Goal: Task Accomplishment & Management: Manage account settings

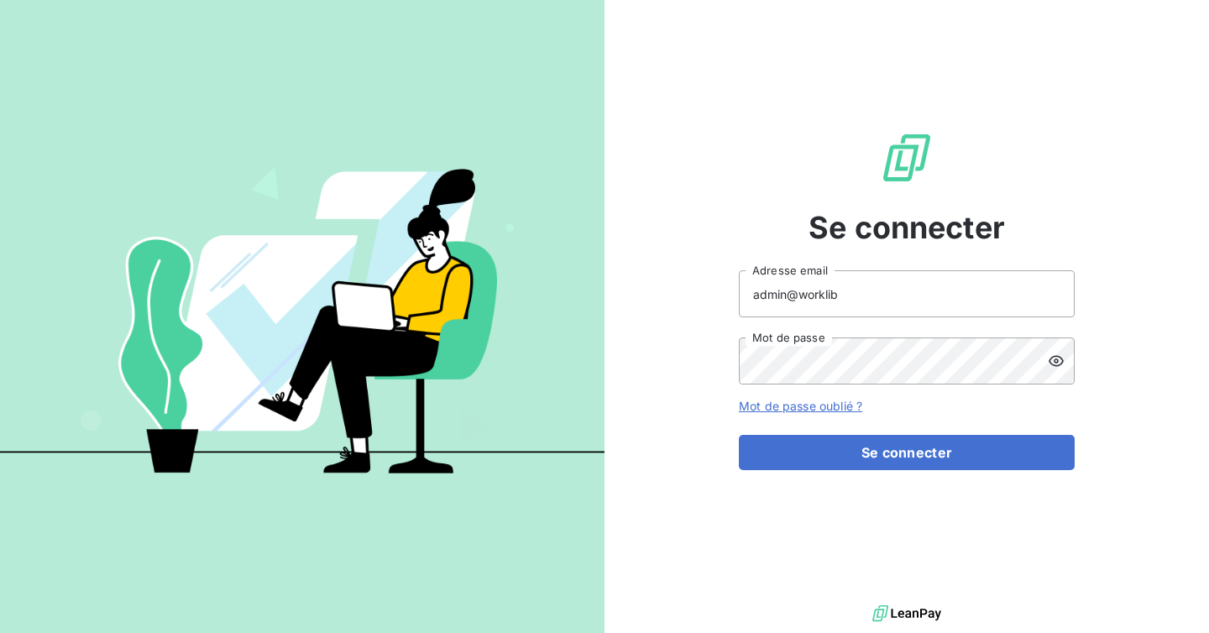
click at [1094, 251] on div "Se connecter admin@worklib Adresse email Mot de passe Mot de passe oublié ? Se …" at bounding box center [906, 300] width 604 height 601
click at [834, 305] on input "admin@worklib" at bounding box center [907, 293] width 336 height 47
type input "ninon@leanpay.fr"
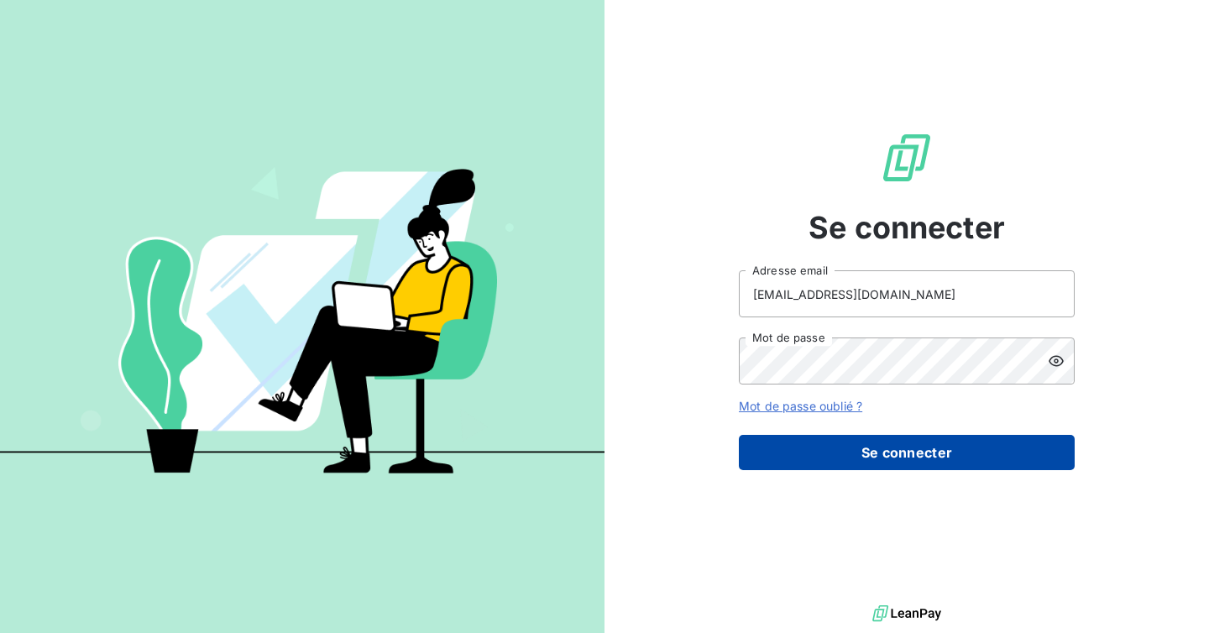
click at [846, 437] on button "Se connecter" at bounding box center [907, 452] width 336 height 35
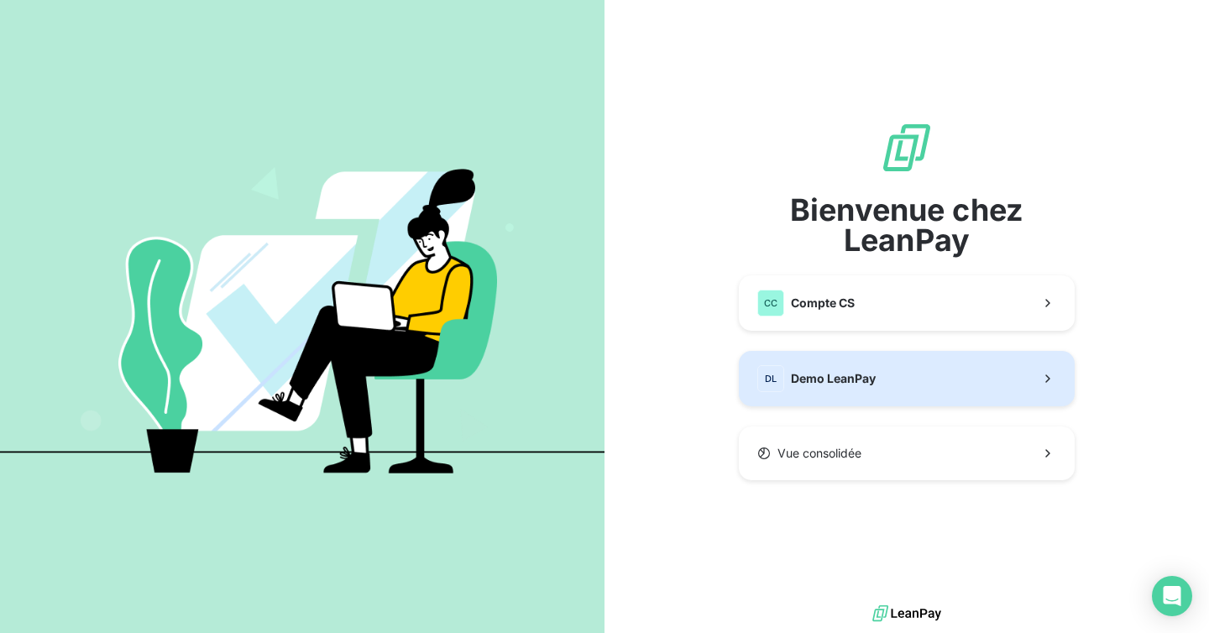
click at [867, 388] on div "DL Demo LeanPay" at bounding box center [816, 378] width 118 height 27
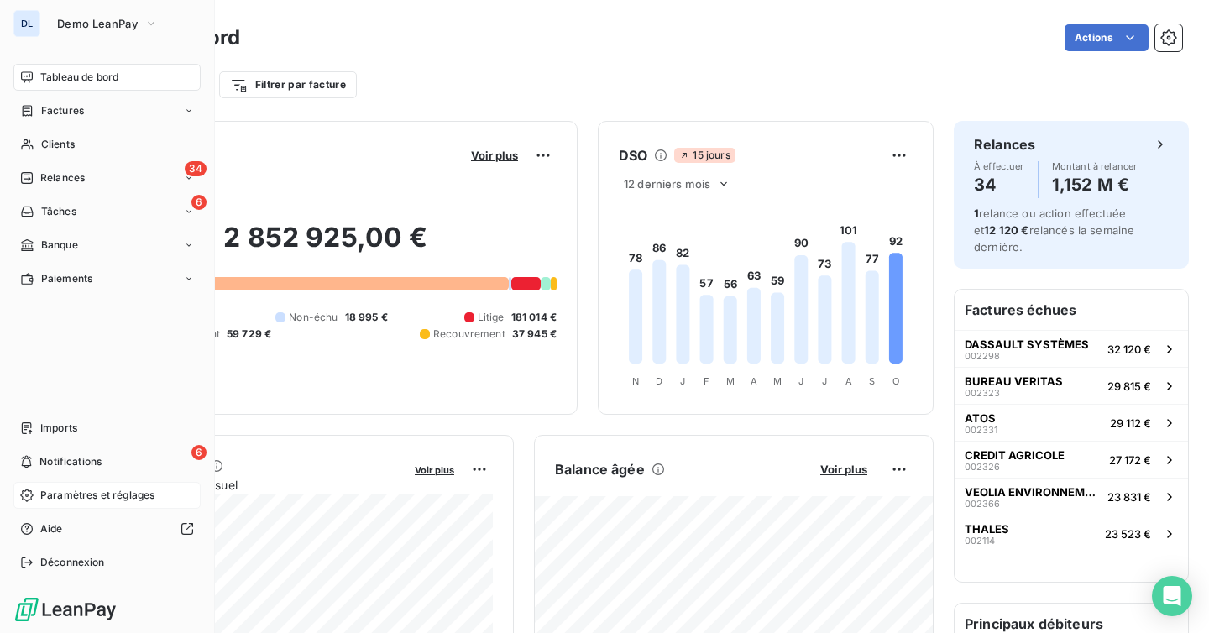
click at [87, 492] on span "Paramètres et réglages" at bounding box center [97, 495] width 114 height 15
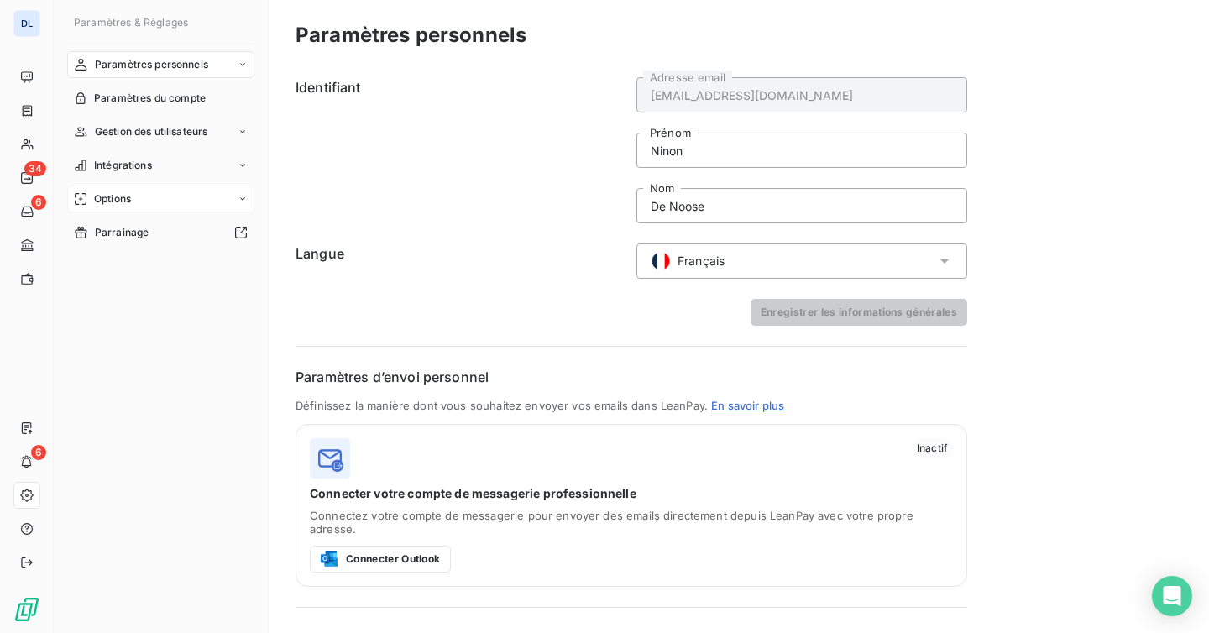
click at [139, 194] on div "Options" at bounding box center [160, 199] width 187 height 27
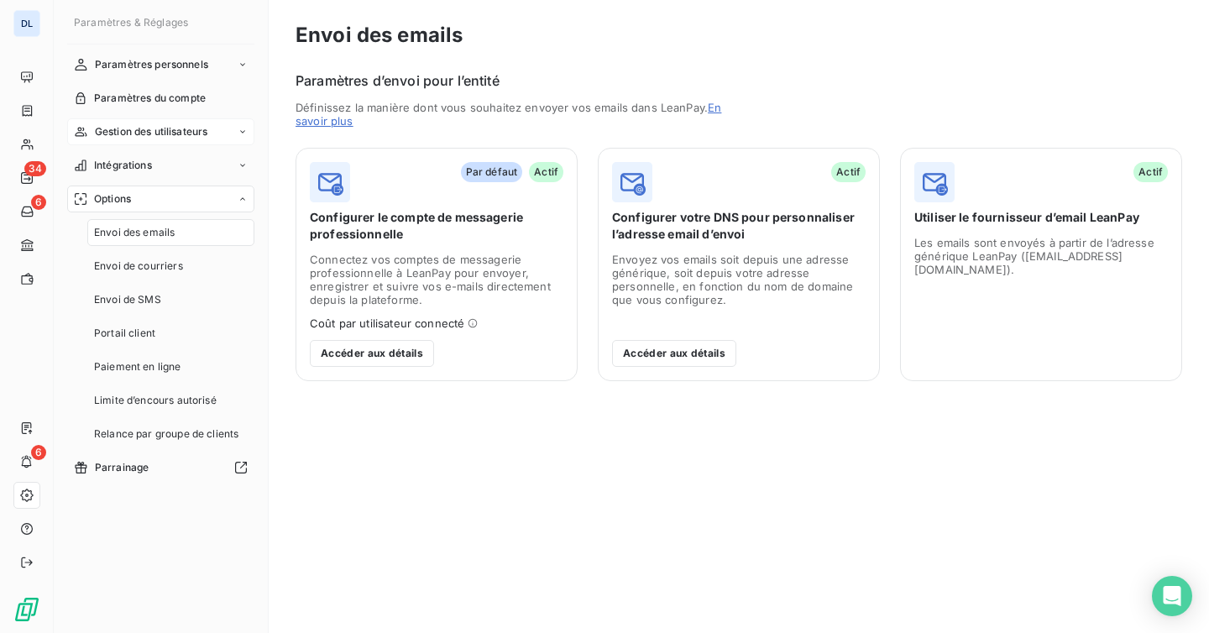
click at [149, 130] on span "Gestion des utilisateurs" at bounding box center [151, 131] width 113 height 15
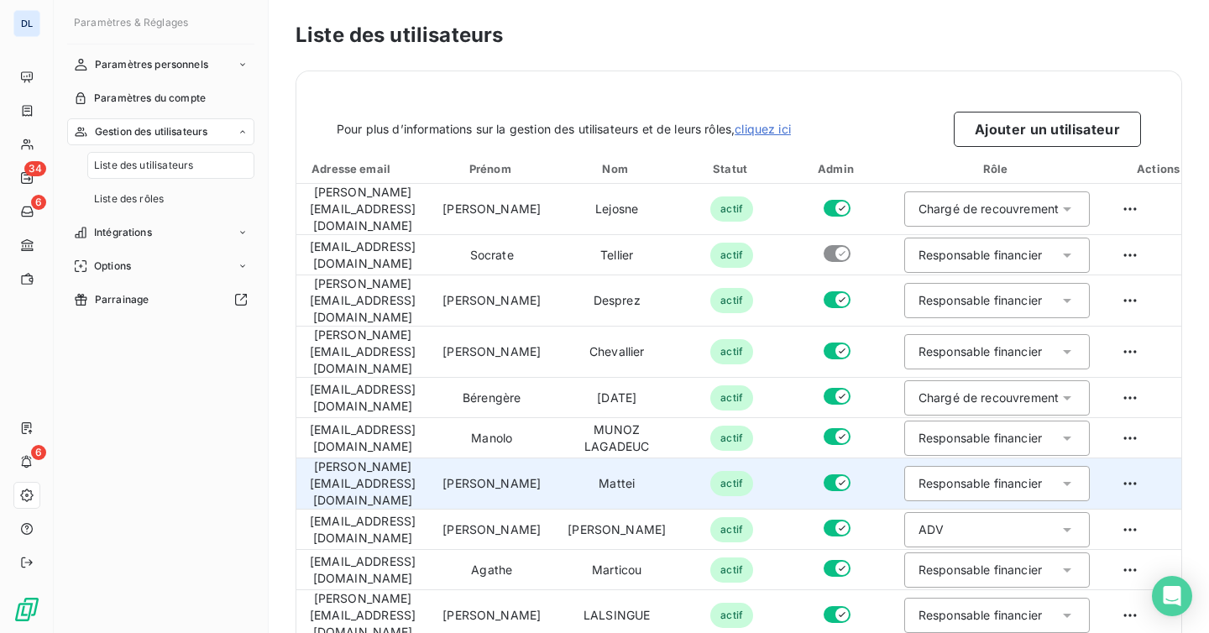
scroll to position [182, 0]
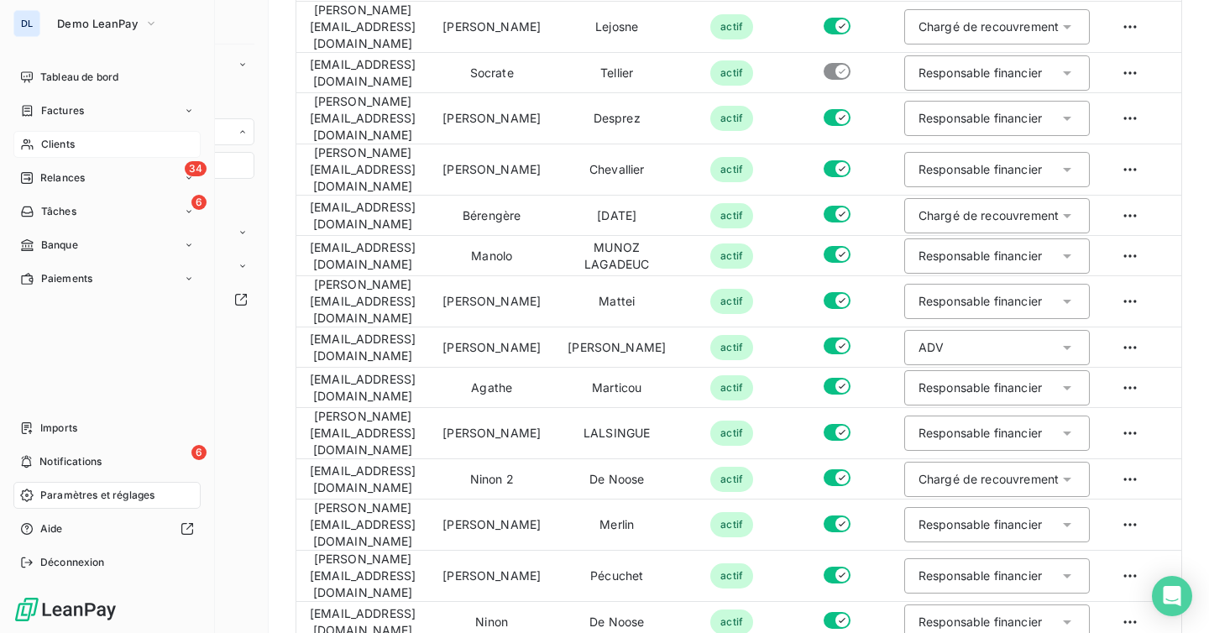
click at [58, 137] on span "Clients" at bounding box center [58, 144] width 34 height 15
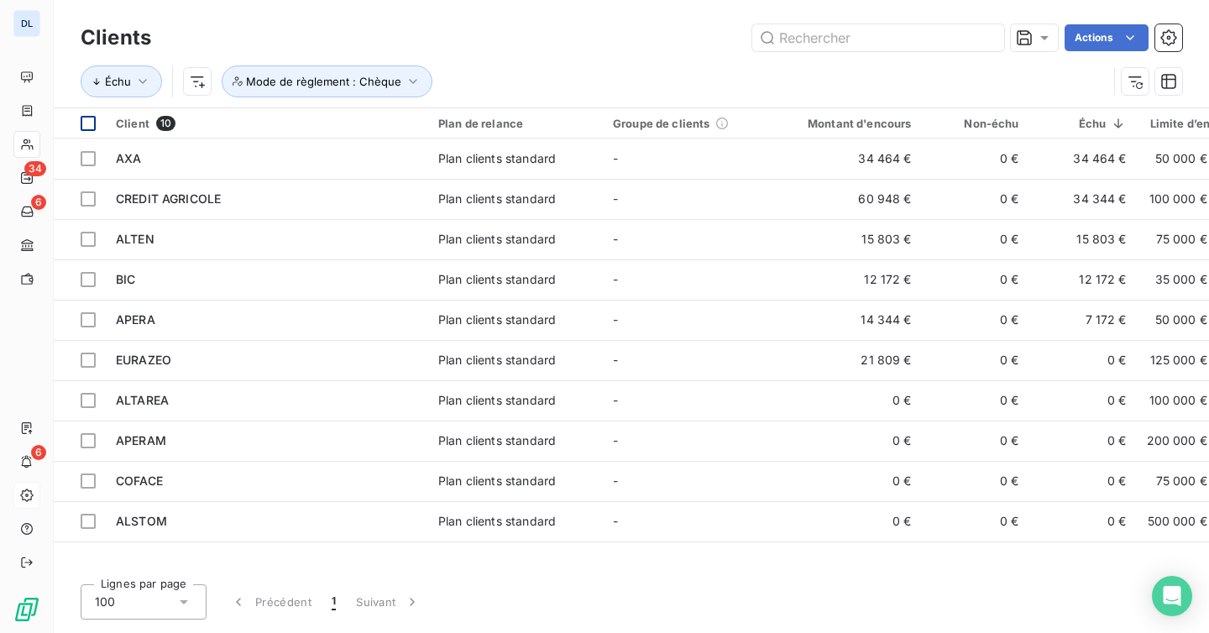
click at [92, 125] on div at bounding box center [88, 123] width 15 height 15
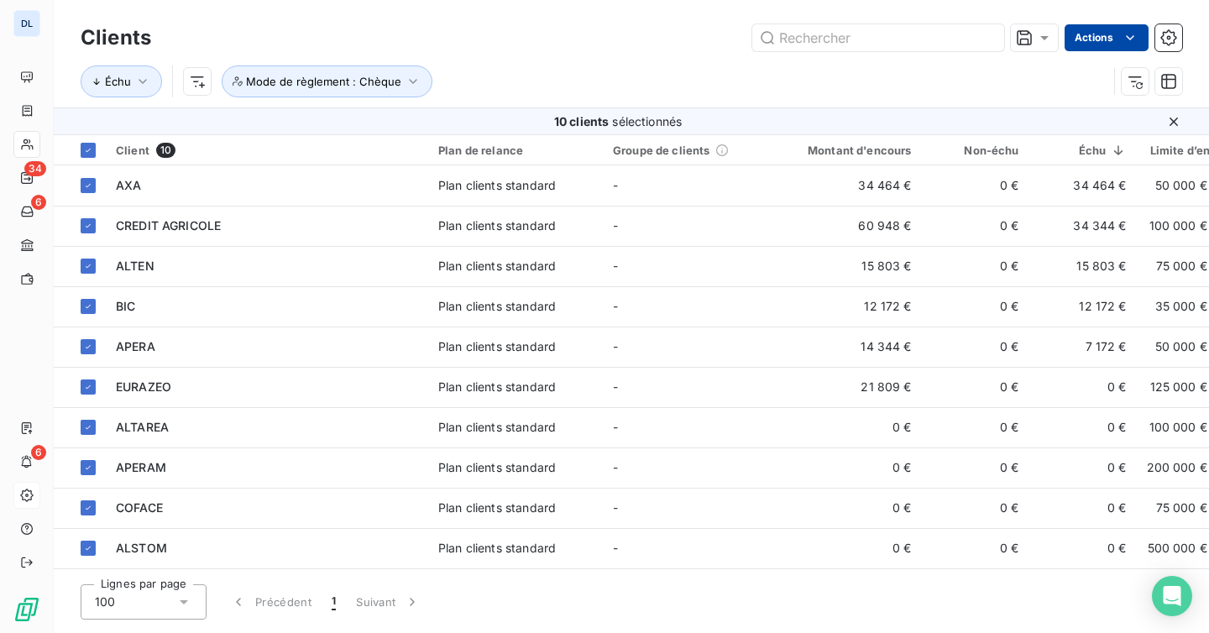
click at [1092, 37] on html "DL 34 6 6 Clients Actions Échu Mode de règlement : Chèque 10 clients sélectionn…" at bounding box center [604, 316] width 1209 height 633
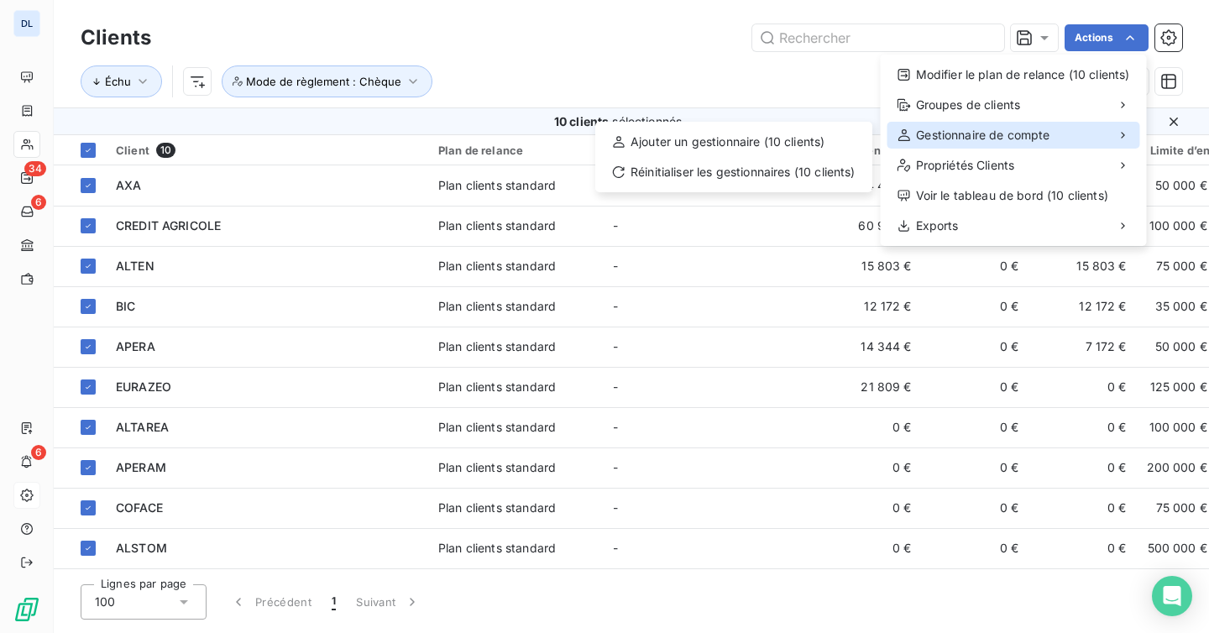
click at [1026, 136] on span "Gestionnaire de compte" at bounding box center [982, 135] width 133 height 17
click at [615, 54] on html "DL 34 6 6 Clients Actions Modifier le plan de relance (10 clients) Groupes de c…" at bounding box center [604, 316] width 1209 height 633
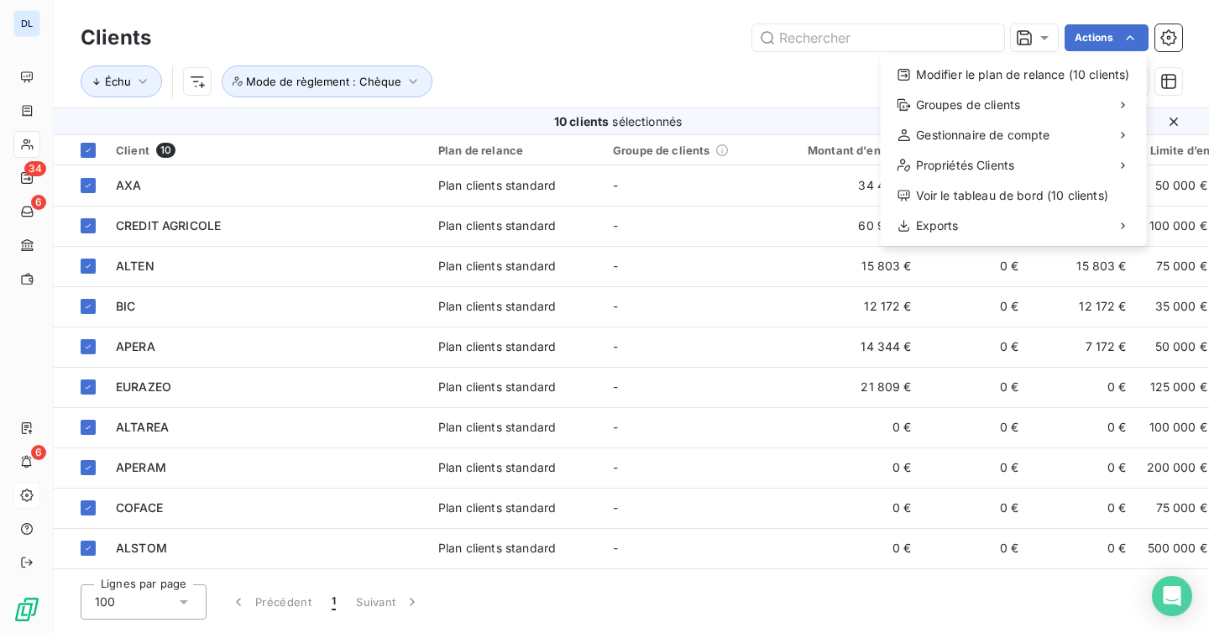
click at [526, 56] on html "DL 34 6 6 Clients Actions Modifier le plan de relance (10 clients) Groupes de c…" at bounding box center [604, 316] width 1209 height 633
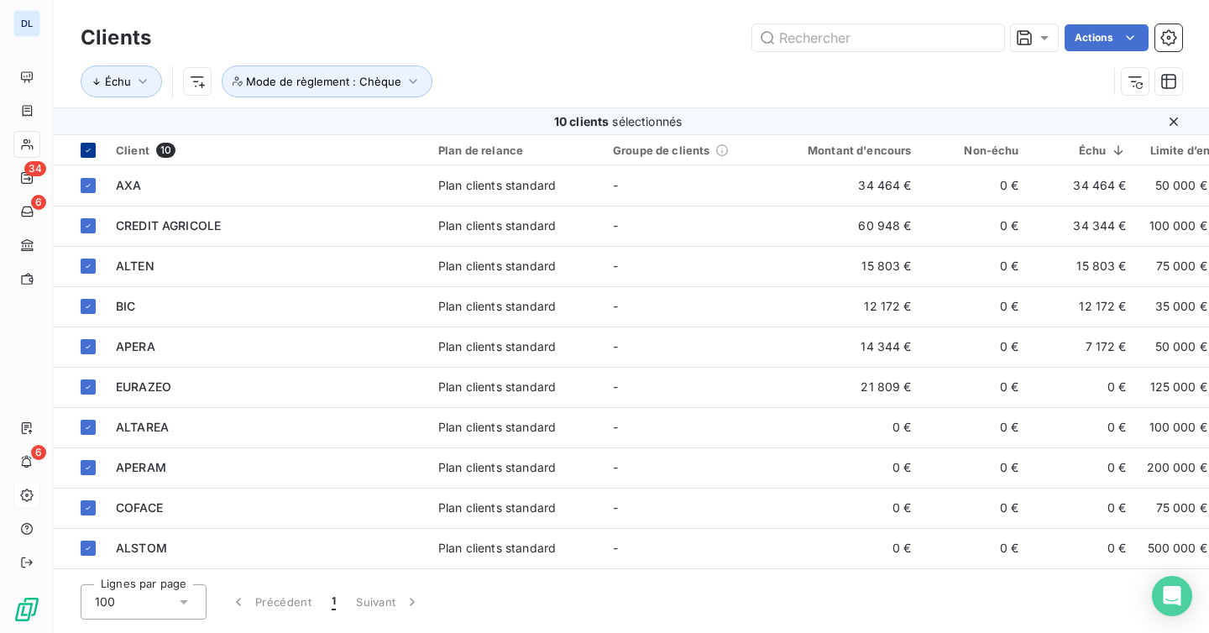
click at [84, 153] on icon at bounding box center [88, 150] width 10 height 10
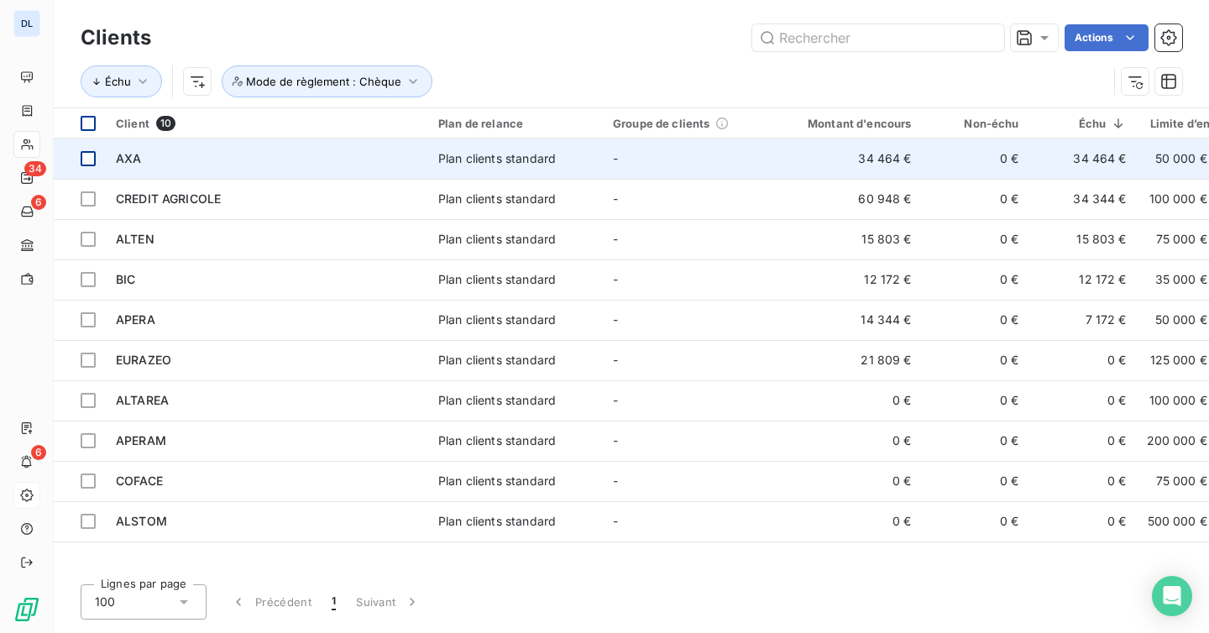
click at [90, 159] on div at bounding box center [88, 158] width 15 height 15
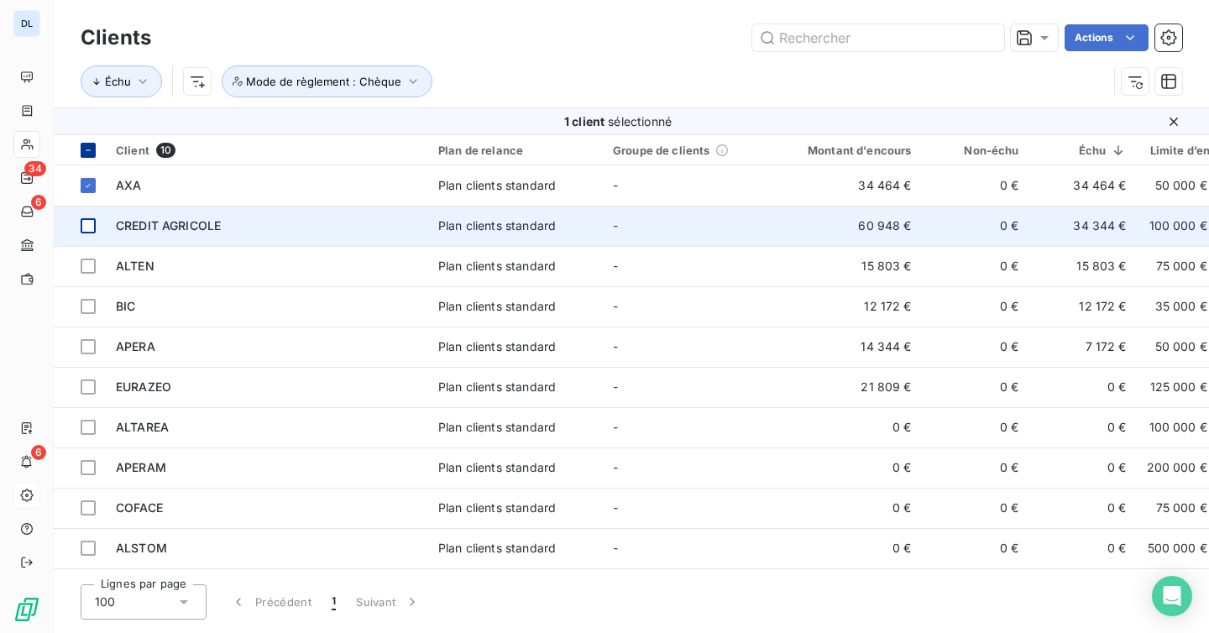
click at [92, 234] on td at bounding box center [80, 226] width 52 height 40
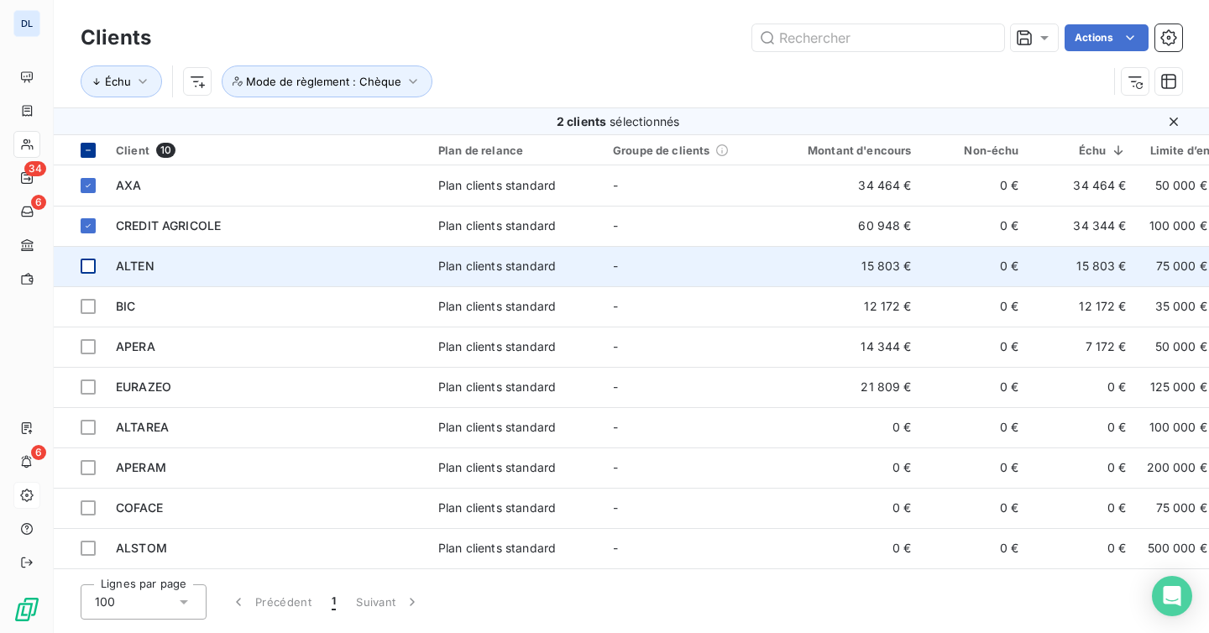
click at [87, 276] on td at bounding box center [80, 266] width 52 height 40
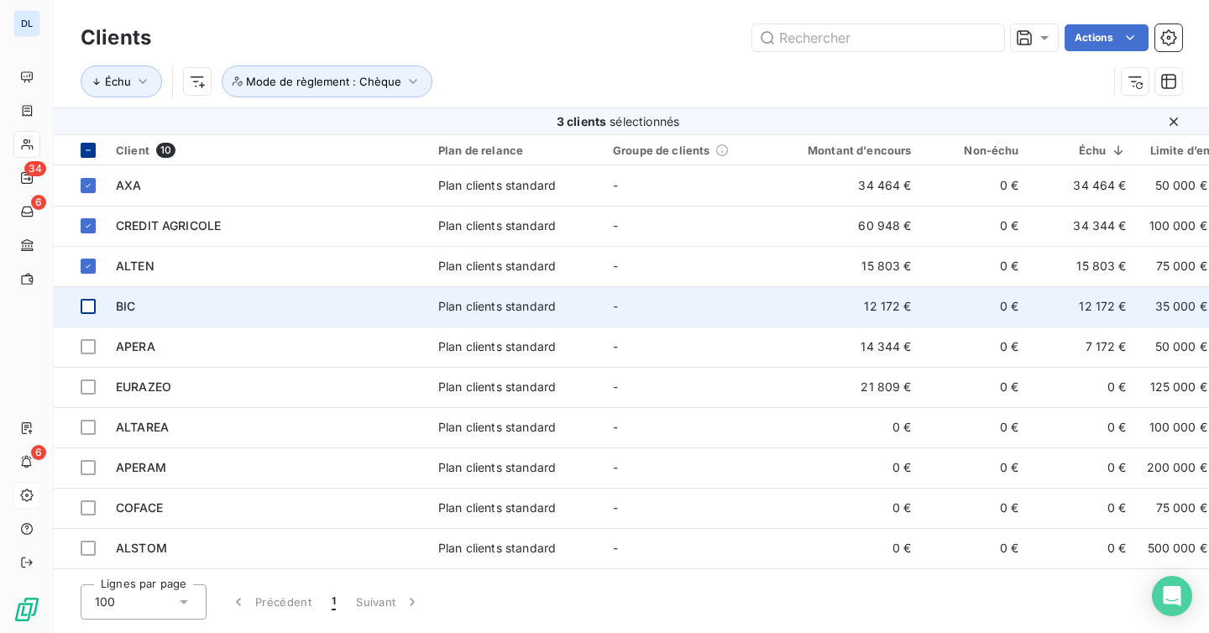
click at [87, 317] on td at bounding box center [80, 306] width 52 height 40
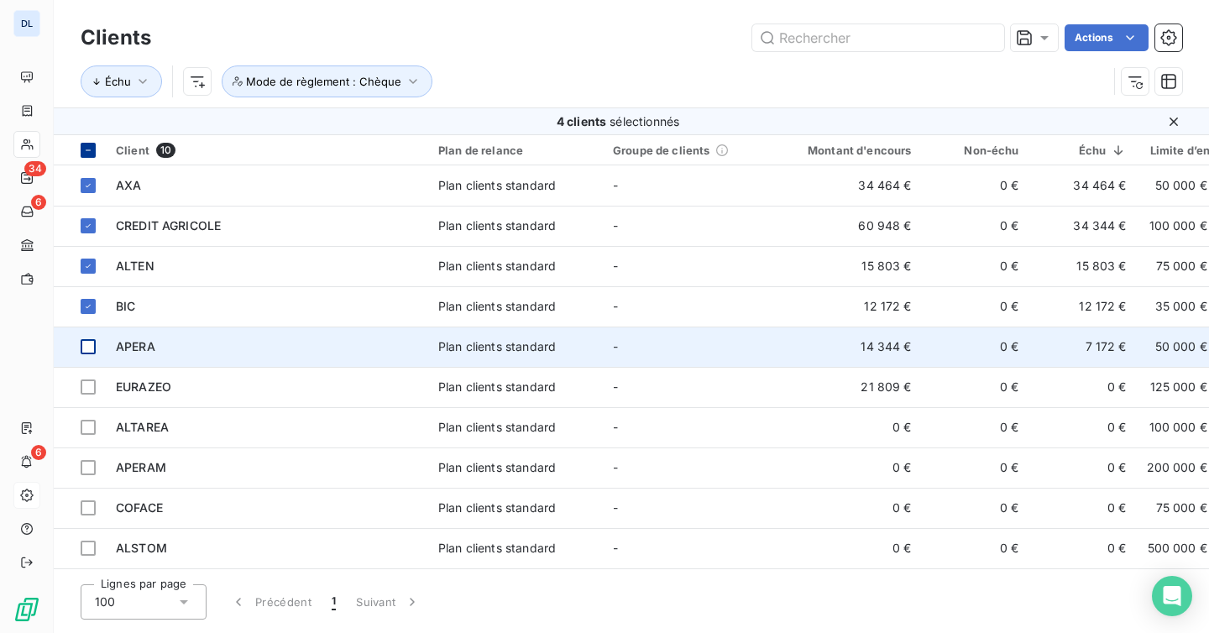
click at [84, 356] on td at bounding box center [80, 347] width 52 height 40
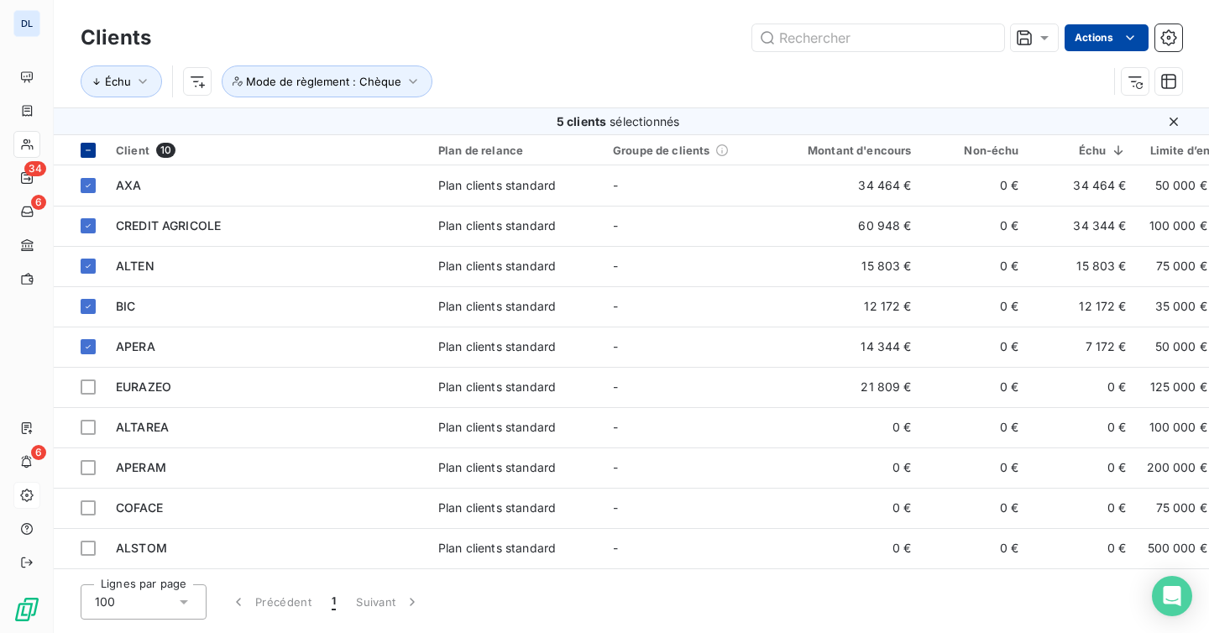
click at [1103, 34] on html "DL 34 6 6 Clients Actions Échu Mode de règlement : Chèque 5 clients sélectionné…" at bounding box center [604, 316] width 1209 height 633
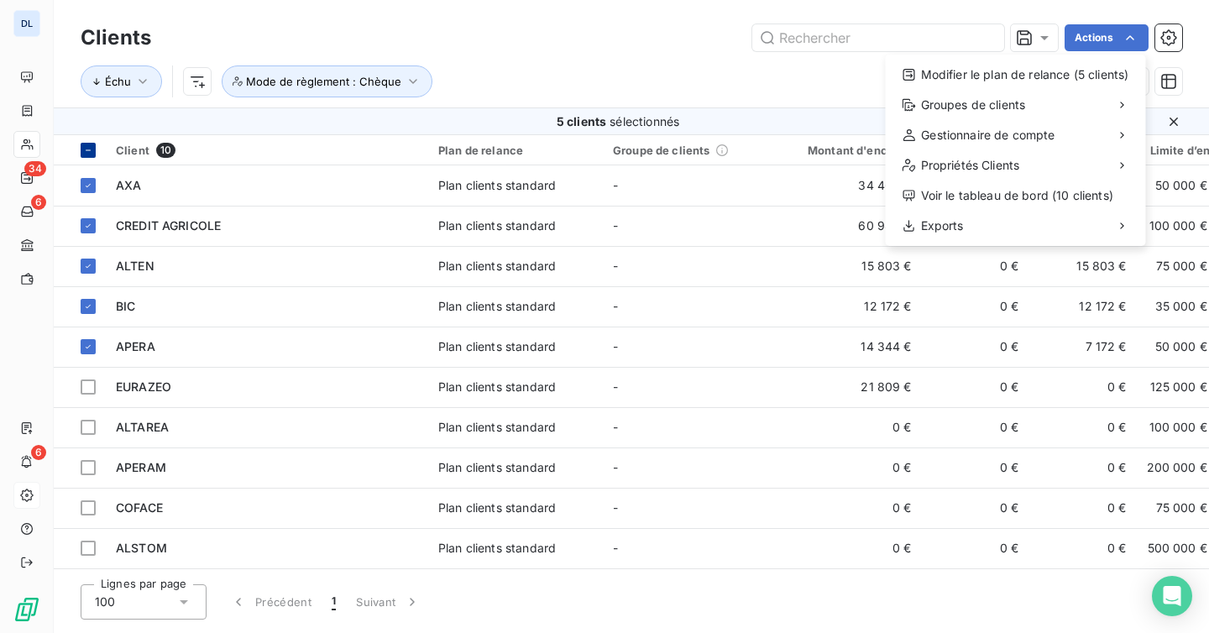
click at [541, 121] on html "DL 34 6 6 Clients Actions Modifier le plan de relance (5 clients) Groupes de cl…" at bounding box center [604, 316] width 1209 height 633
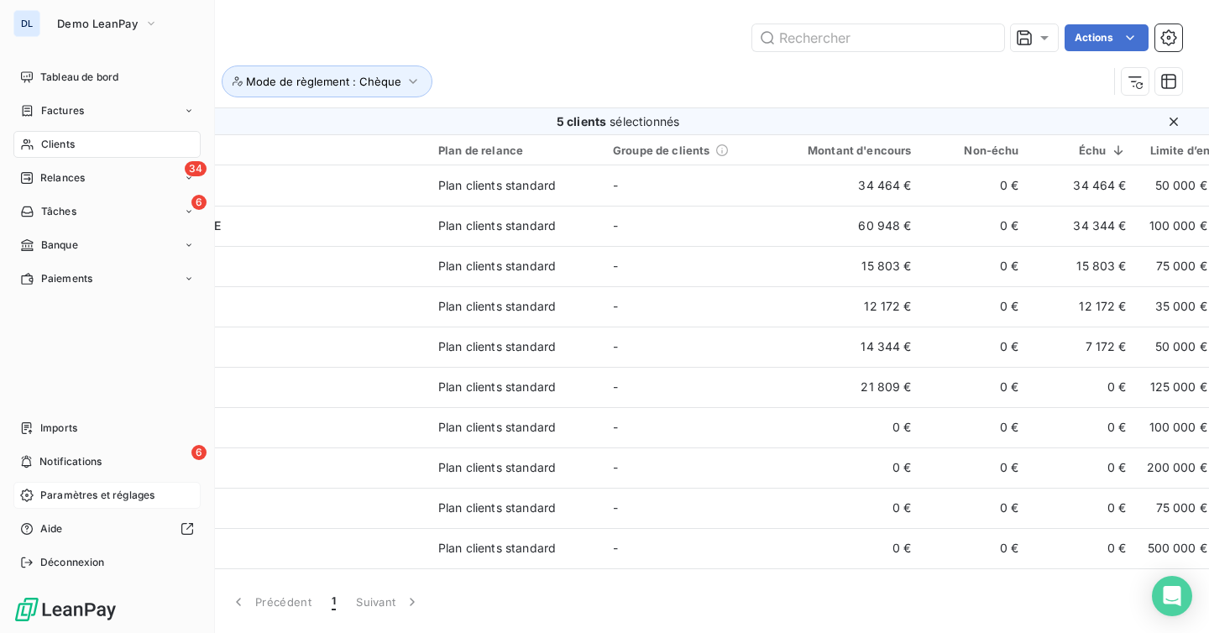
click at [101, 494] on span "Paramètres et réglages" at bounding box center [97, 495] width 114 height 15
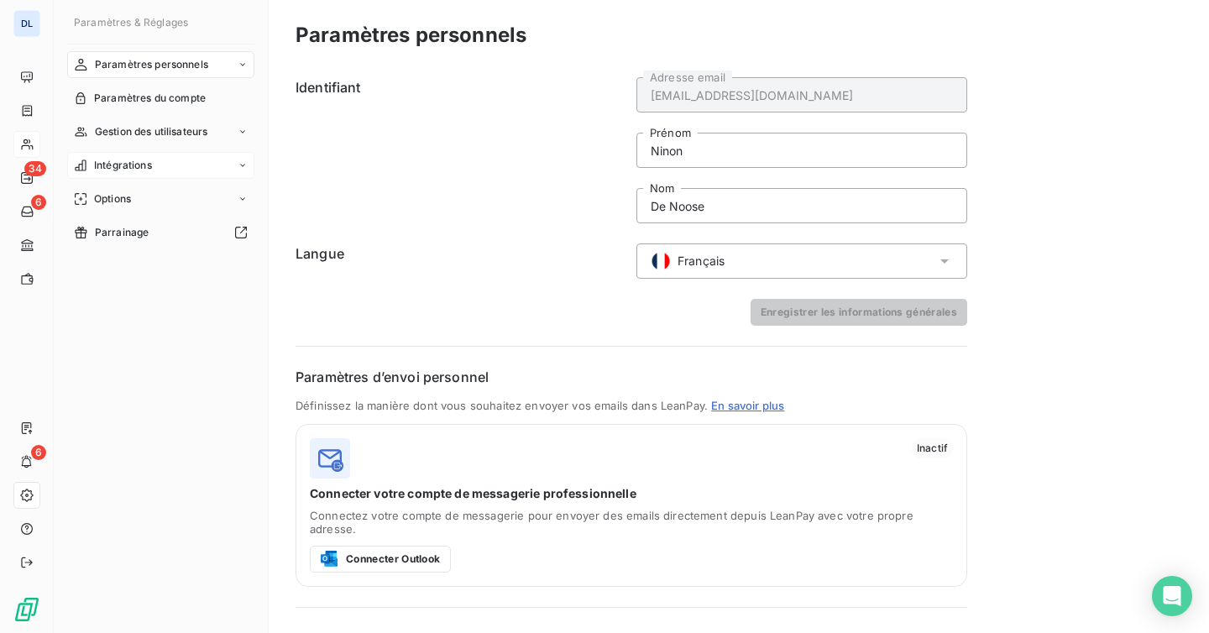
click at [124, 158] on span "Intégrations" at bounding box center [123, 165] width 58 height 15
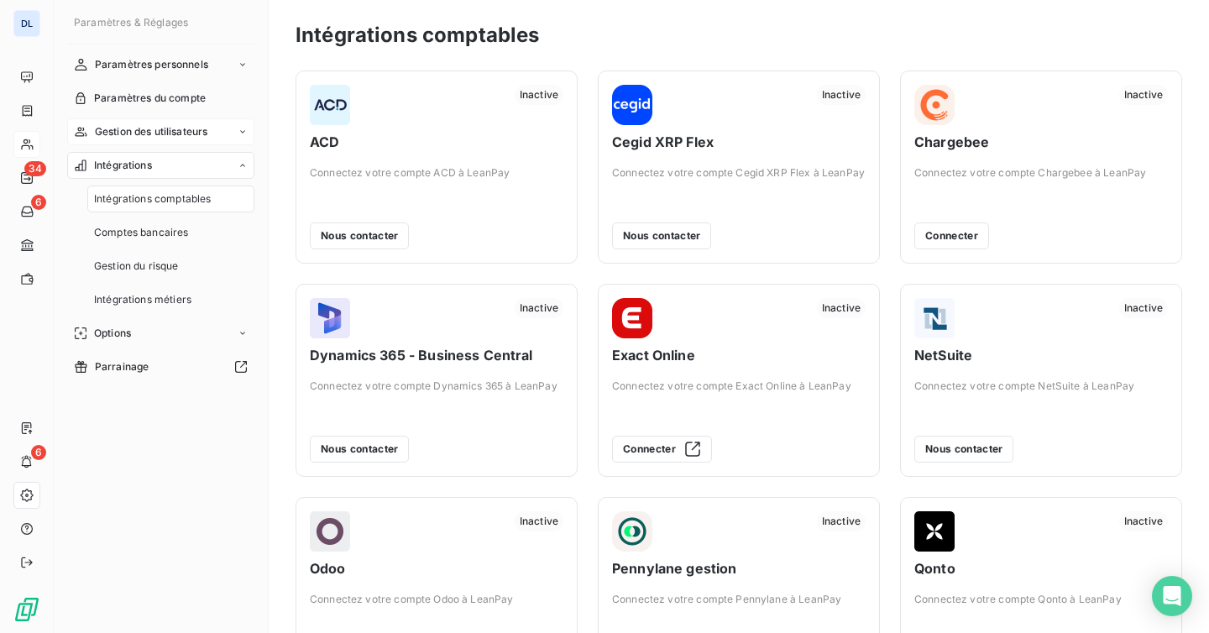
click at [160, 132] on span "Gestion des utilisateurs" at bounding box center [151, 131] width 113 height 15
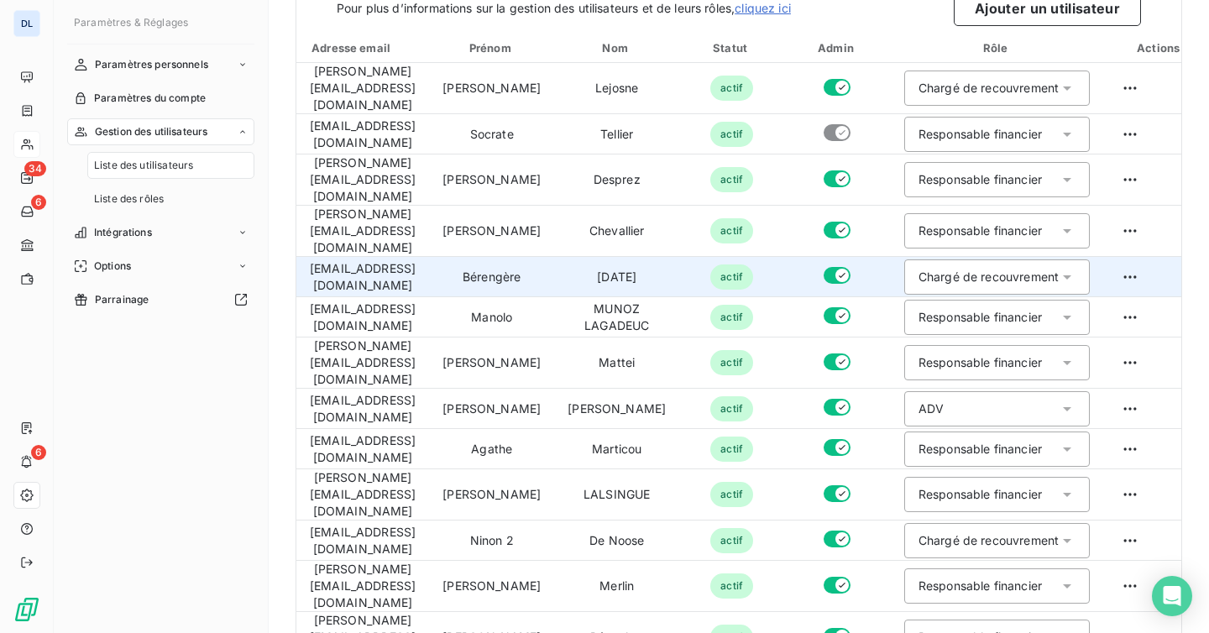
scroll to position [182, 0]
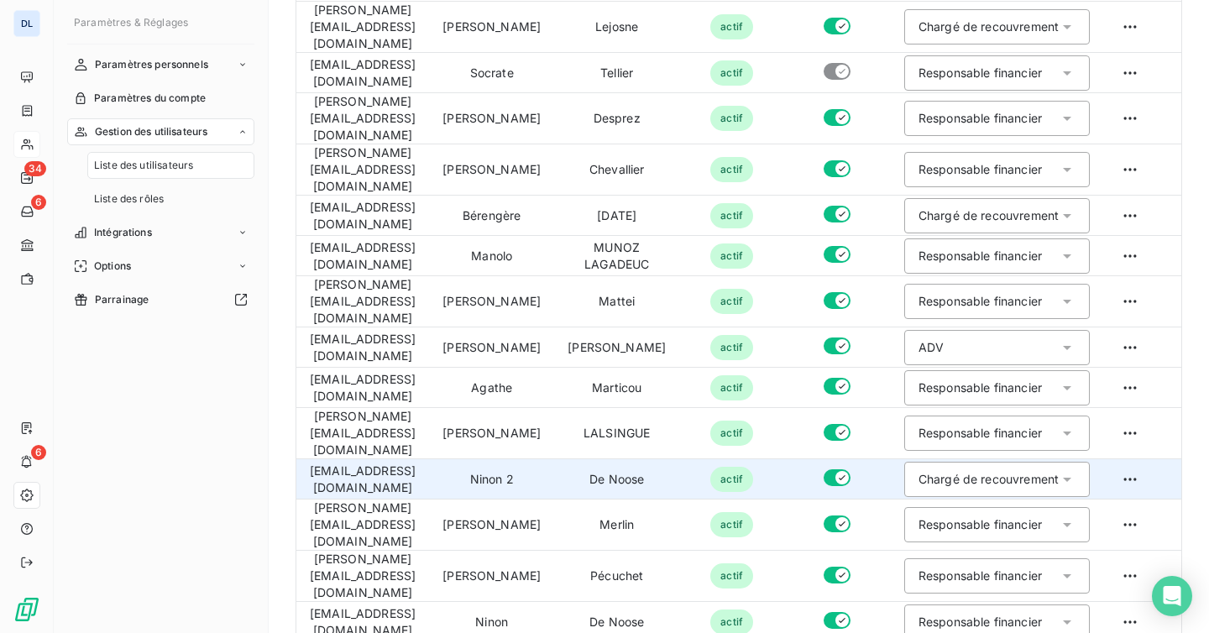
click at [987, 471] on div "Chargé de recouvrement" at bounding box center [988, 479] width 140 height 17
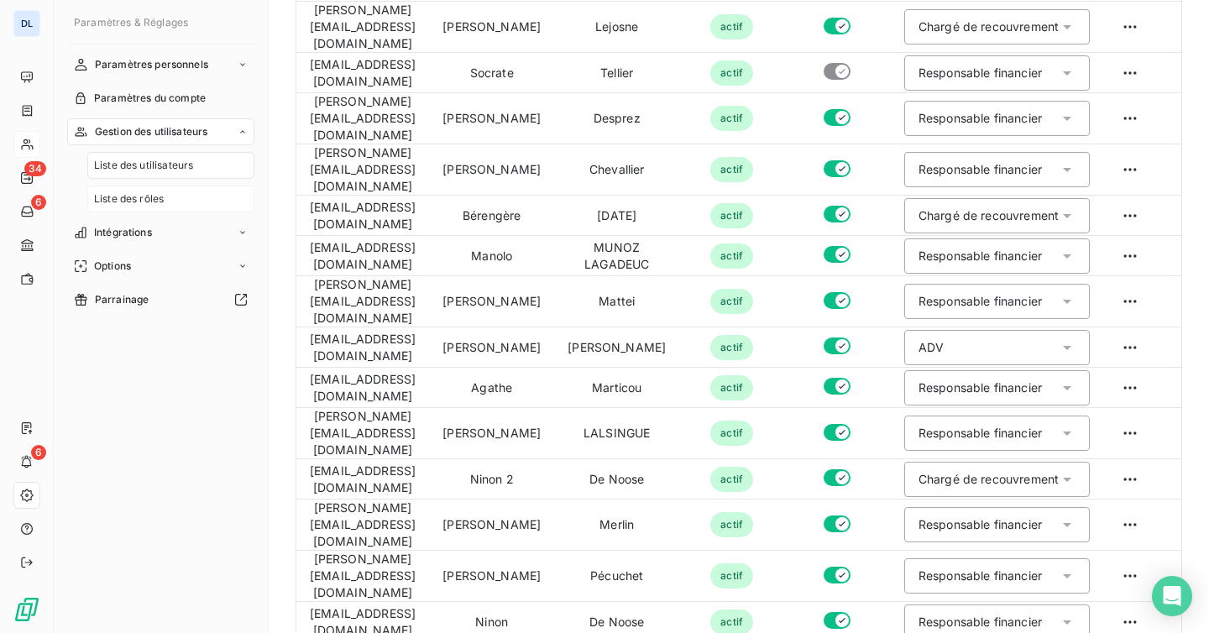
click at [171, 196] on div "Liste des rôles" at bounding box center [170, 199] width 167 height 27
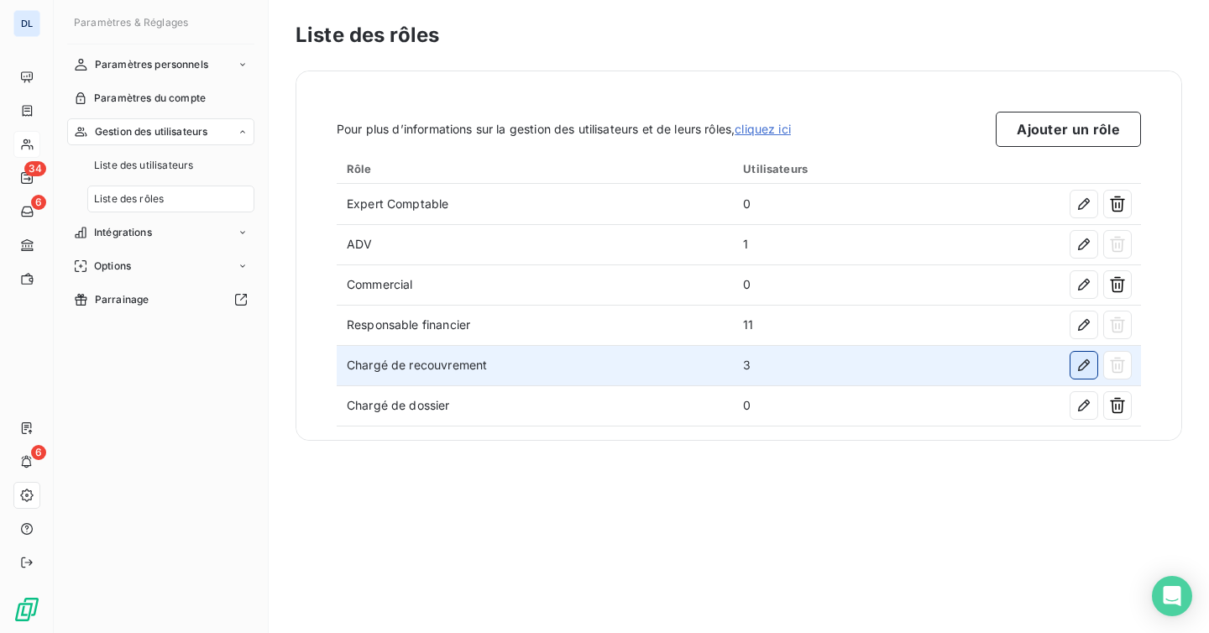
click at [1087, 366] on icon "button" at bounding box center [1083, 365] width 17 height 17
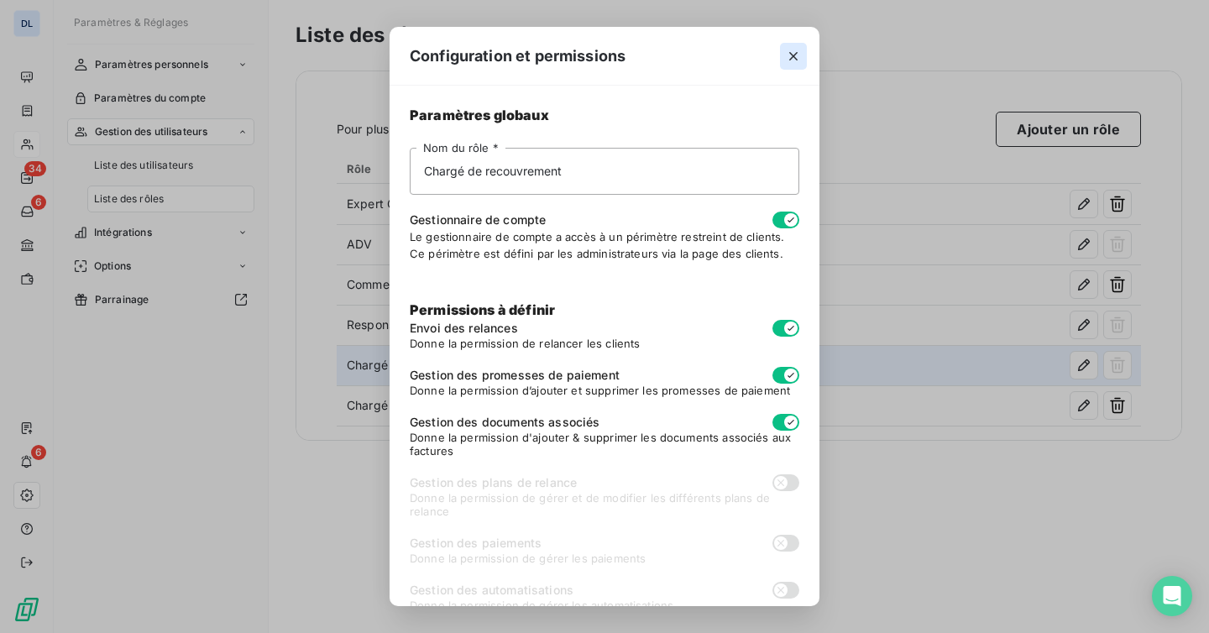
click at [786, 54] on icon "button" at bounding box center [793, 56] width 17 height 17
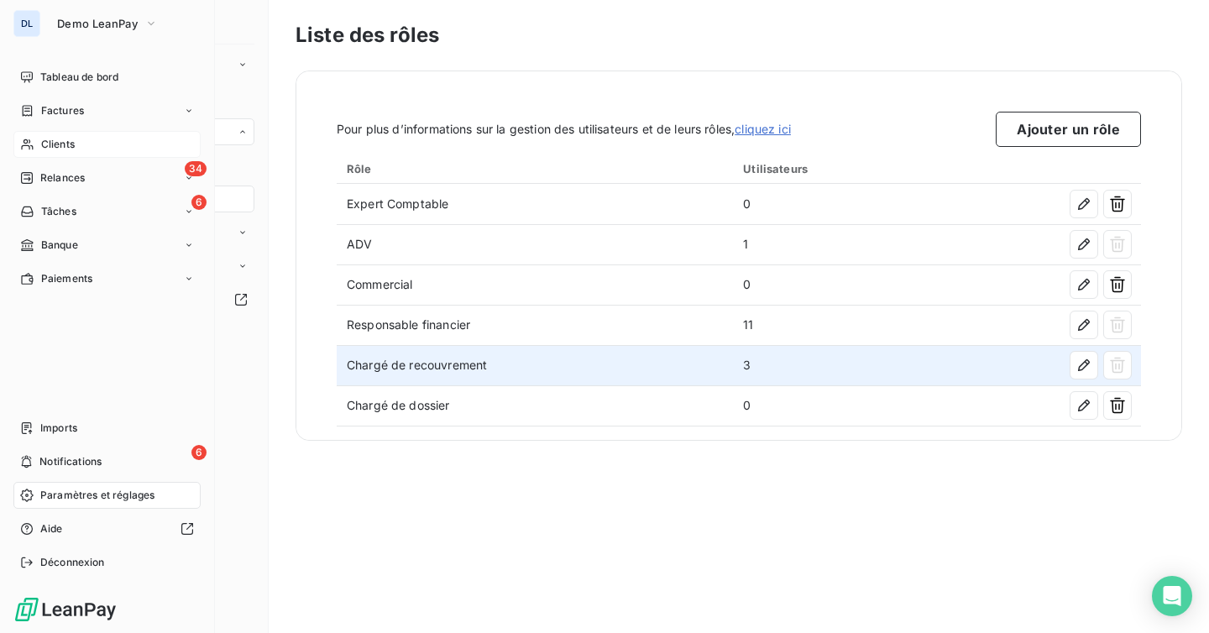
click at [71, 147] on span "Clients" at bounding box center [58, 144] width 34 height 15
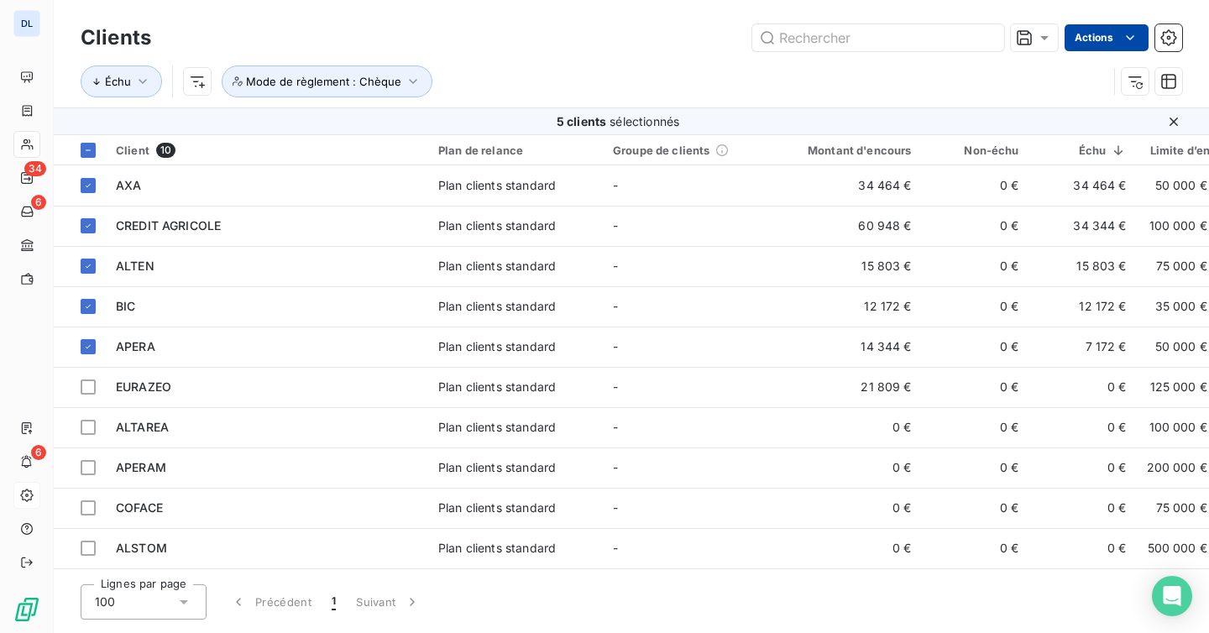
click at [1106, 28] on html "DL 34 6 6 Clients Actions Échu Mode de règlement : Chèque 5 clients sélectionné…" at bounding box center [604, 316] width 1209 height 633
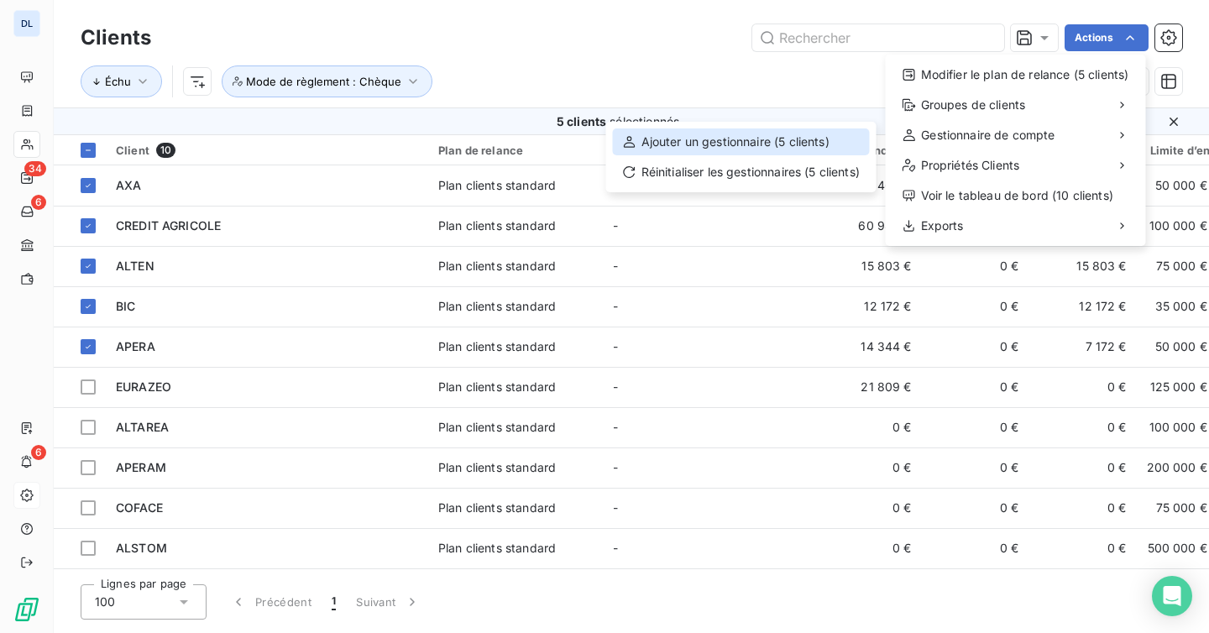
click at [831, 148] on div "Ajouter un gestionnaire (5 clients)" at bounding box center [741, 141] width 257 height 27
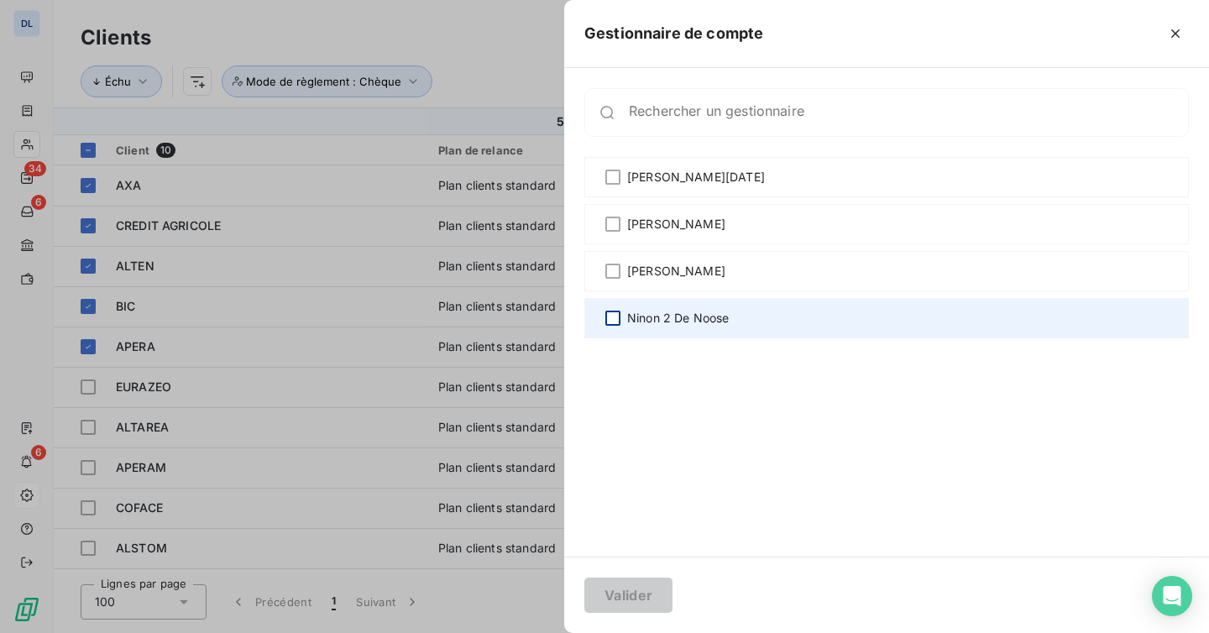
click at [609, 325] on div at bounding box center [612, 318] width 15 height 15
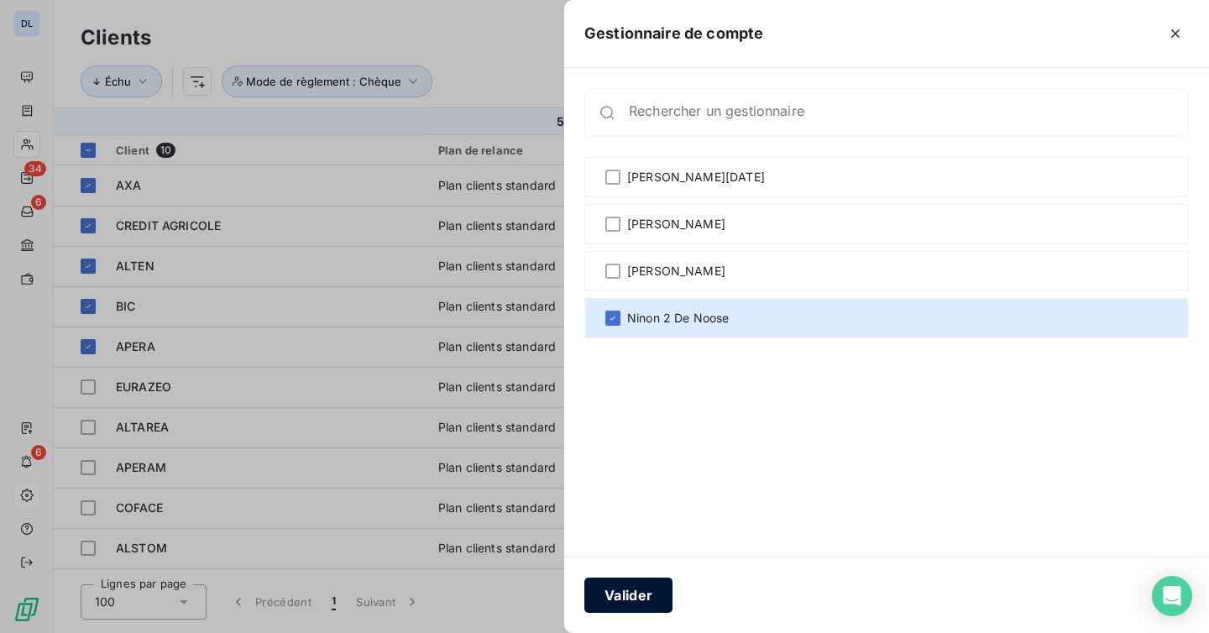
click at [622, 594] on button "Valider" at bounding box center [628, 595] width 88 height 35
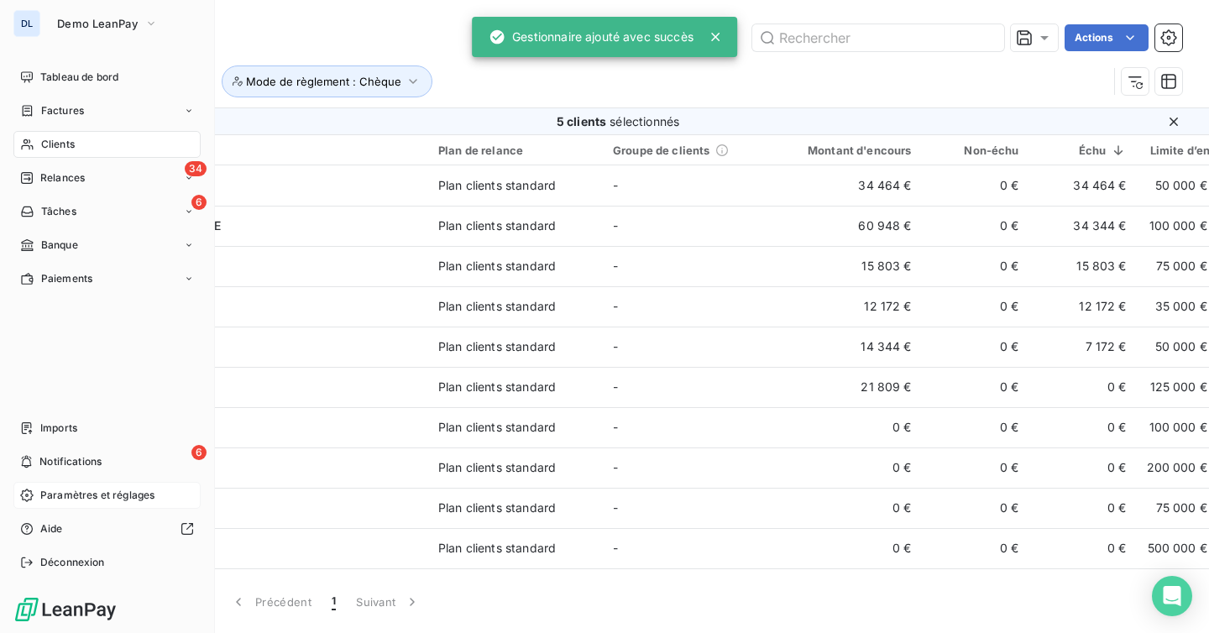
click at [71, 501] on span "Paramètres et réglages" at bounding box center [97, 495] width 114 height 15
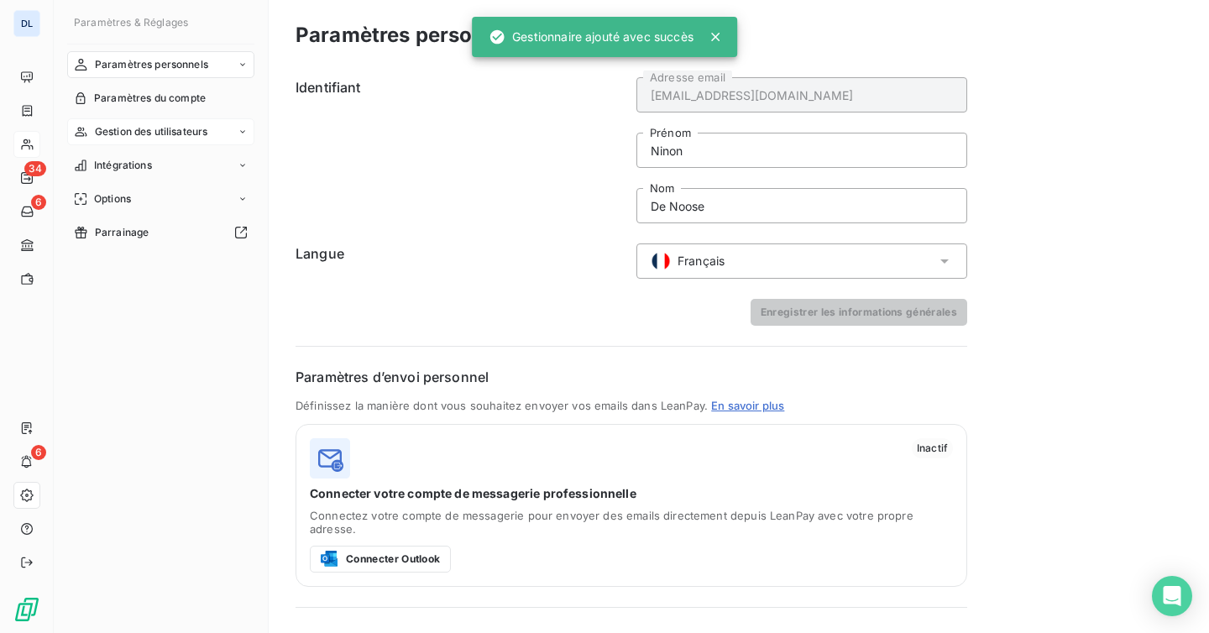
click at [136, 133] on span "Gestion des utilisateurs" at bounding box center [151, 131] width 113 height 15
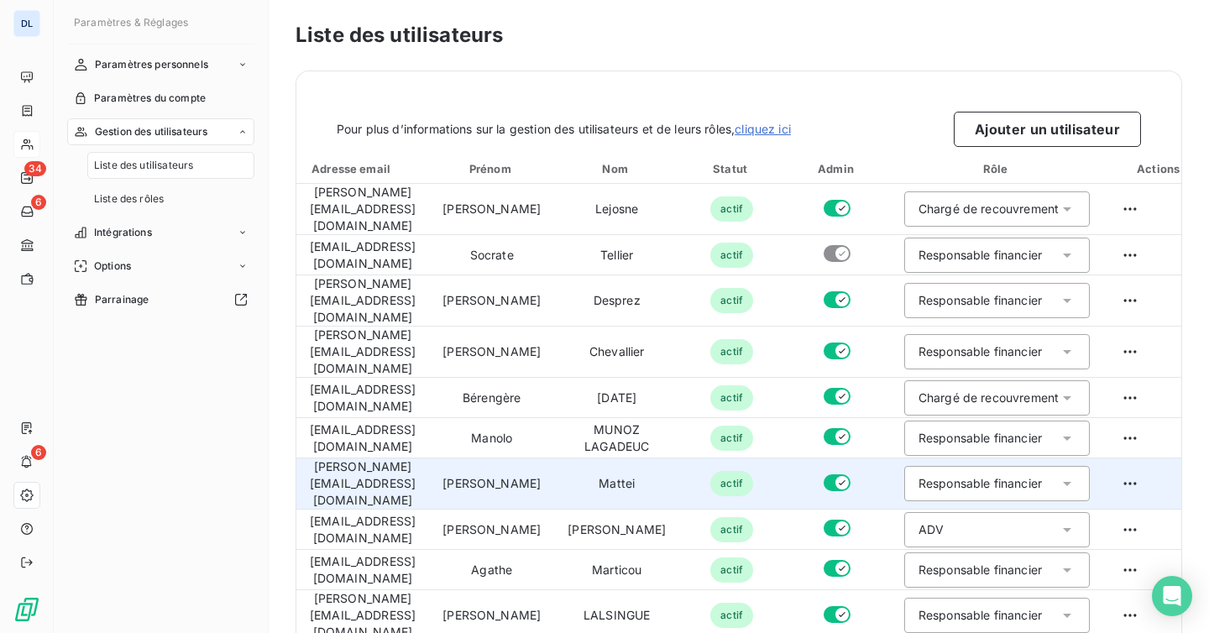
scroll to position [182, 0]
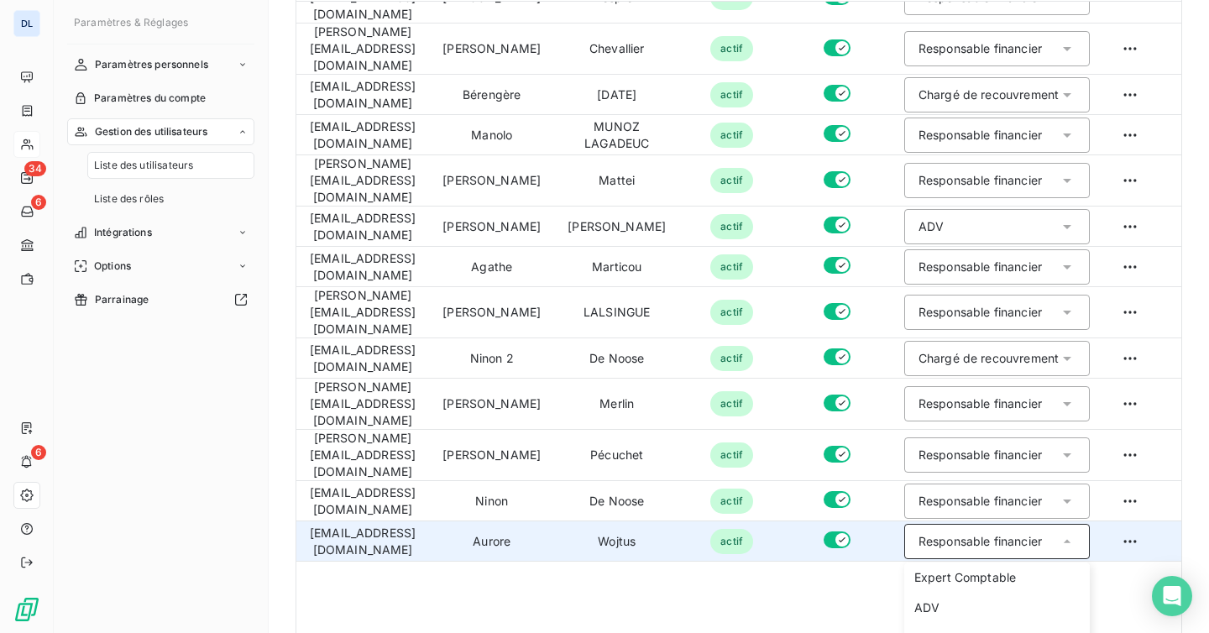
scroll to position [181, 0]
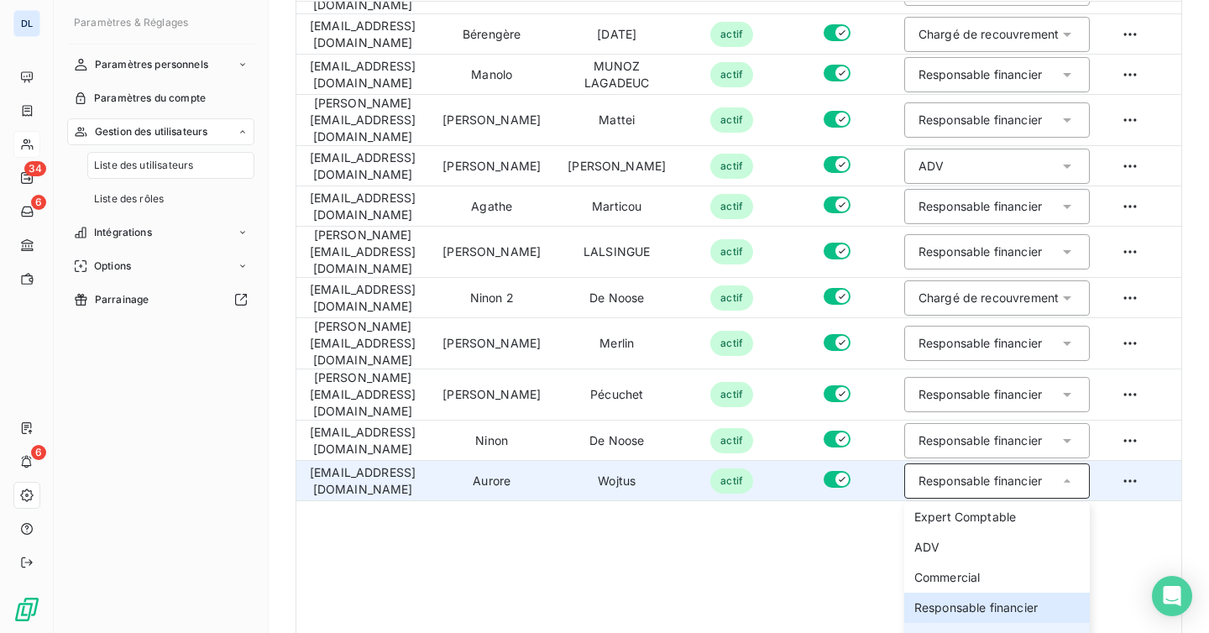
click at [1009, 630] on span "Chargé de recouvrement" at bounding box center [984, 638] width 140 height 17
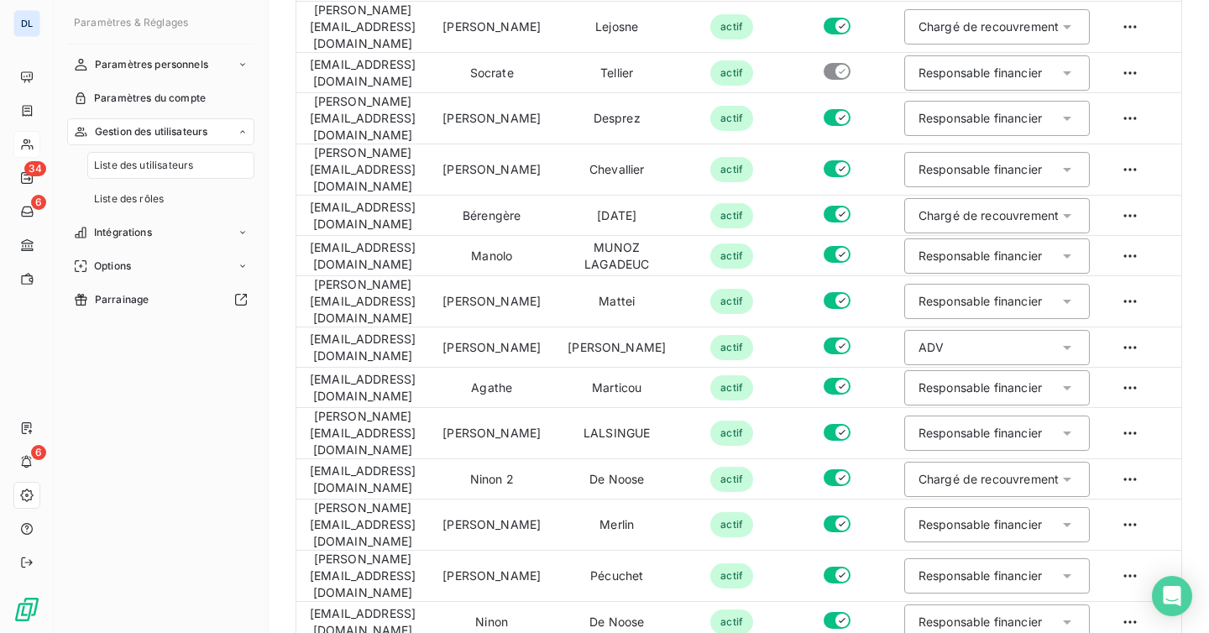
scroll to position [0, 0]
click at [174, 195] on div "Liste des rôles" at bounding box center [170, 199] width 167 height 27
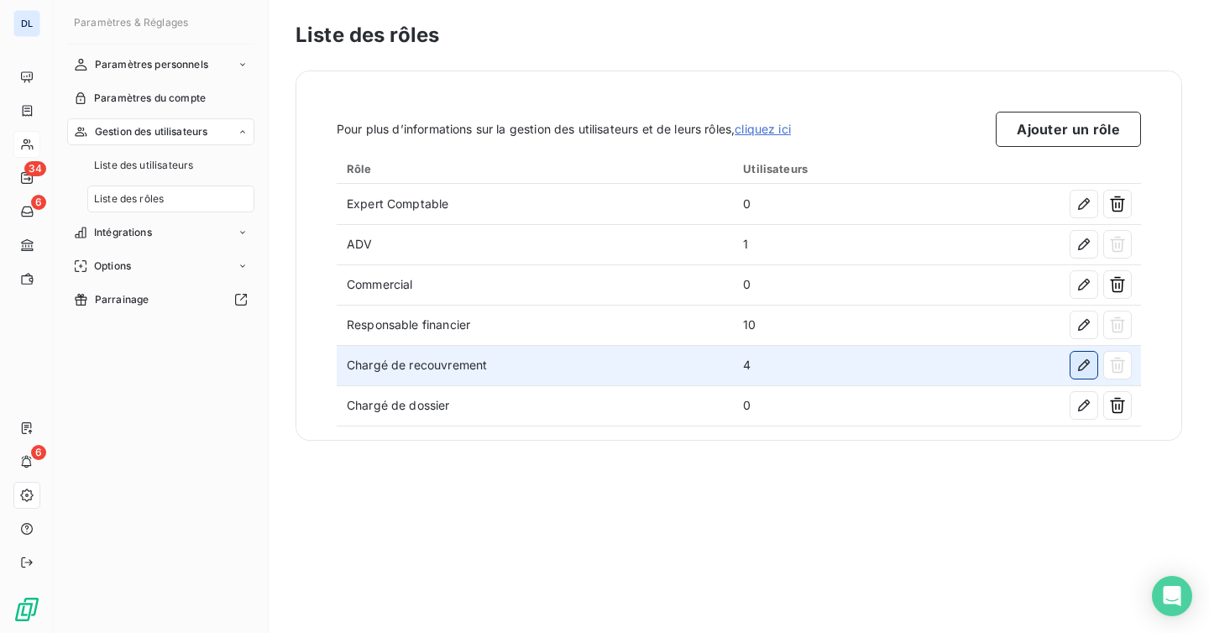
click at [1091, 364] on icon "button" at bounding box center [1083, 365] width 17 height 17
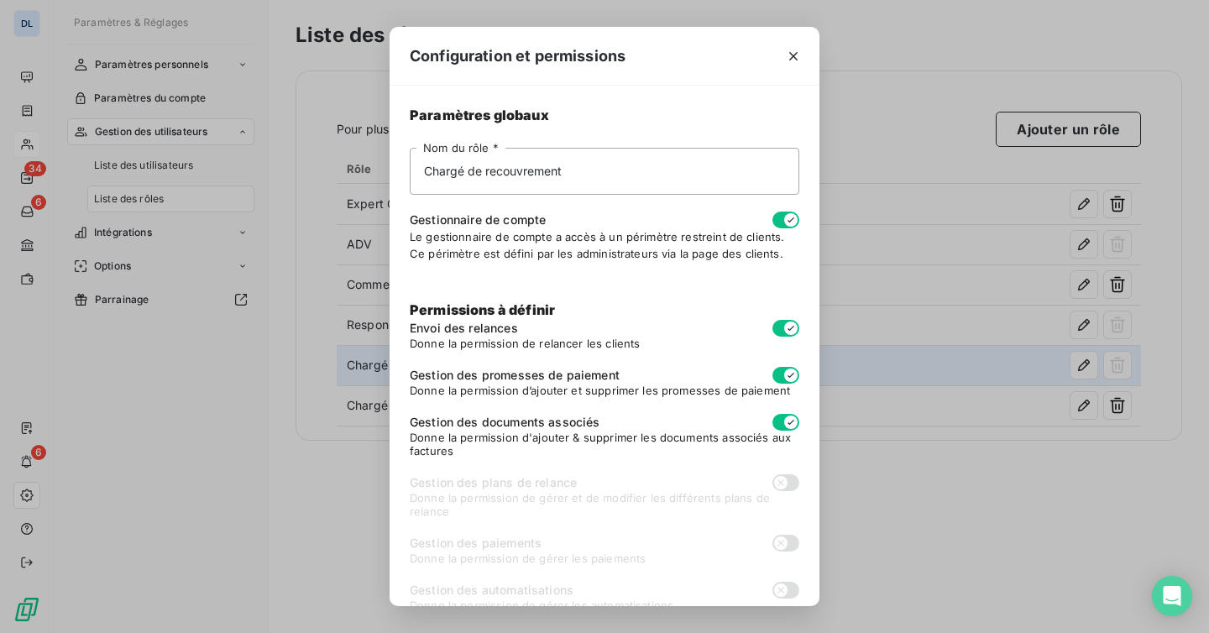
click at [1091, 364] on div "Configuration et permissions Paramètres globaux Chargé de recouvrement Nom du r…" at bounding box center [604, 316] width 1209 height 633
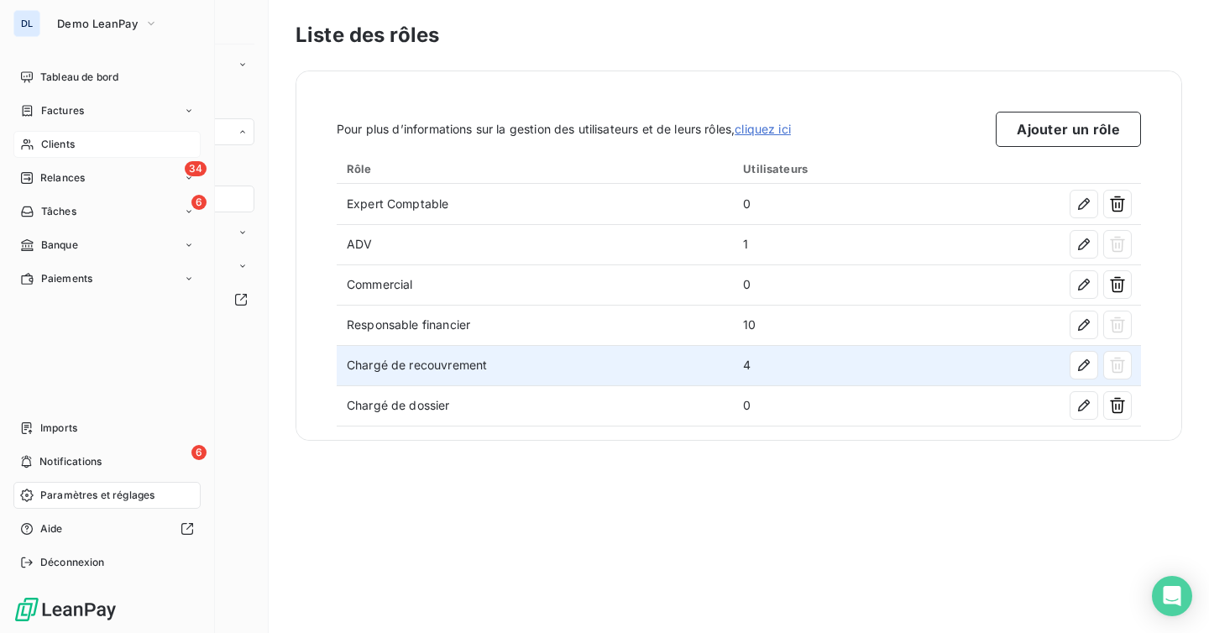
click at [56, 141] on span "Clients" at bounding box center [58, 144] width 34 height 15
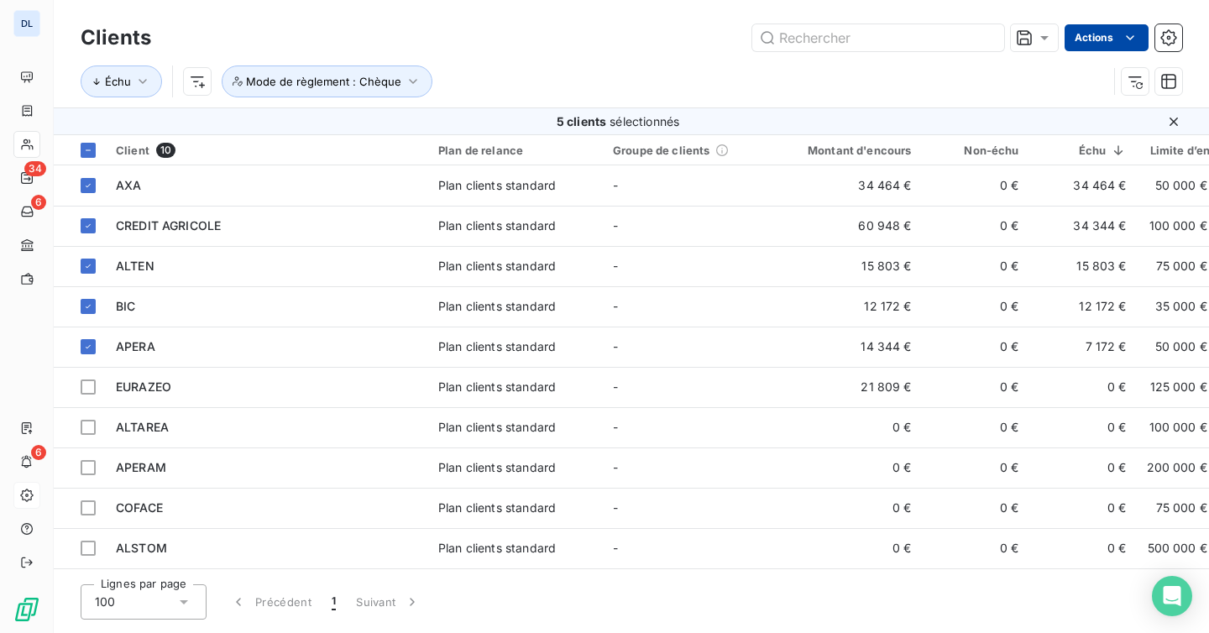
click at [1096, 42] on html "DL 34 6 6 Clients Actions Échu Mode de règlement : Chèque 5 clients sélectionné…" at bounding box center [604, 316] width 1209 height 633
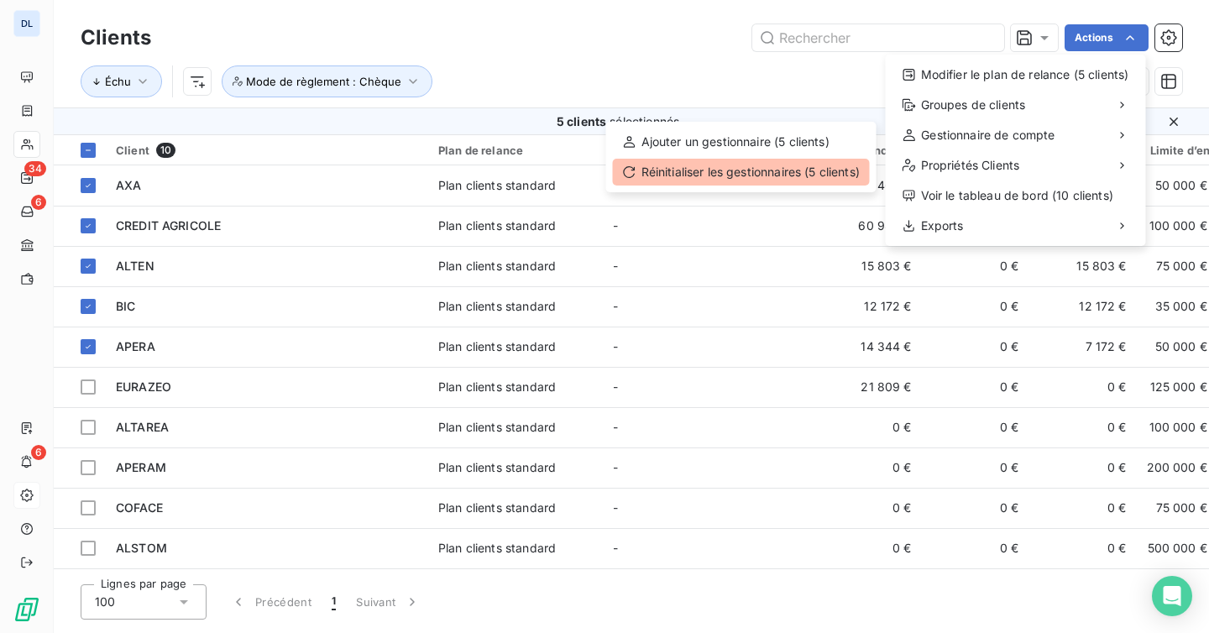
click at [822, 166] on div "Réinitialiser les gestionnaires (5 clients)" at bounding box center [741, 172] width 257 height 27
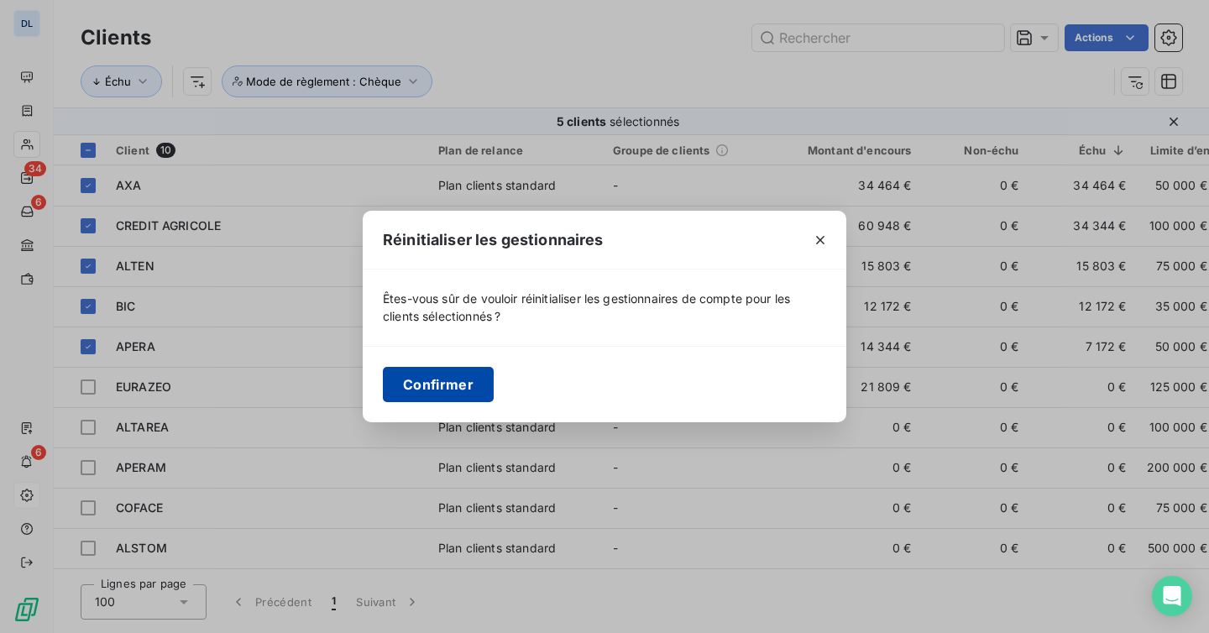
click at [437, 389] on button "Confirmer" at bounding box center [438, 384] width 111 height 35
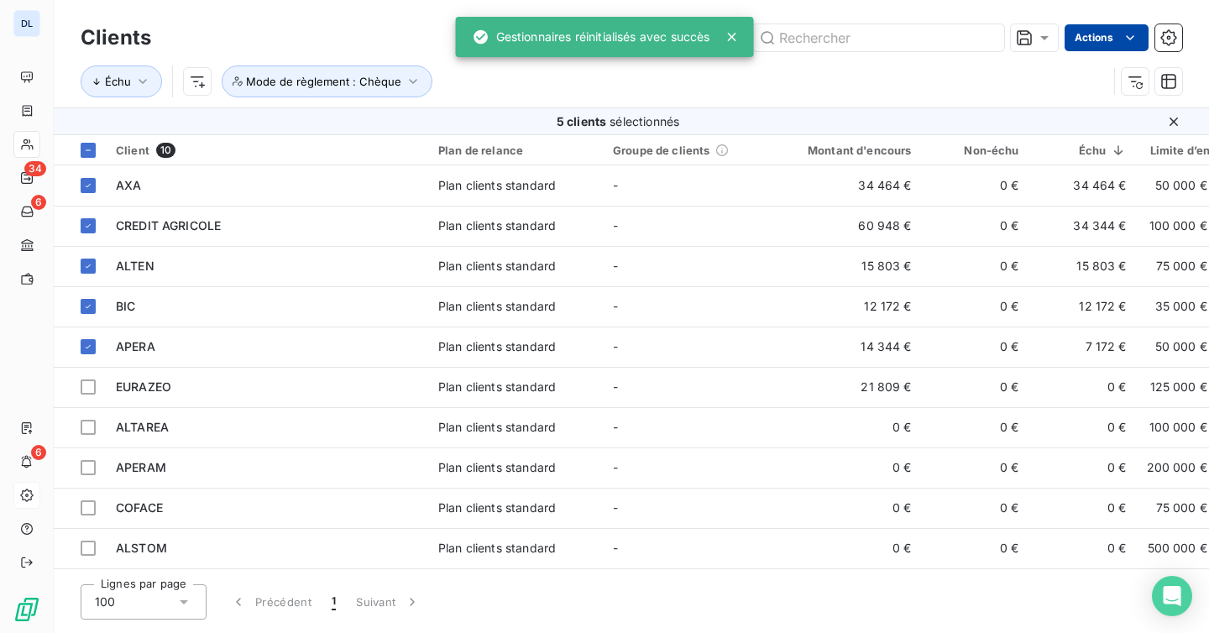
click at [1106, 35] on html "DL 34 6 6 Clients Actions Échu Mode de règlement : Chèque 5 clients sélectionné…" at bounding box center [604, 316] width 1209 height 633
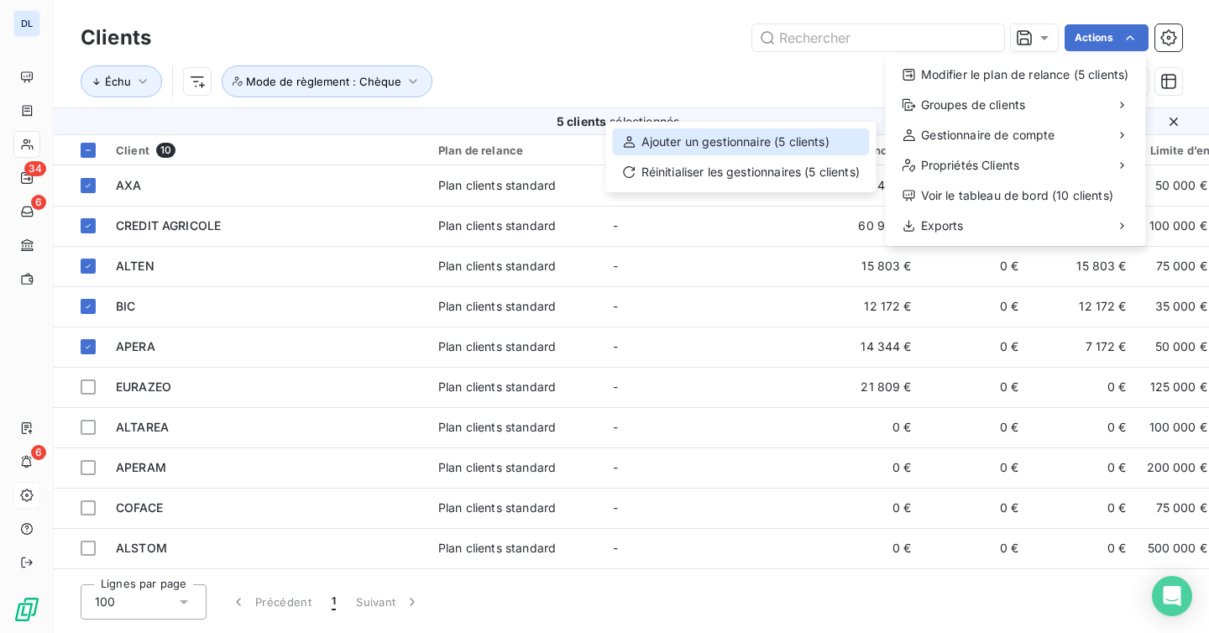
click at [737, 142] on div "Ajouter un gestionnaire (5 clients)" at bounding box center [741, 141] width 257 height 27
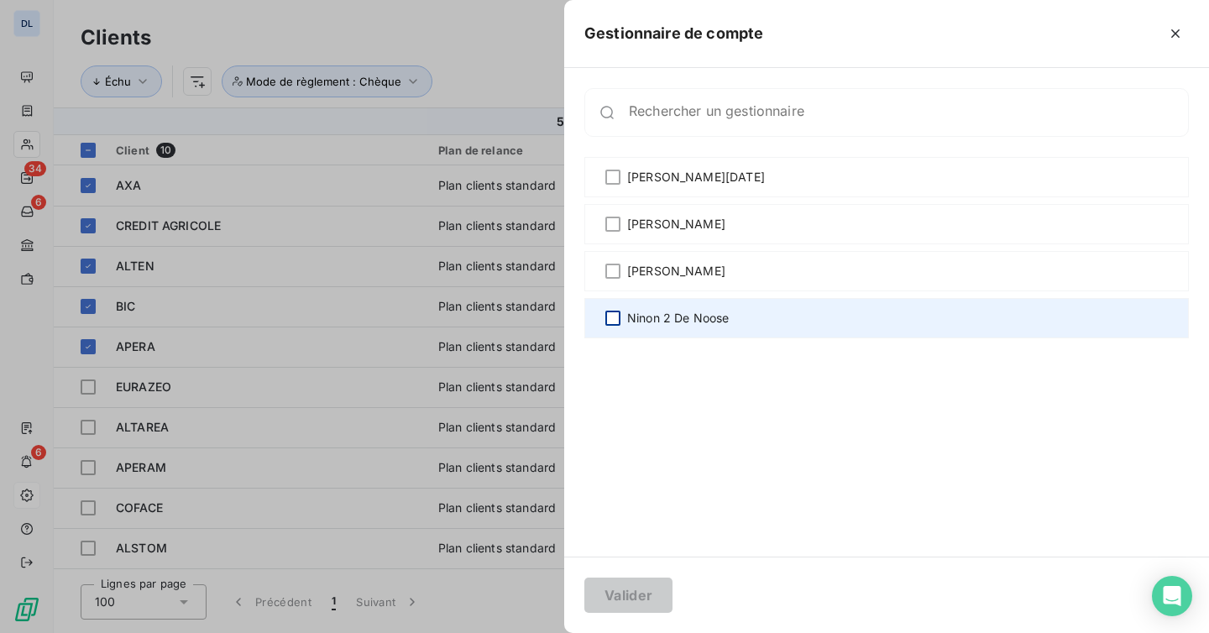
click at [610, 318] on div at bounding box center [612, 318] width 15 height 15
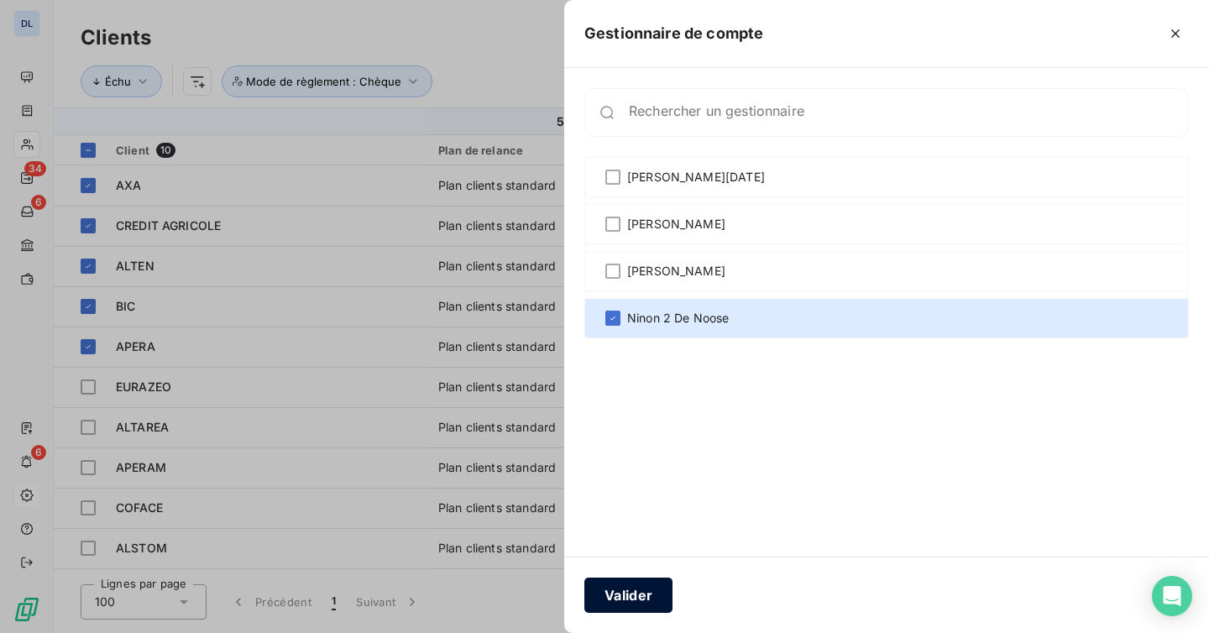
click at [618, 595] on button "Valider" at bounding box center [628, 595] width 88 height 35
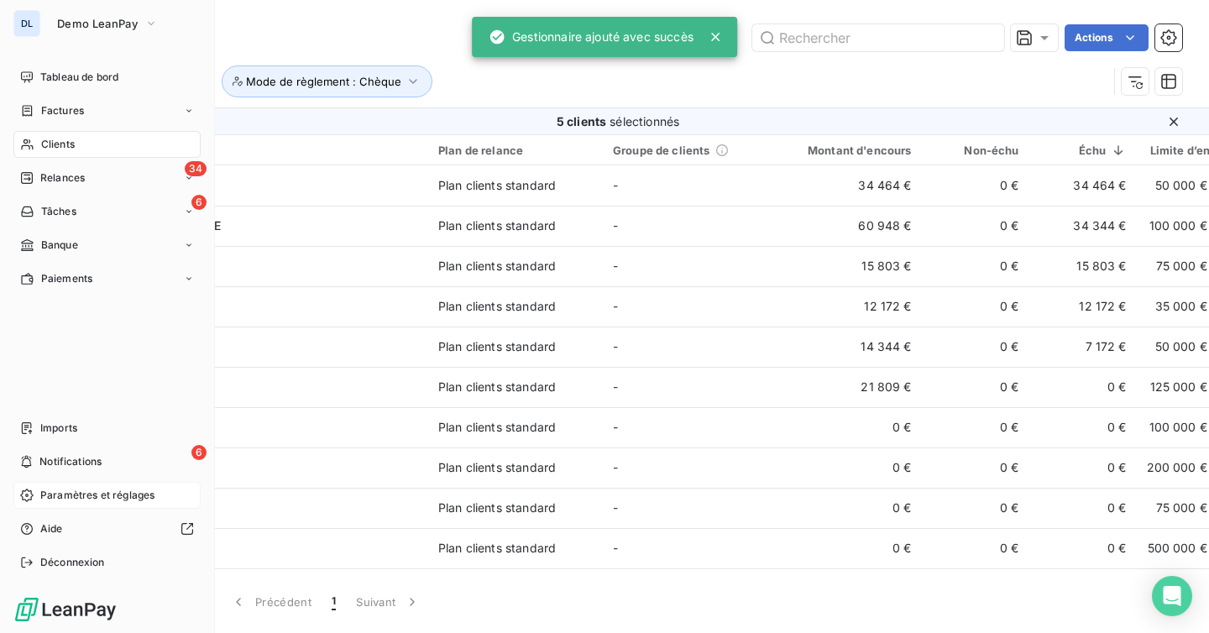
click at [97, 499] on span "Paramètres et réglages" at bounding box center [97, 495] width 114 height 15
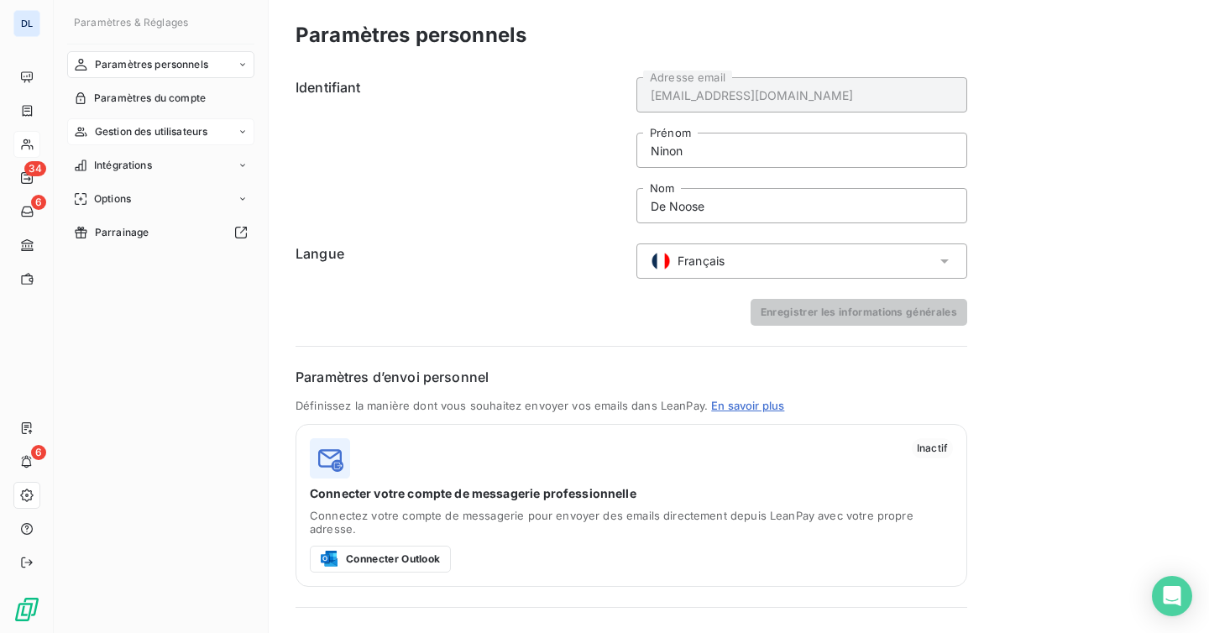
click at [172, 129] on span "Gestion des utilisateurs" at bounding box center [151, 131] width 113 height 15
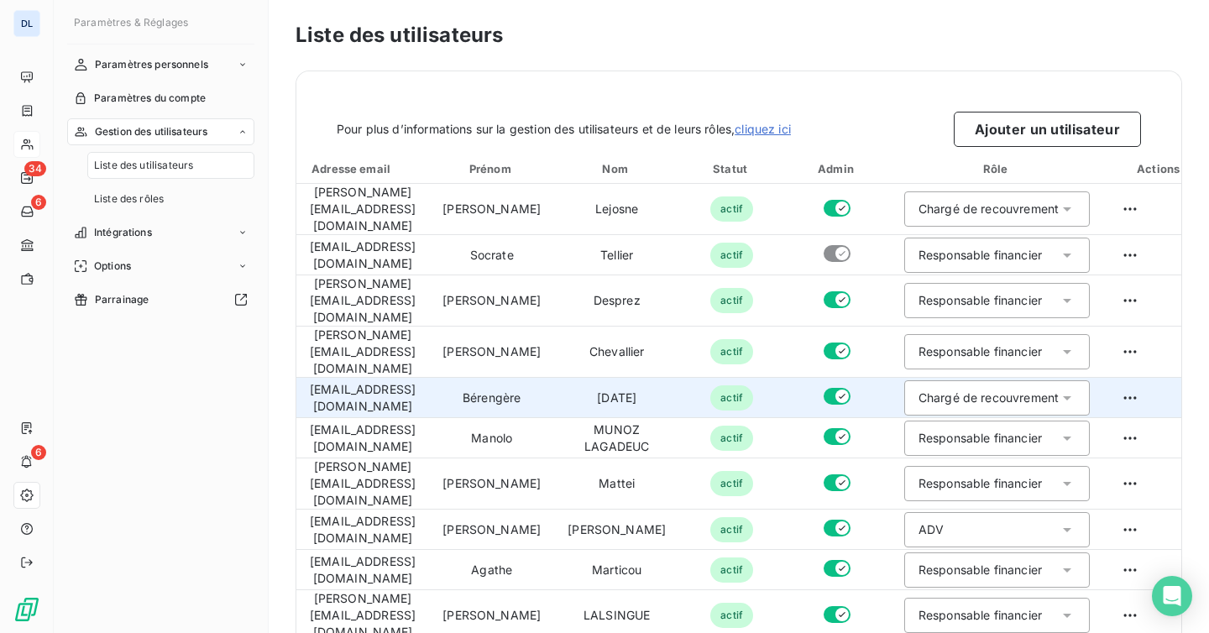
scroll to position [182, 0]
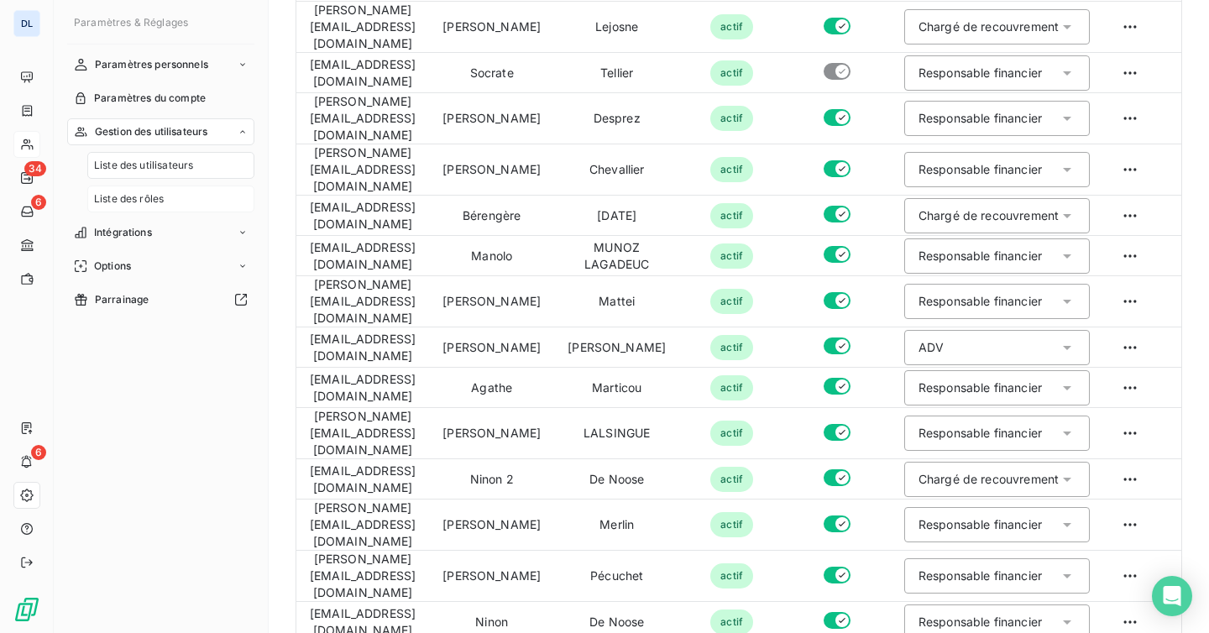
click at [149, 199] on span "Liste des rôles" at bounding box center [129, 198] width 70 height 15
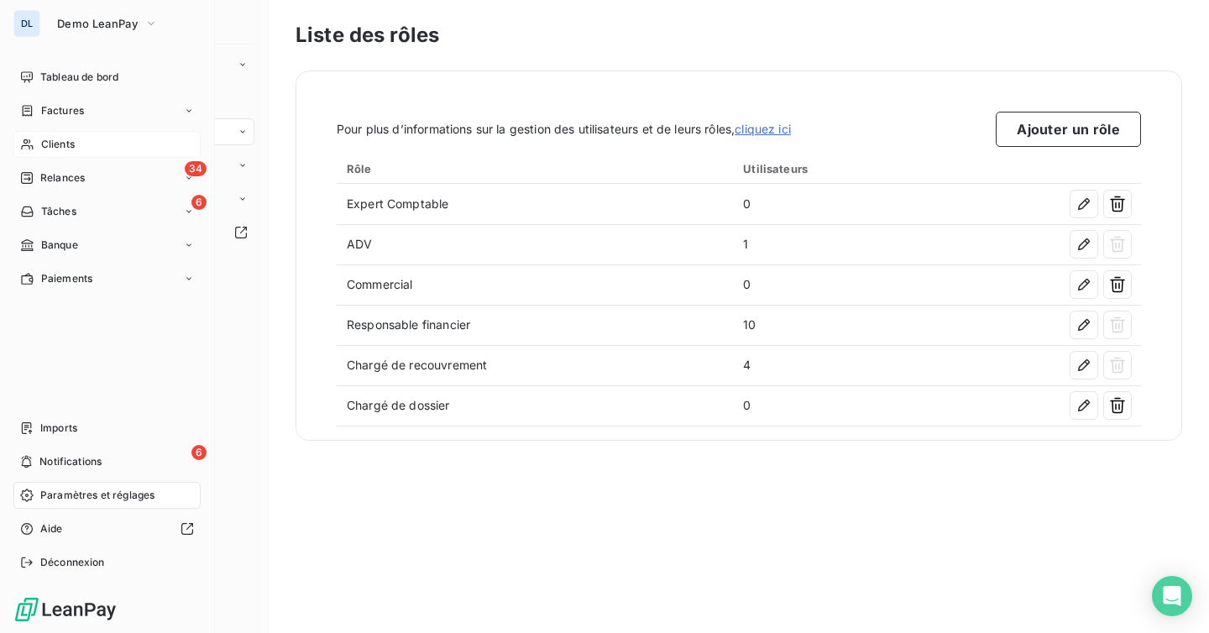
click at [42, 144] on span "Clients" at bounding box center [58, 144] width 34 height 15
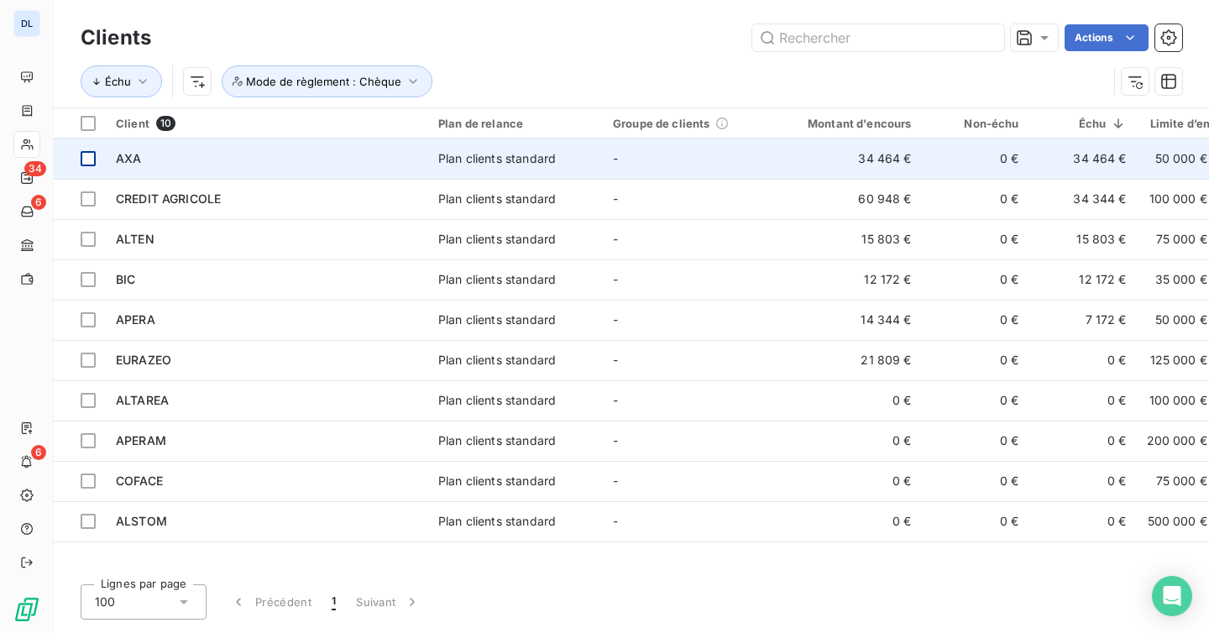
click at [94, 159] on div at bounding box center [88, 158] width 15 height 15
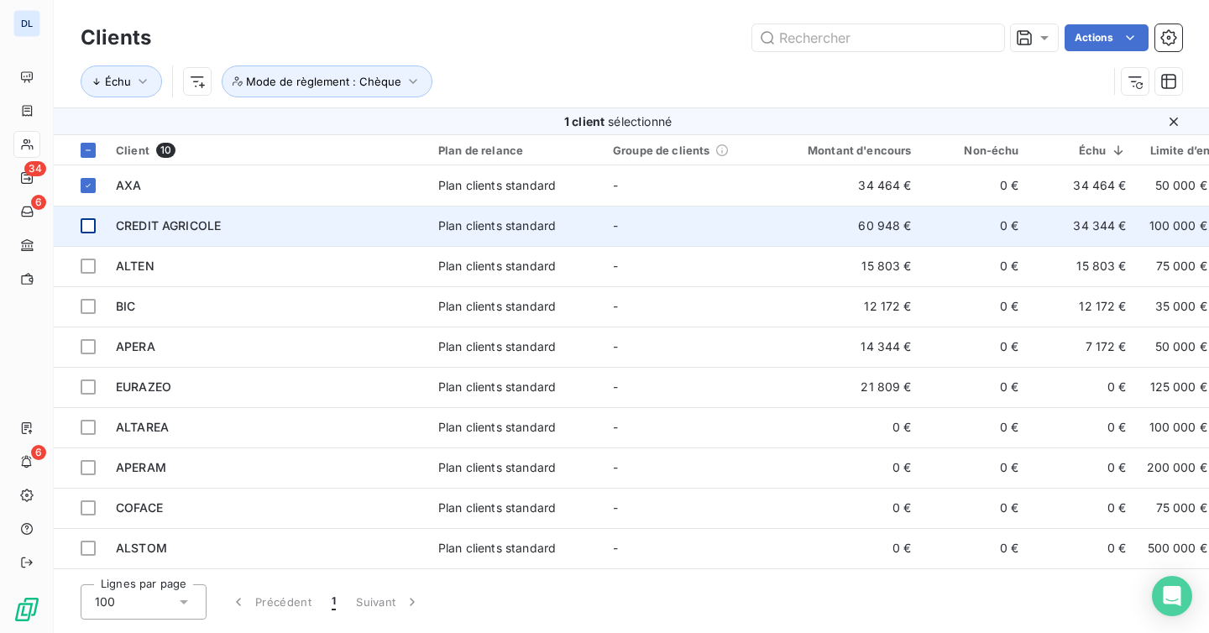
click at [93, 211] on td at bounding box center [80, 226] width 52 height 40
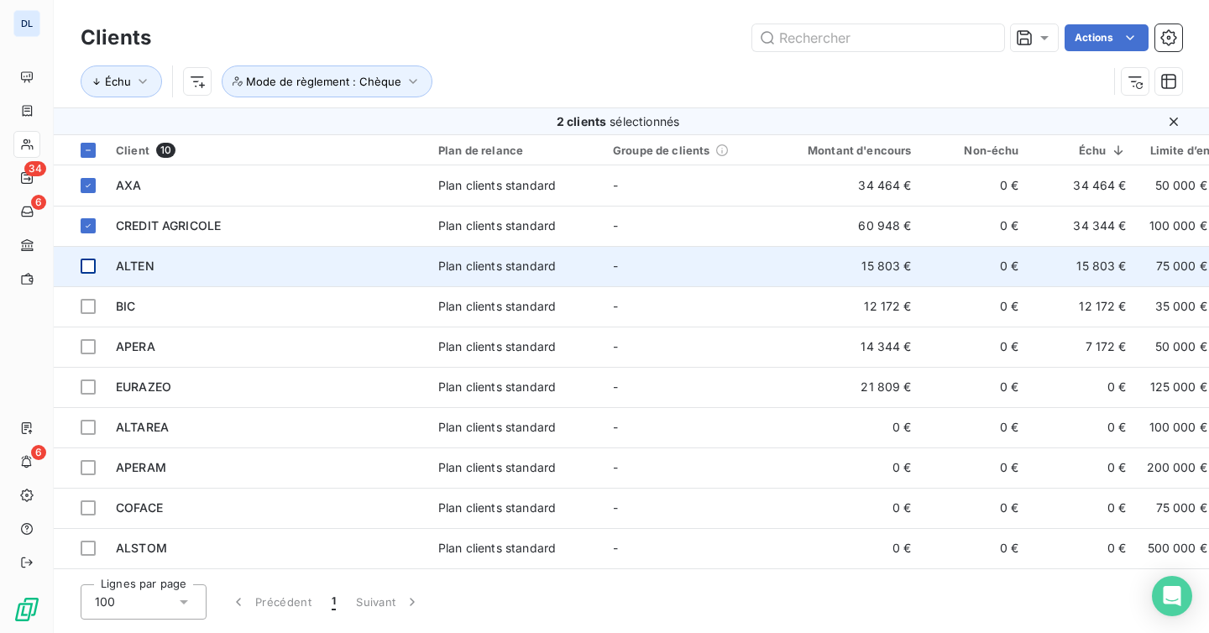
click at [90, 265] on div at bounding box center [88, 266] width 15 height 15
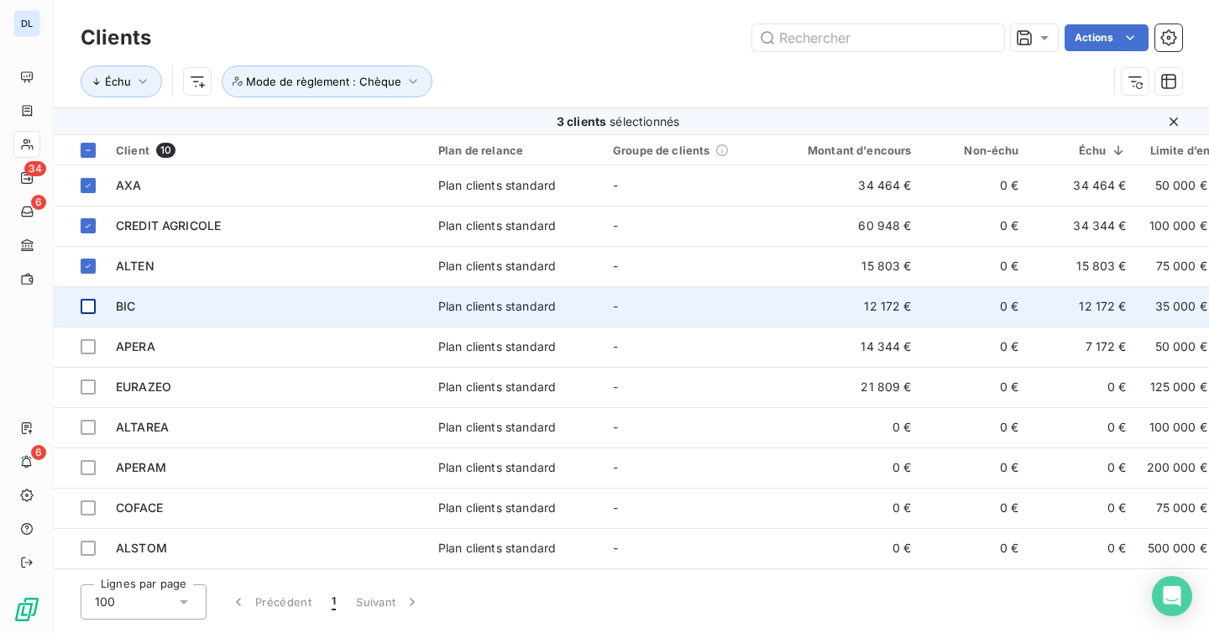
click at [94, 306] on div at bounding box center [88, 306] width 15 height 15
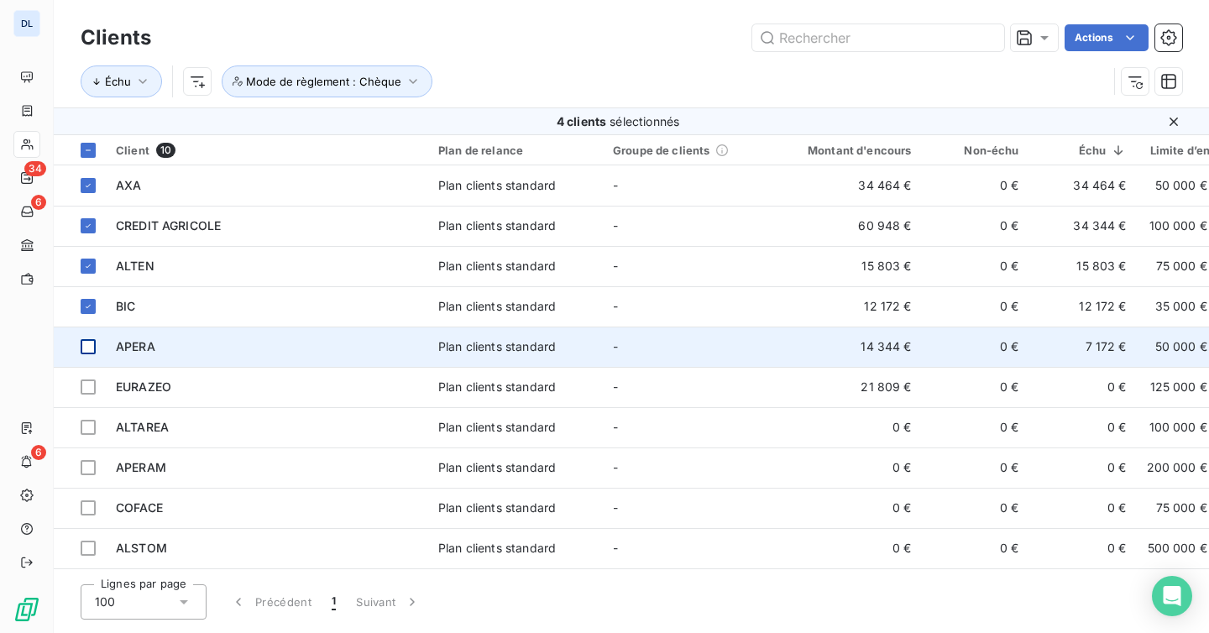
click at [85, 343] on div at bounding box center [88, 346] width 15 height 15
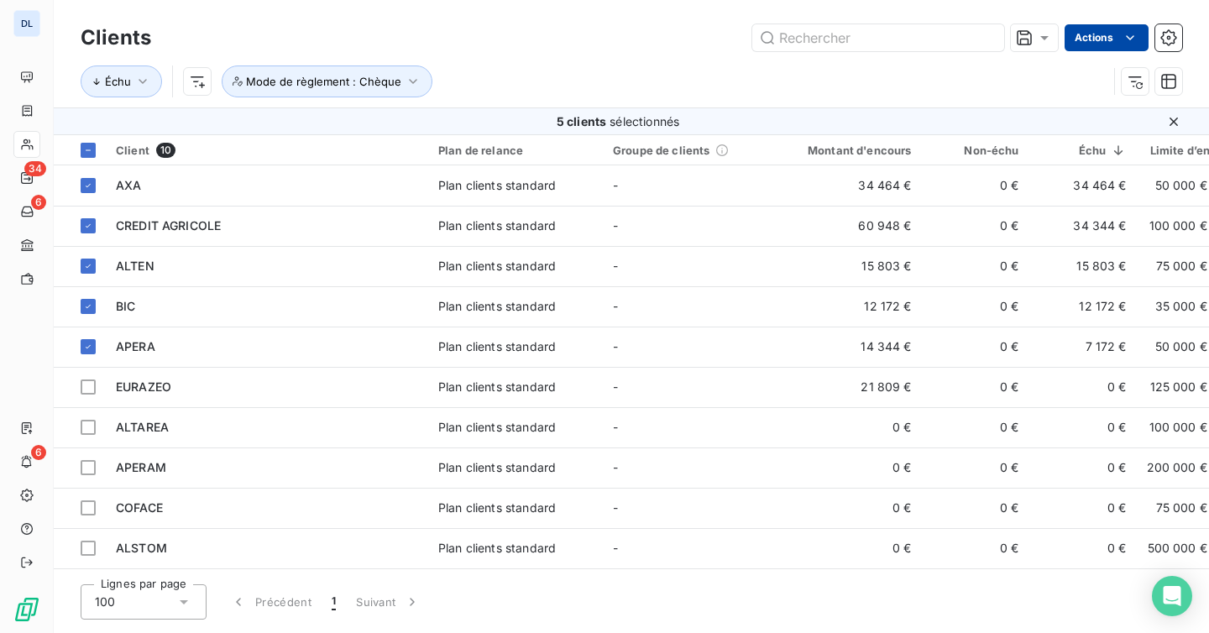
click at [1079, 34] on html "DL 34 6 6 Clients Actions Échu Mode de règlement : Chèque 5 clients sélectionné…" at bounding box center [604, 316] width 1209 height 633
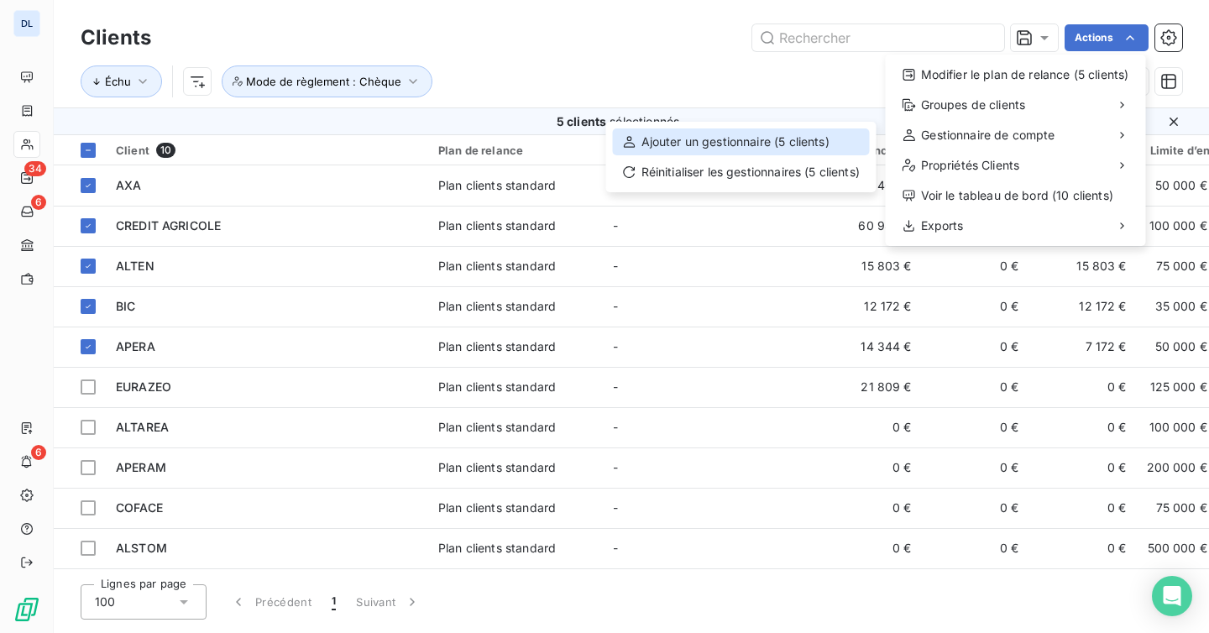
click at [757, 139] on div "Ajouter un gestionnaire (5 clients)" at bounding box center [741, 141] width 257 height 27
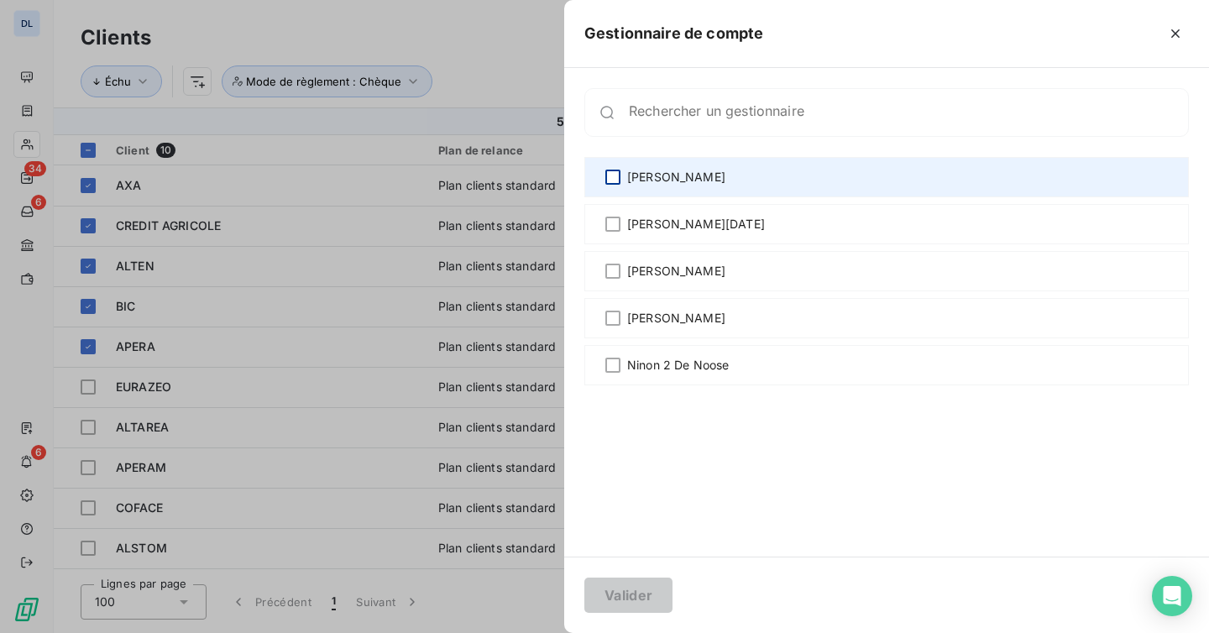
click at [613, 175] on div at bounding box center [612, 177] width 15 height 15
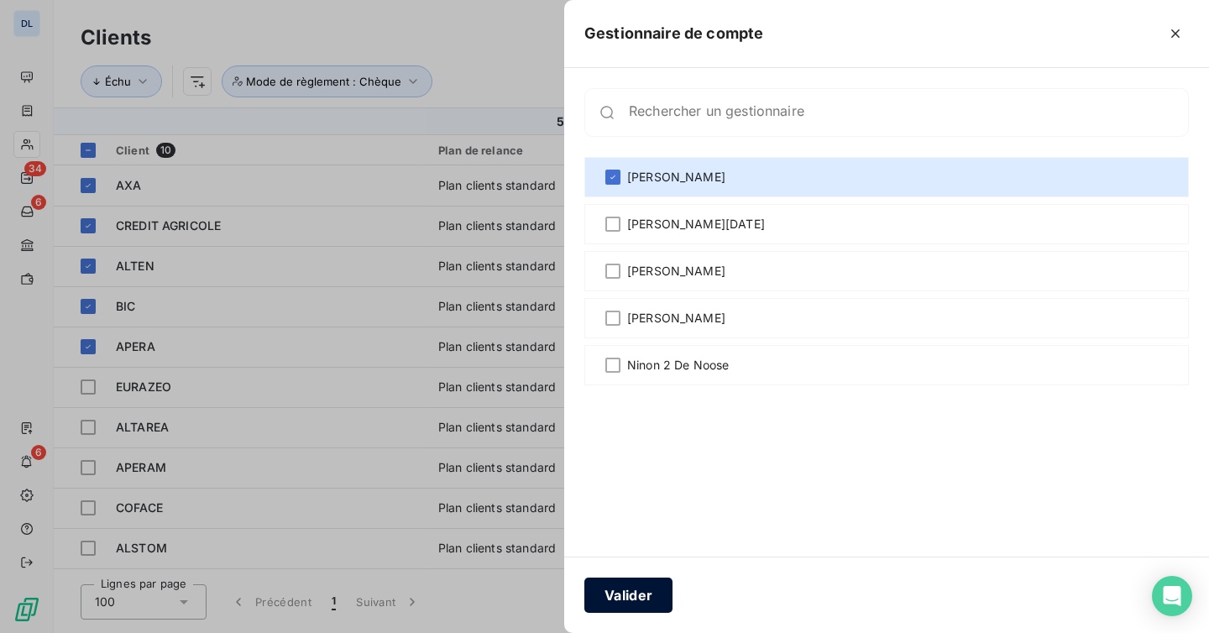
click at [625, 593] on button "Valider" at bounding box center [628, 595] width 88 height 35
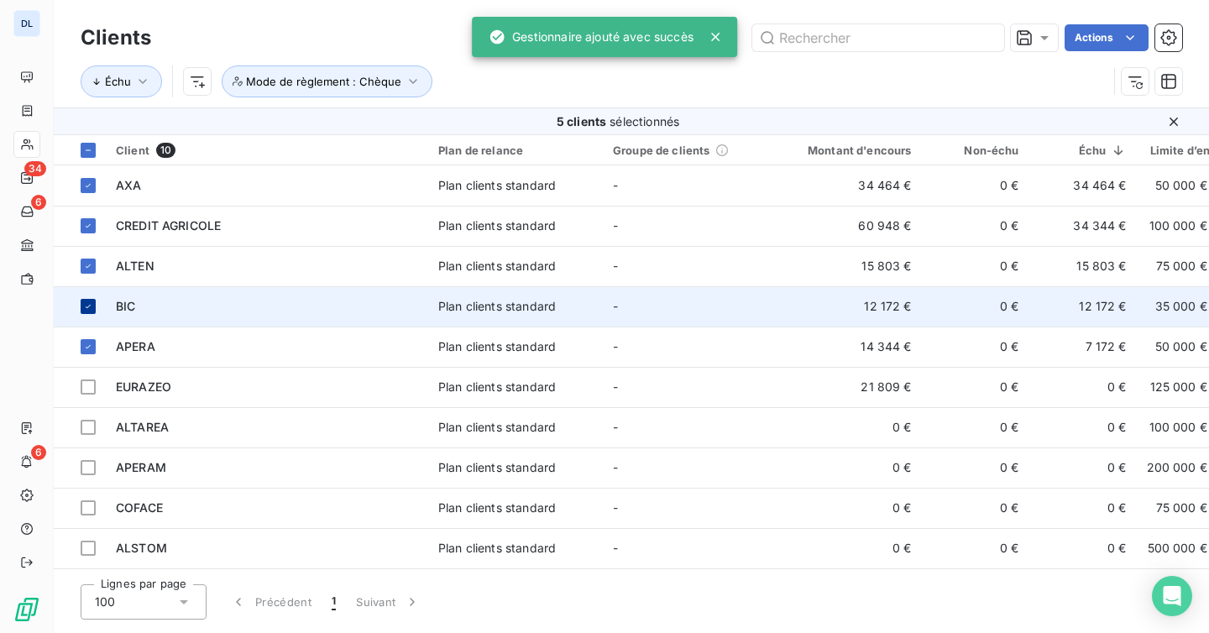
click at [88, 311] on icon at bounding box center [88, 306] width 10 height 10
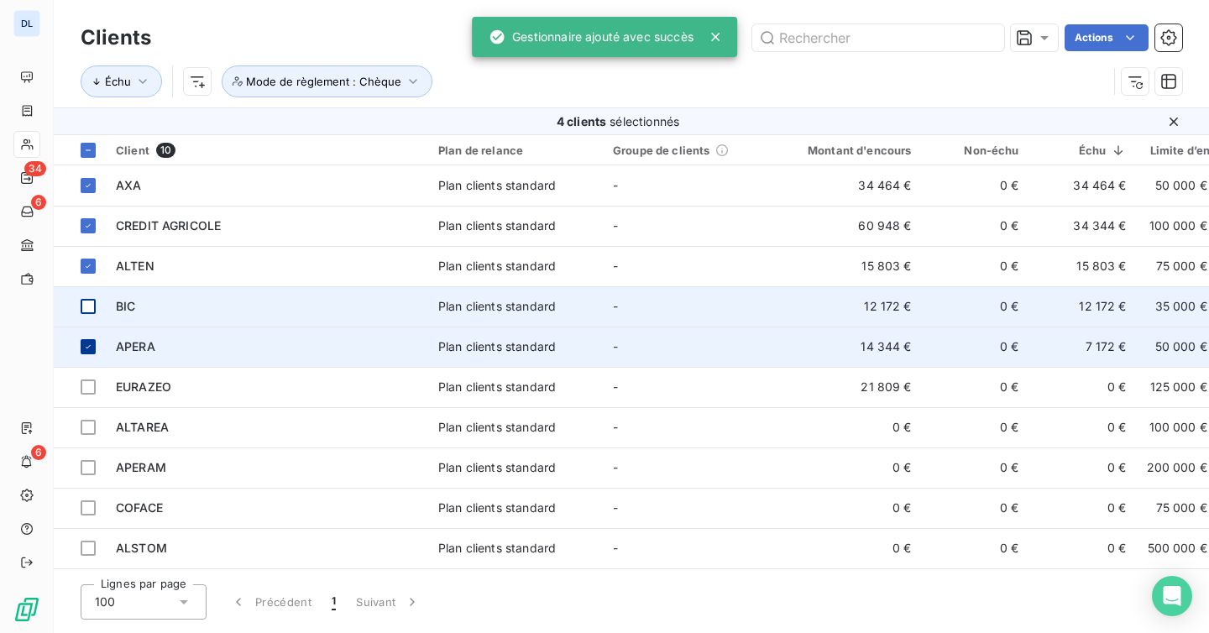
click at [91, 342] on icon at bounding box center [88, 347] width 10 height 10
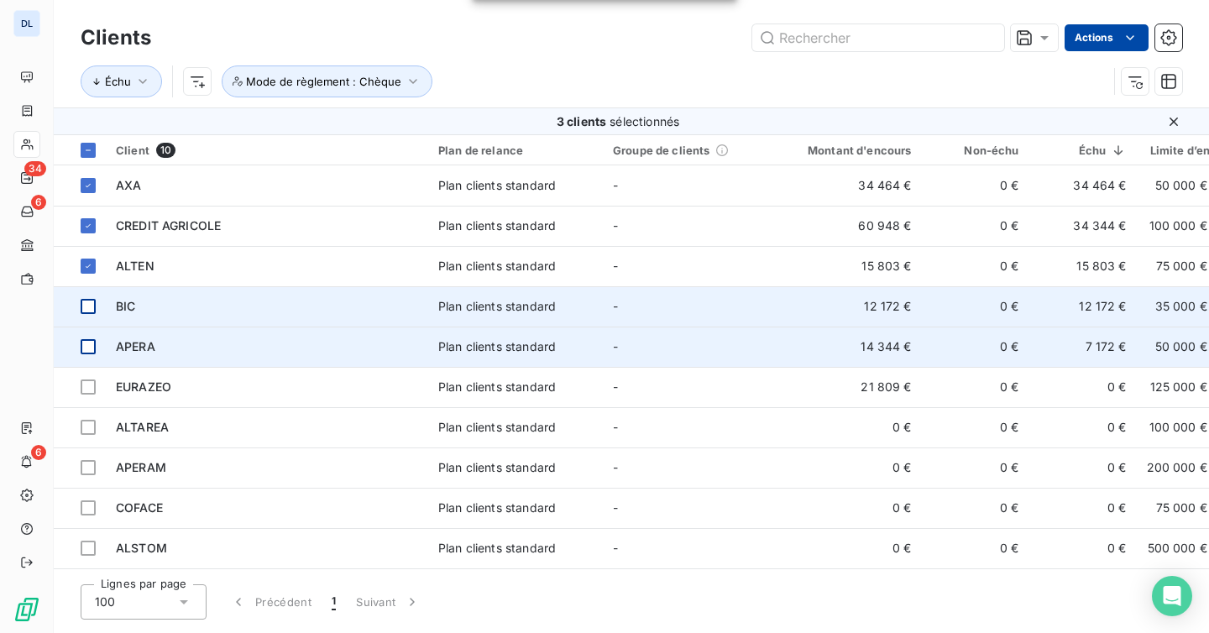
click at [1115, 41] on html "DL 34 6 6 Clients Actions Échu Mode de règlement : Chèque 3 clients sélectionné…" at bounding box center [604, 316] width 1209 height 633
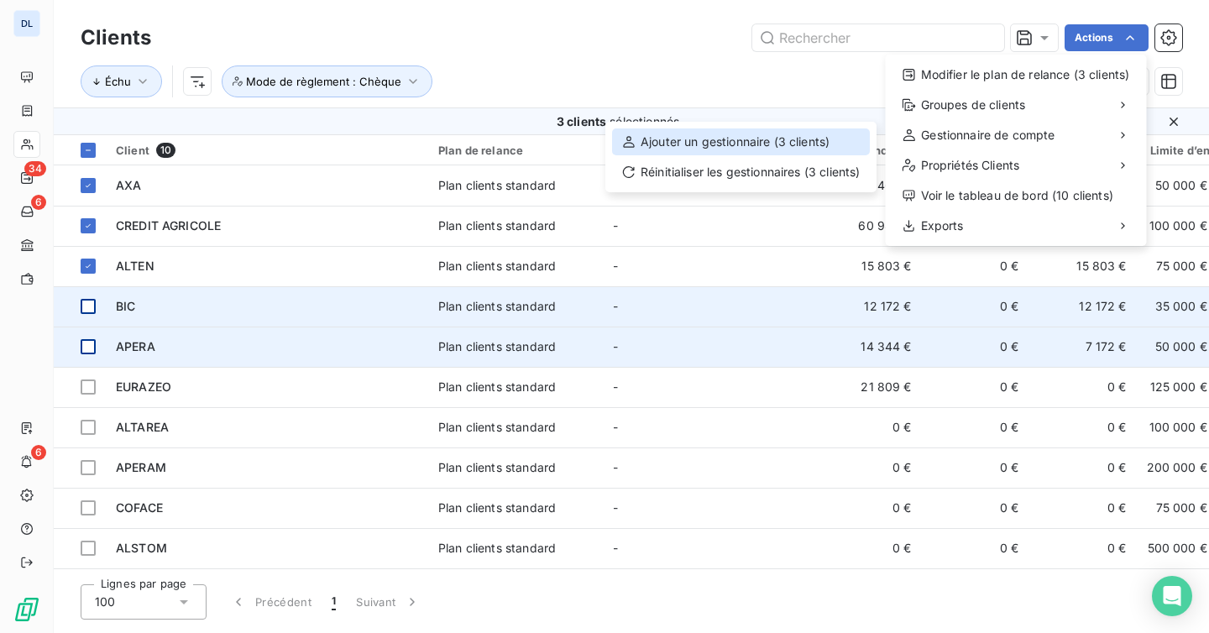
click at [796, 146] on div "Ajouter un gestionnaire (3 clients)" at bounding box center [741, 141] width 258 height 27
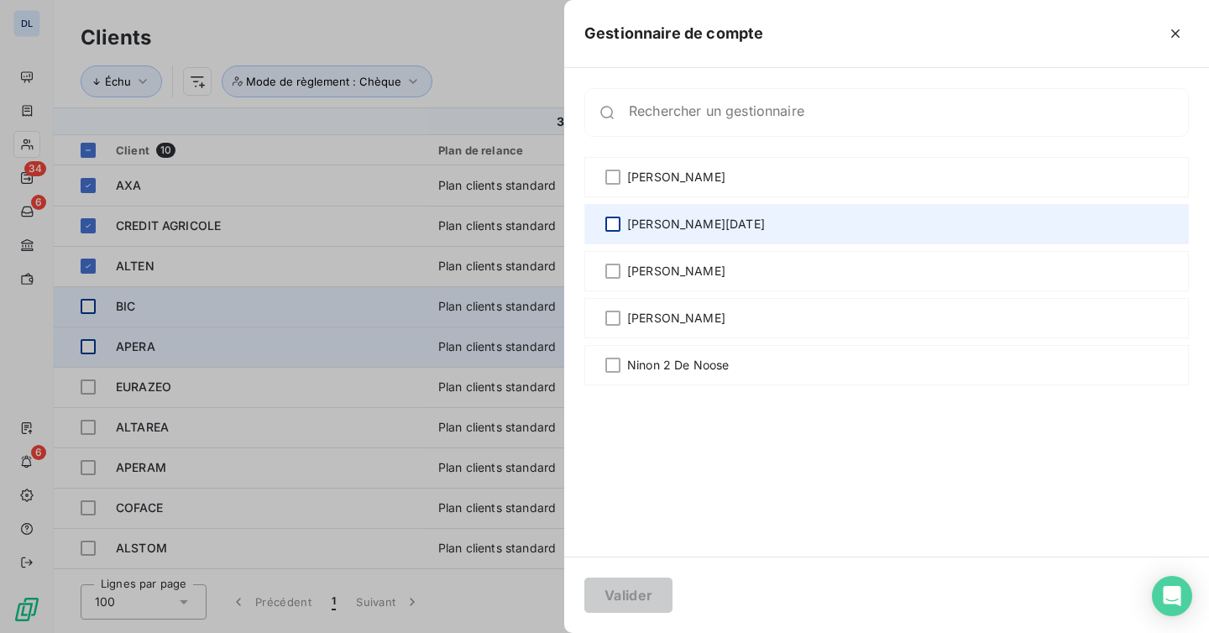
click at [615, 229] on div at bounding box center [612, 224] width 15 height 15
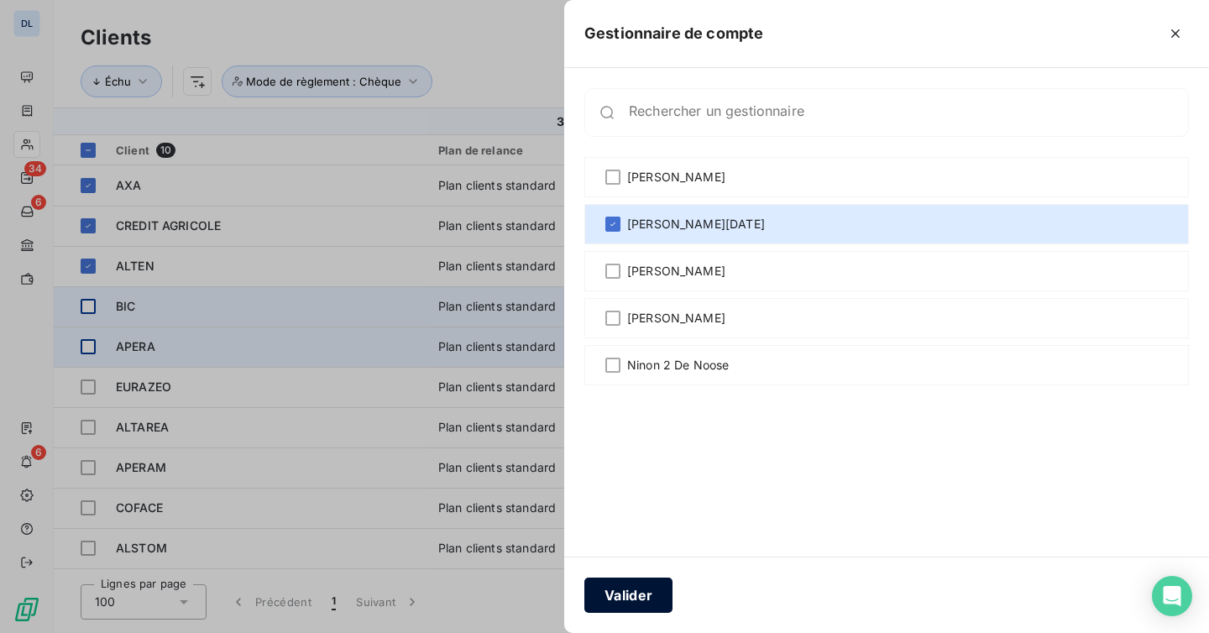
click at [631, 596] on button "Valider" at bounding box center [628, 595] width 88 height 35
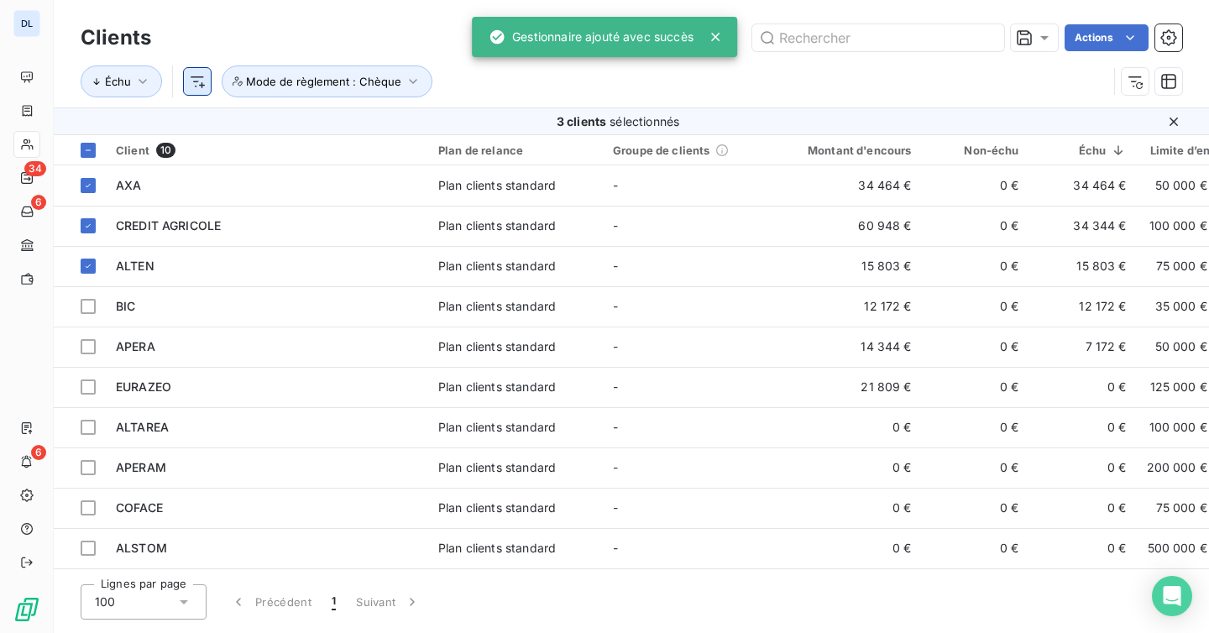
click at [202, 81] on html "DL 34 6 6 Clients Actions Échu Mode de règlement : Chèque 3 clients sélectionné…" at bounding box center [604, 316] width 1209 height 633
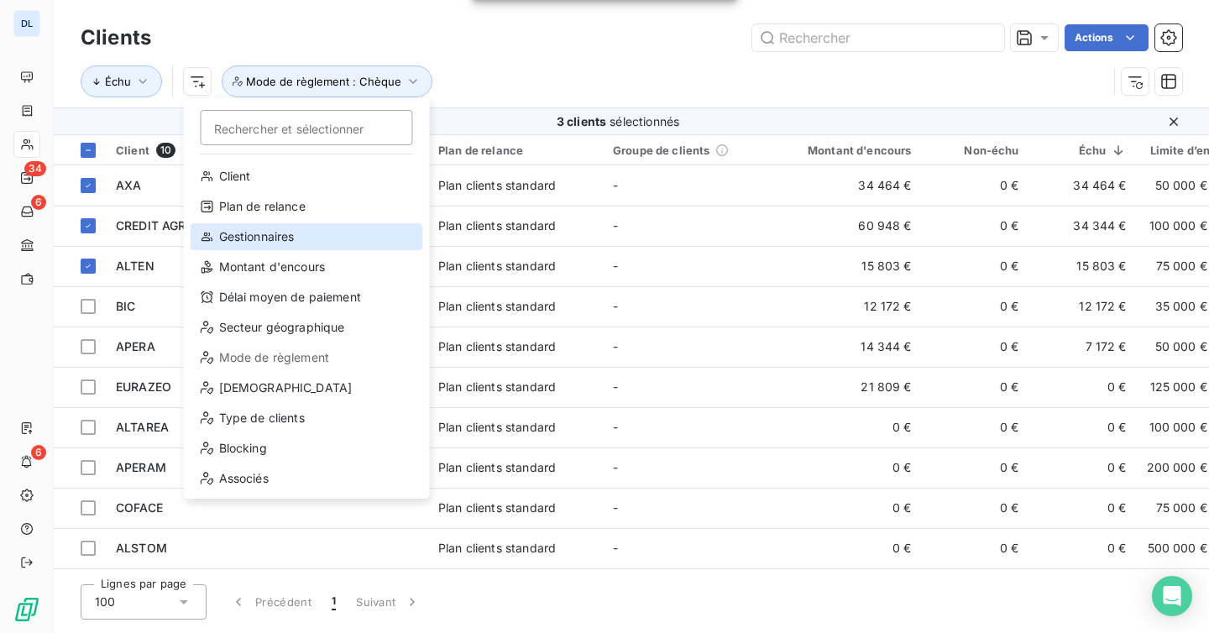
click at [289, 242] on div "Gestionnaires" at bounding box center [307, 236] width 233 height 27
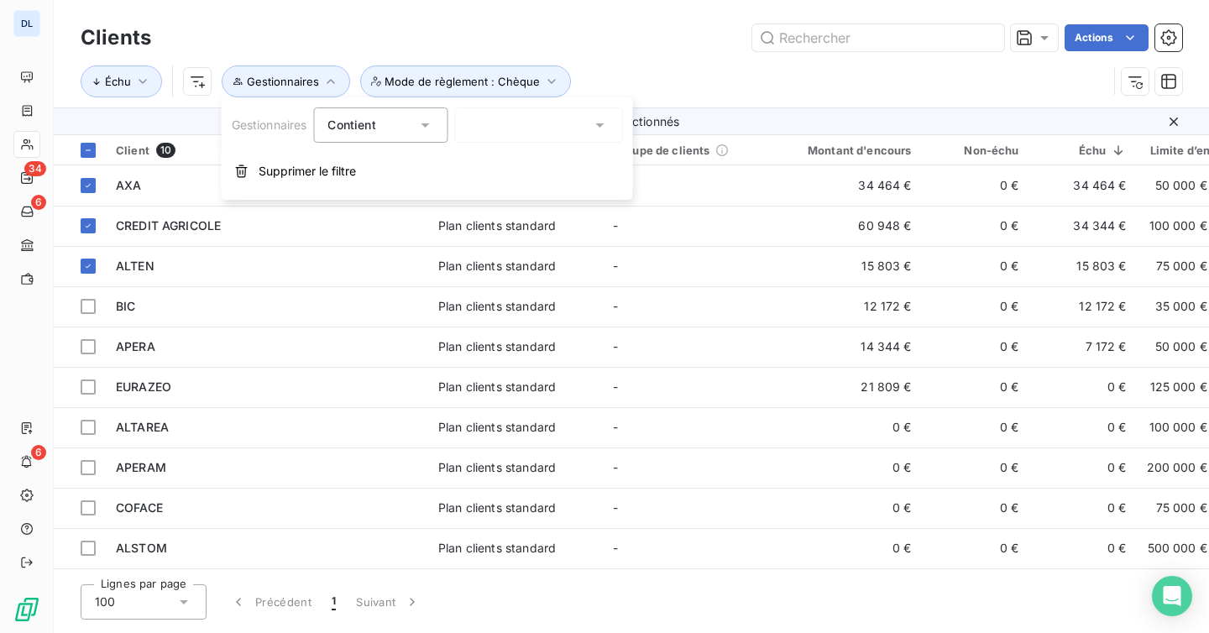
click at [530, 121] on div at bounding box center [538, 124] width 168 height 35
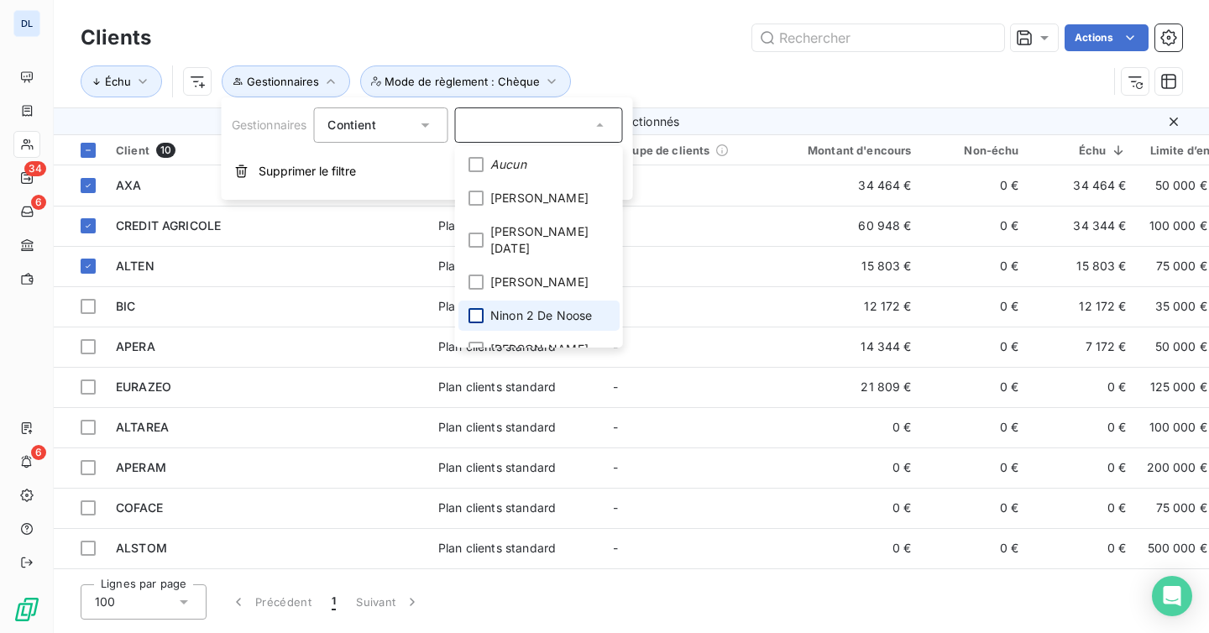
click at [471, 308] on div at bounding box center [475, 315] width 15 height 15
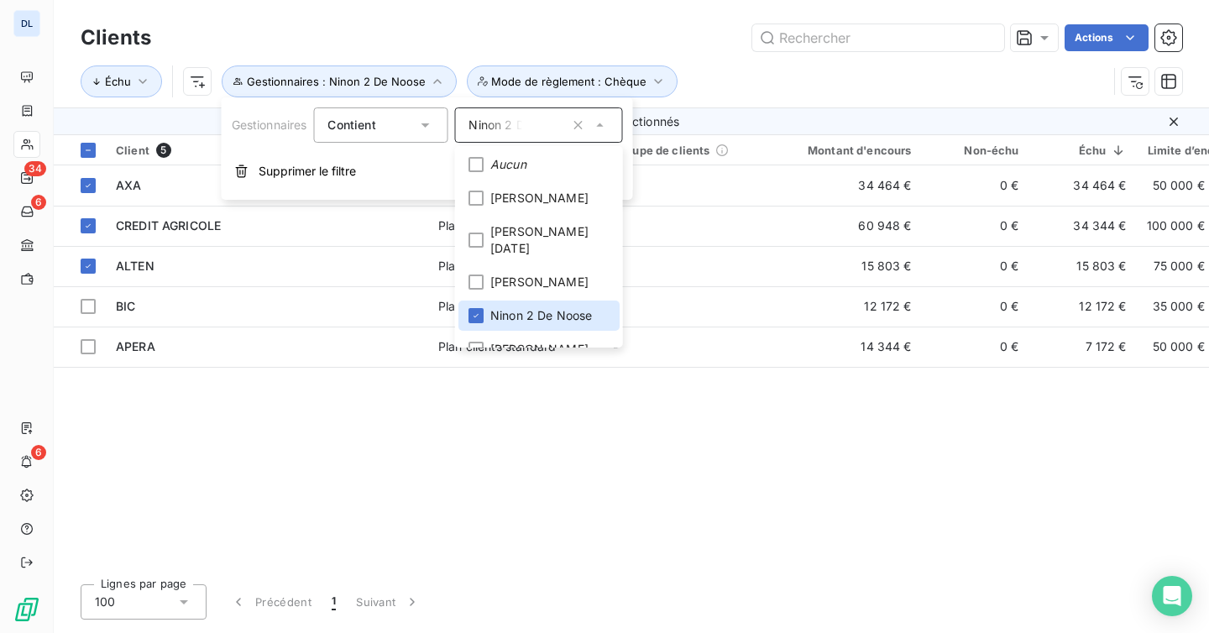
click at [688, 54] on div "Clients Actions" at bounding box center [631, 37] width 1101 height 35
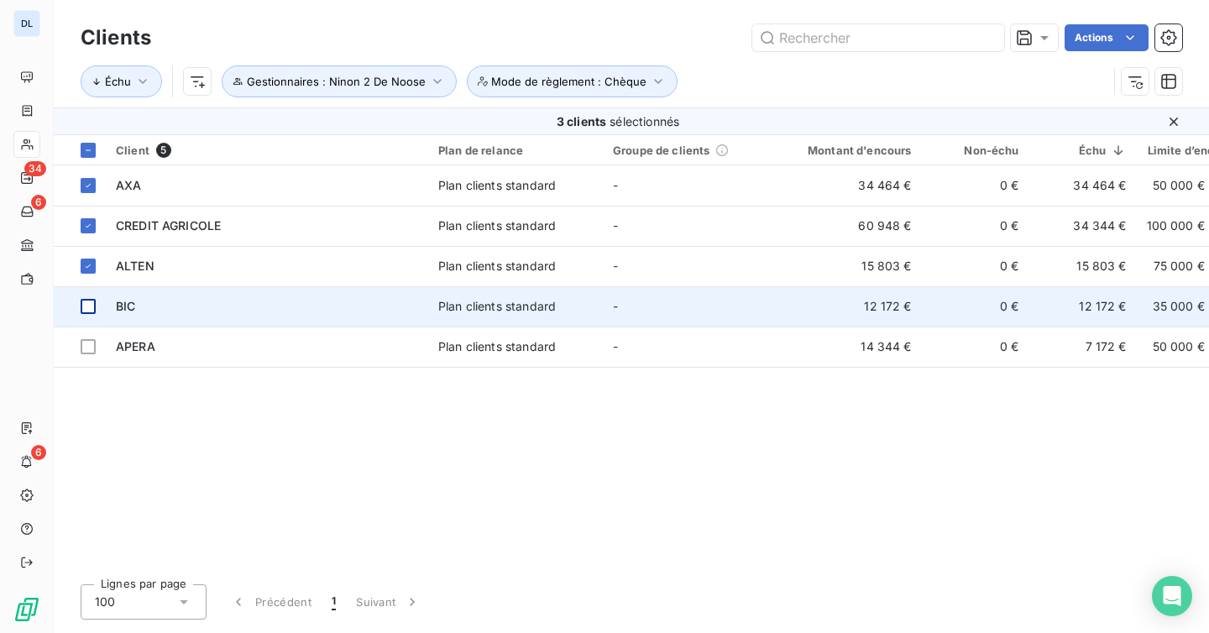
click at [89, 308] on div at bounding box center [88, 306] width 15 height 15
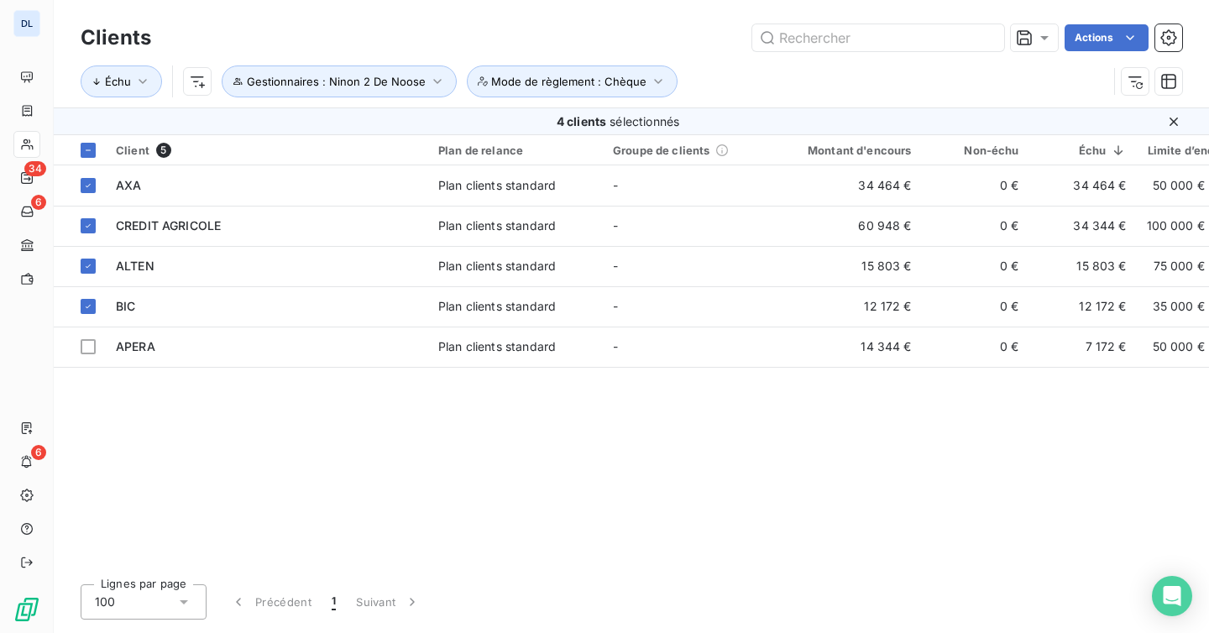
click at [105, 381] on div "Client 5 Plan de relance Groupe de clients Montant d'encours Non-échu Échu Limi…" at bounding box center [631, 353] width 1155 height 436
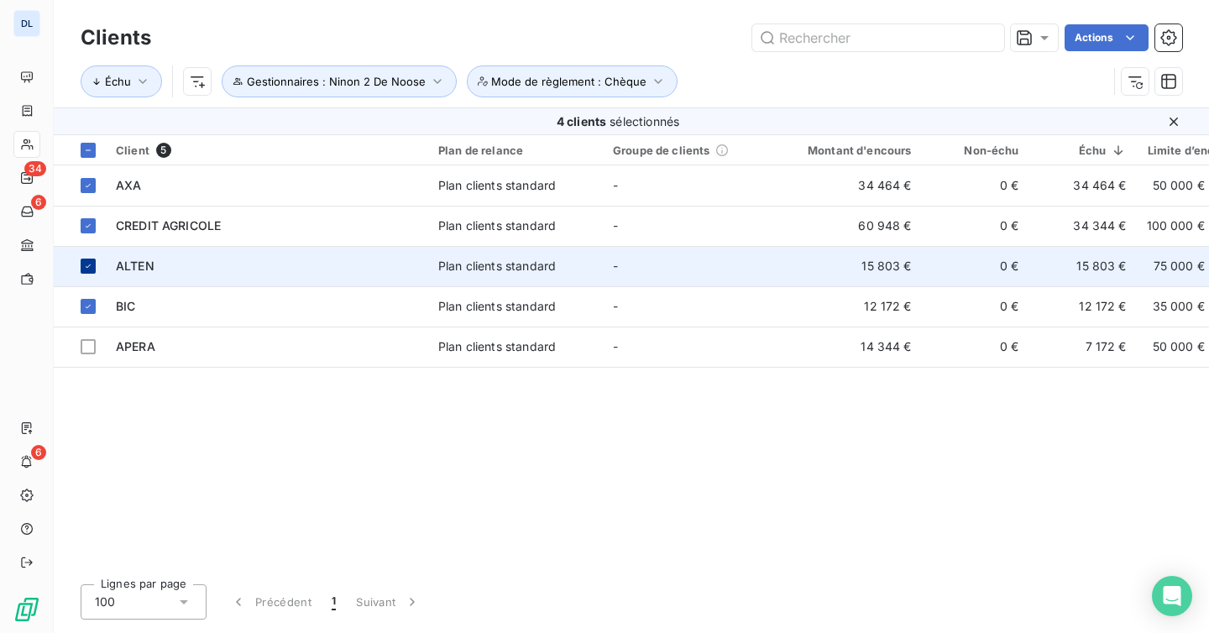
click at [91, 263] on icon at bounding box center [88, 266] width 10 height 10
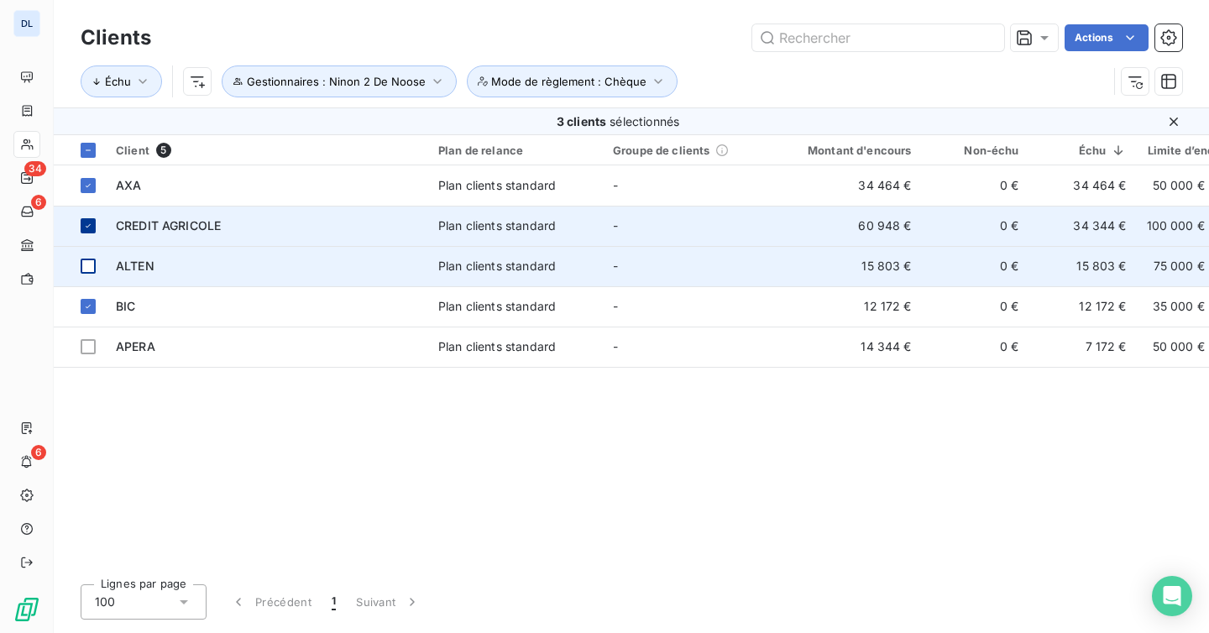
click at [91, 218] on div at bounding box center [88, 225] width 15 height 15
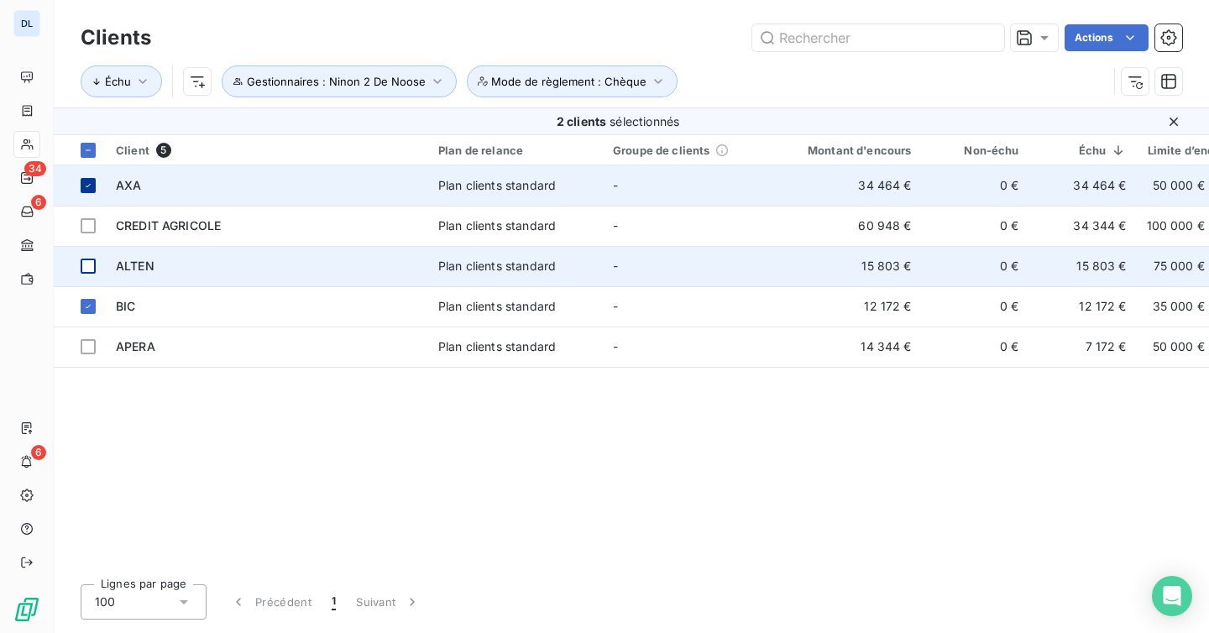
click at [87, 171] on td at bounding box center [80, 185] width 52 height 40
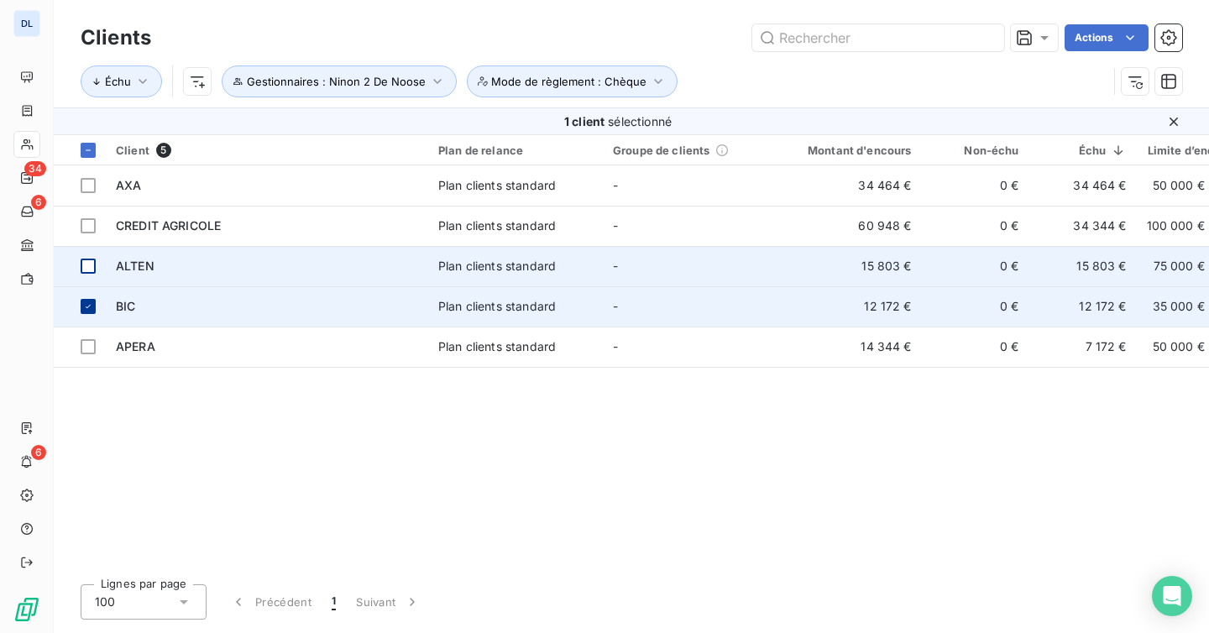
click at [89, 304] on icon at bounding box center [88, 306] width 10 height 10
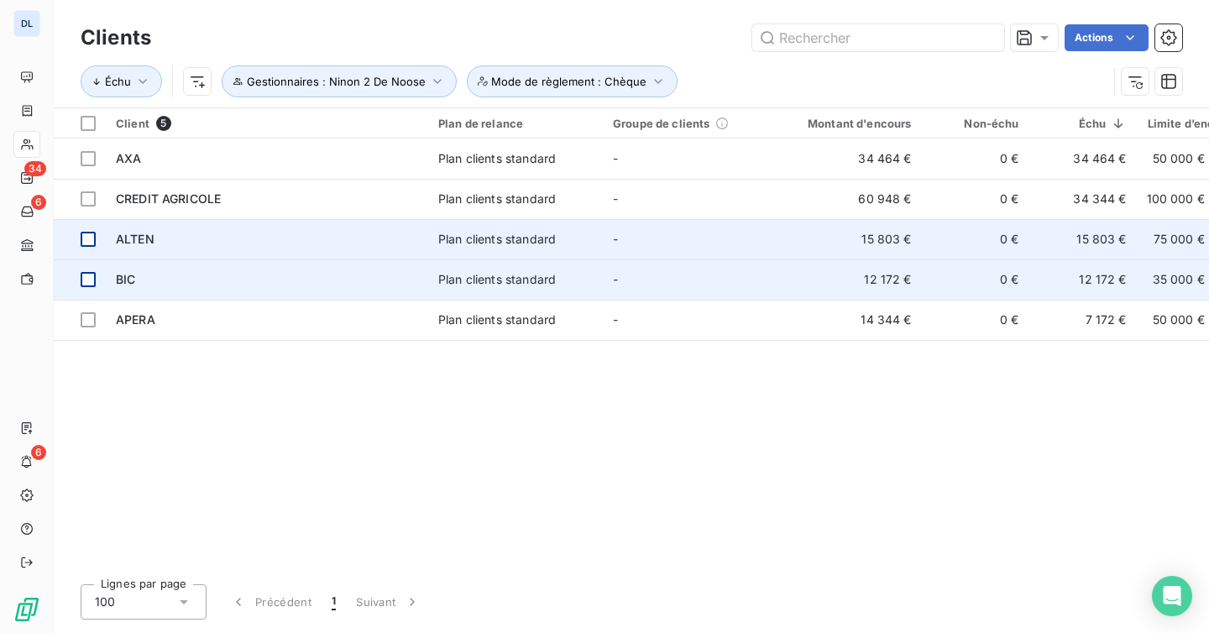
click at [91, 228] on td at bounding box center [80, 239] width 52 height 40
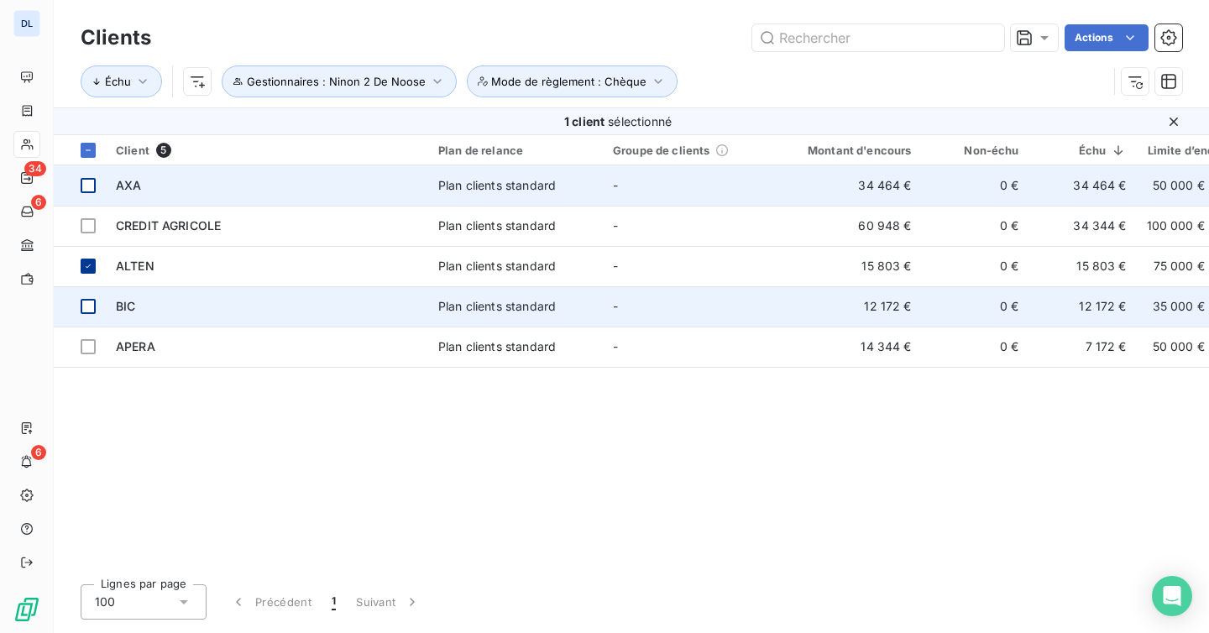
click at [91, 201] on td at bounding box center [80, 185] width 52 height 40
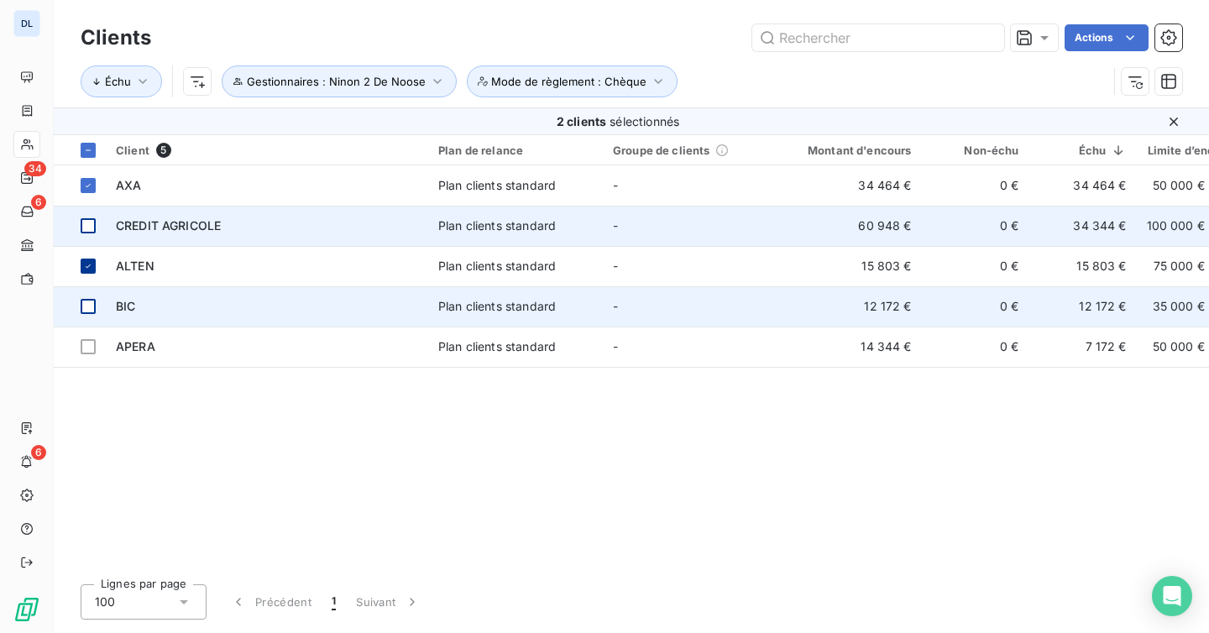
click at [90, 225] on div at bounding box center [88, 225] width 15 height 15
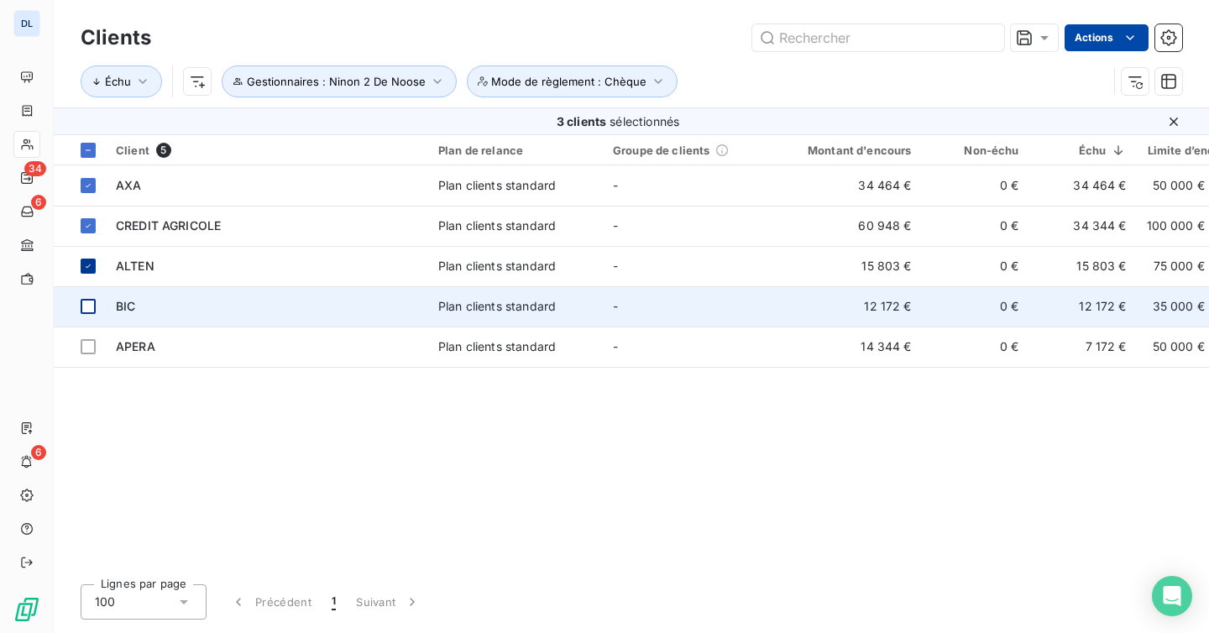
click at [1106, 42] on html "DL 34 6 6 Clients Actions Échu Gestionnaires : Ninon 2 De Noose Mode de règleme…" at bounding box center [604, 316] width 1209 height 633
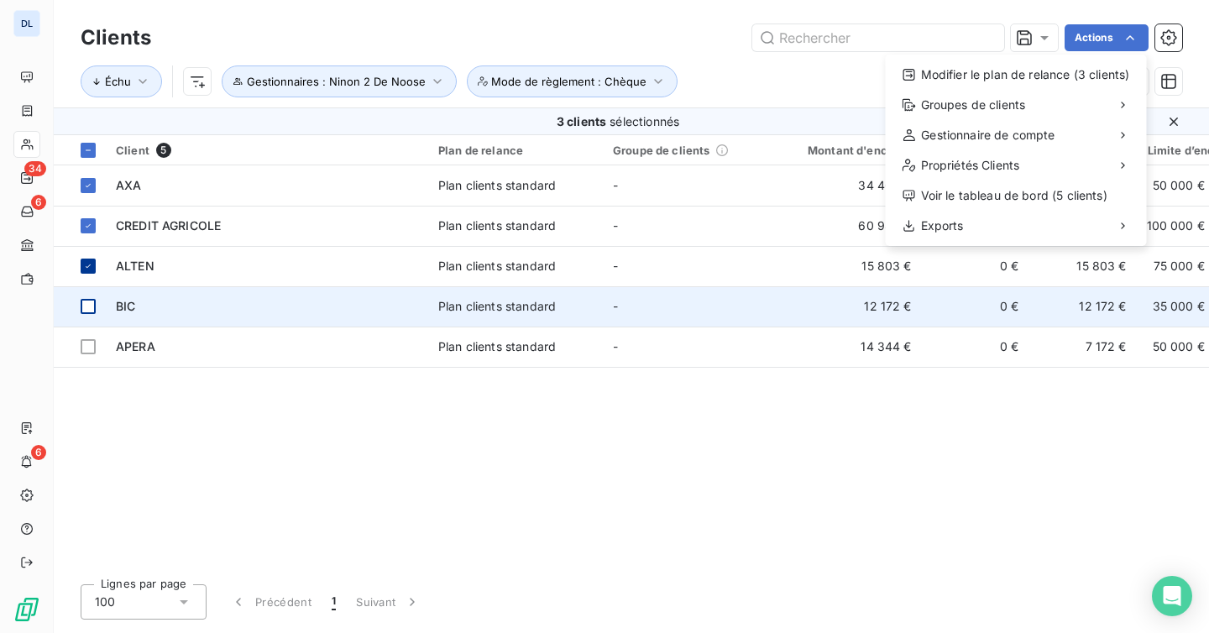
click at [833, 86] on html "DL 34 6 6 Clients Actions Modifier le plan de relance (3 clients) Groupes de cl…" at bounding box center [604, 316] width 1209 height 633
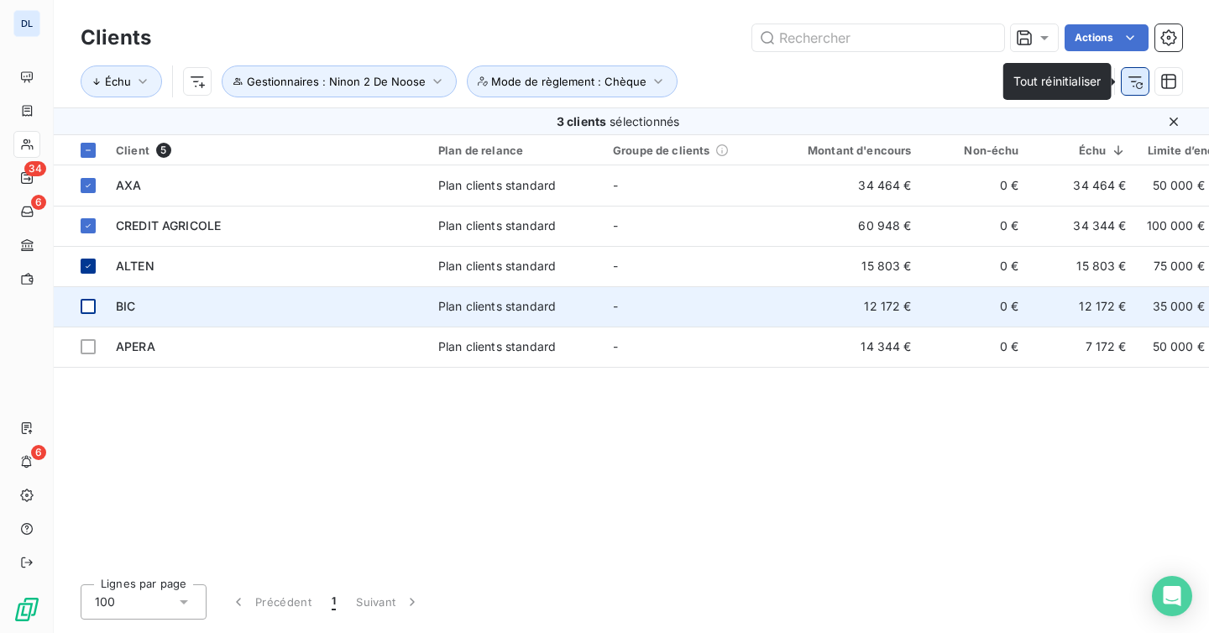
click at [1135, 84] on icon "button" at bounding box center [1135, 81] width 17 height 17
click at [1107, 84] on div "Échu Gestionnaires : Ninon 2 De Noose Mode de règlement : Chèque" at bounding box center [594, 81] width 1027 height 32
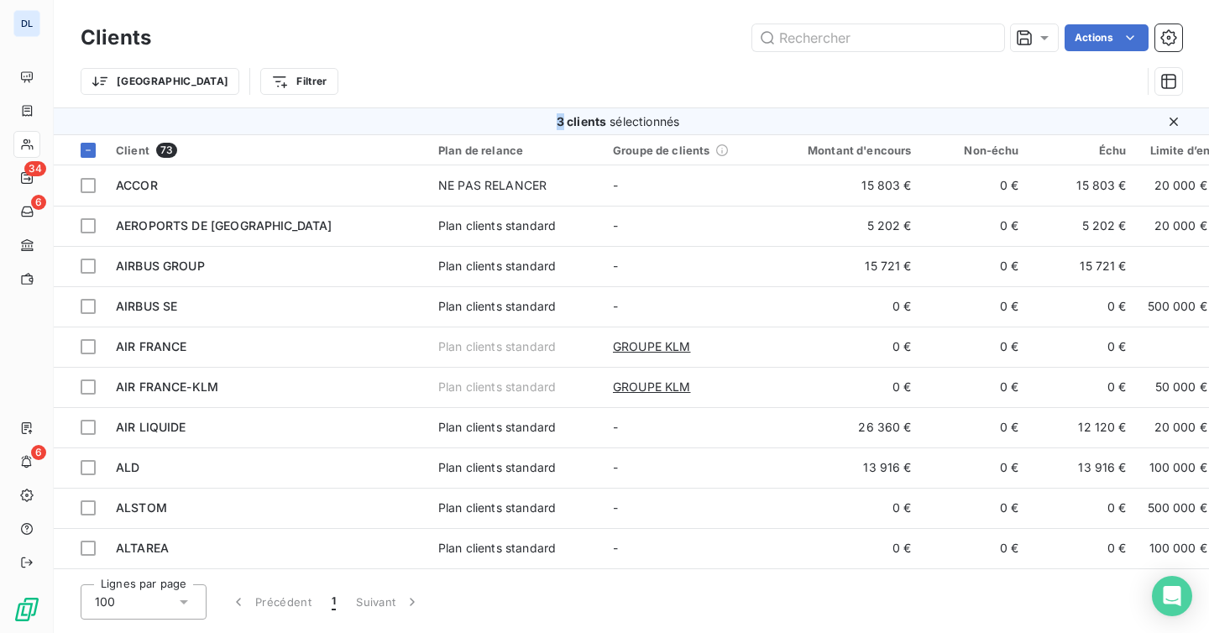
click at [305, 97] on div "Trier Filtrer" at bounding box center [631, 81] width 1101 height 52
click at [97, 149] on th at bounding box center [80, 150] width 52 height 30
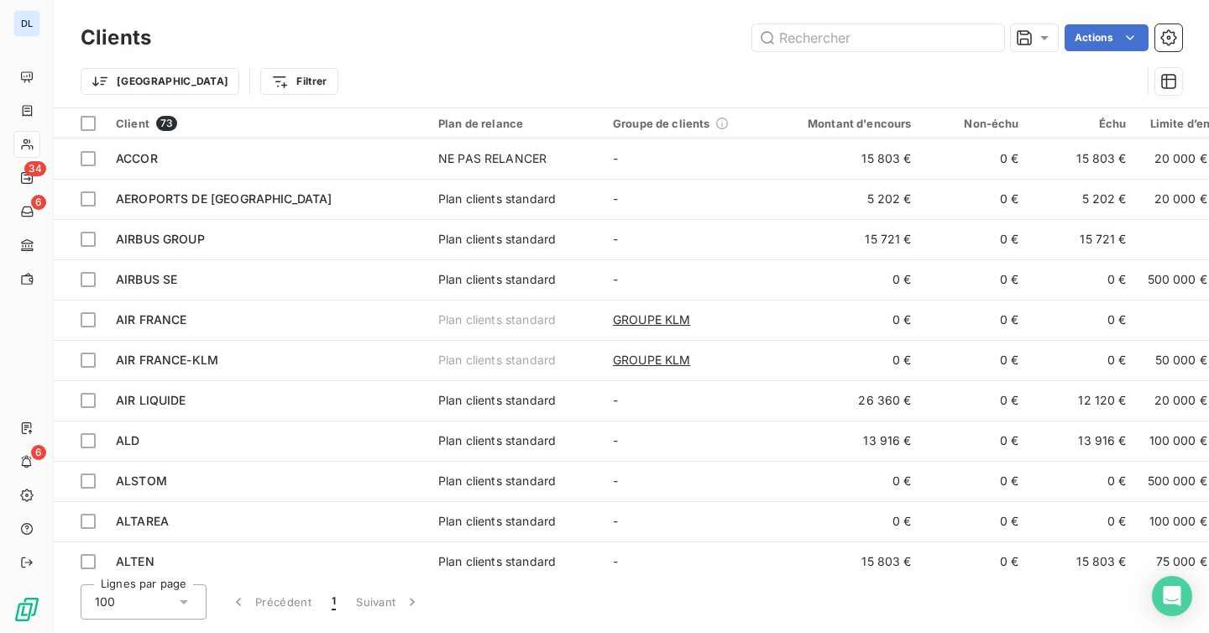
click at [403, 69] on div "Trier Filtrer" at bounding box center [611, 81] width 1060 height 32
click at [199, 92] on html "DL 34 6 6 Clients Actions Trier Filtrer Client 73 Plan de relance Groupe de cli…" at bounding box center [604, 316] width 1209 height 633
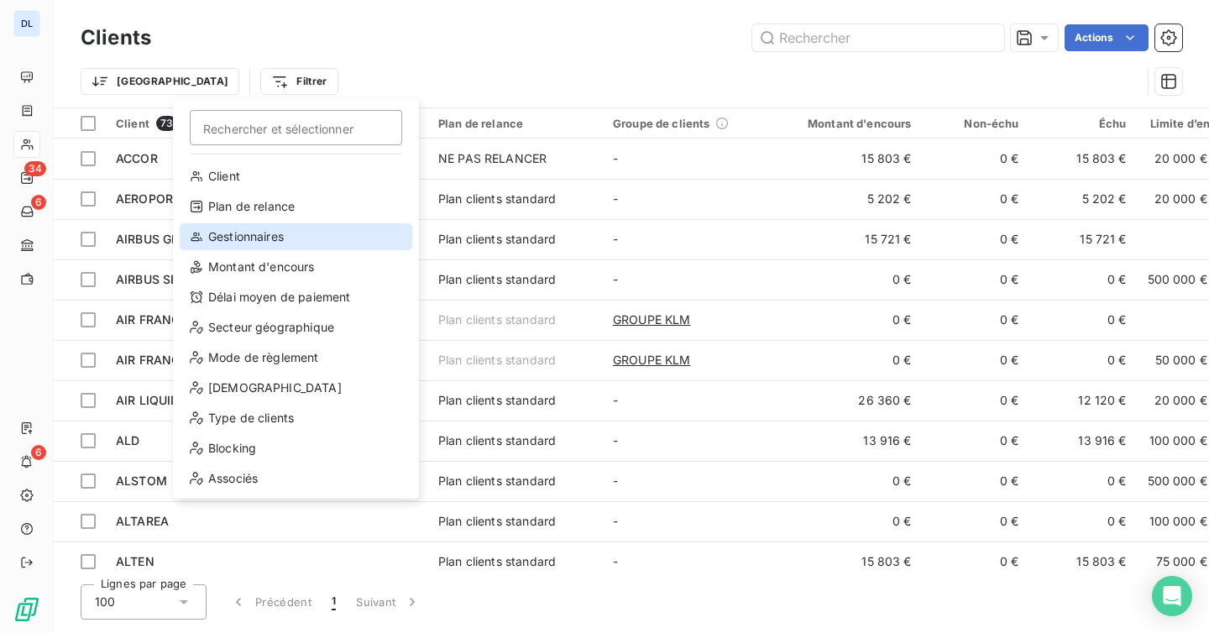
click at [290, 235] on div "Gestionnaires" at bounding box center [296, 236] width 233 height 27
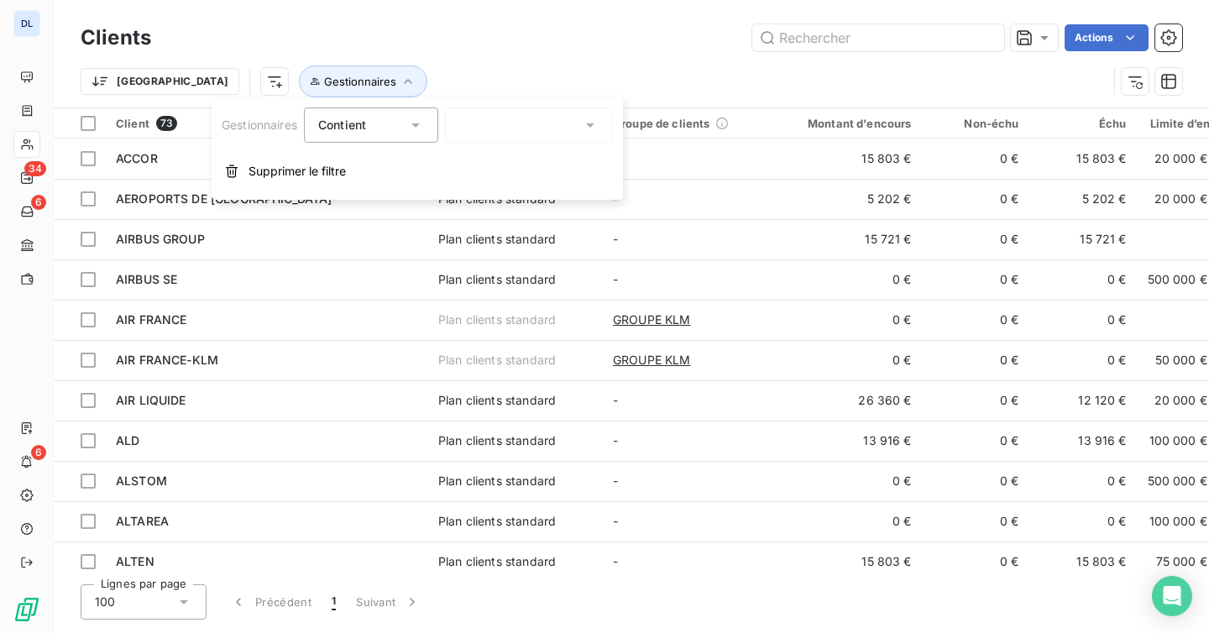
click at [548, 123] on div at bounding box center [529, 124] width 168 height 35
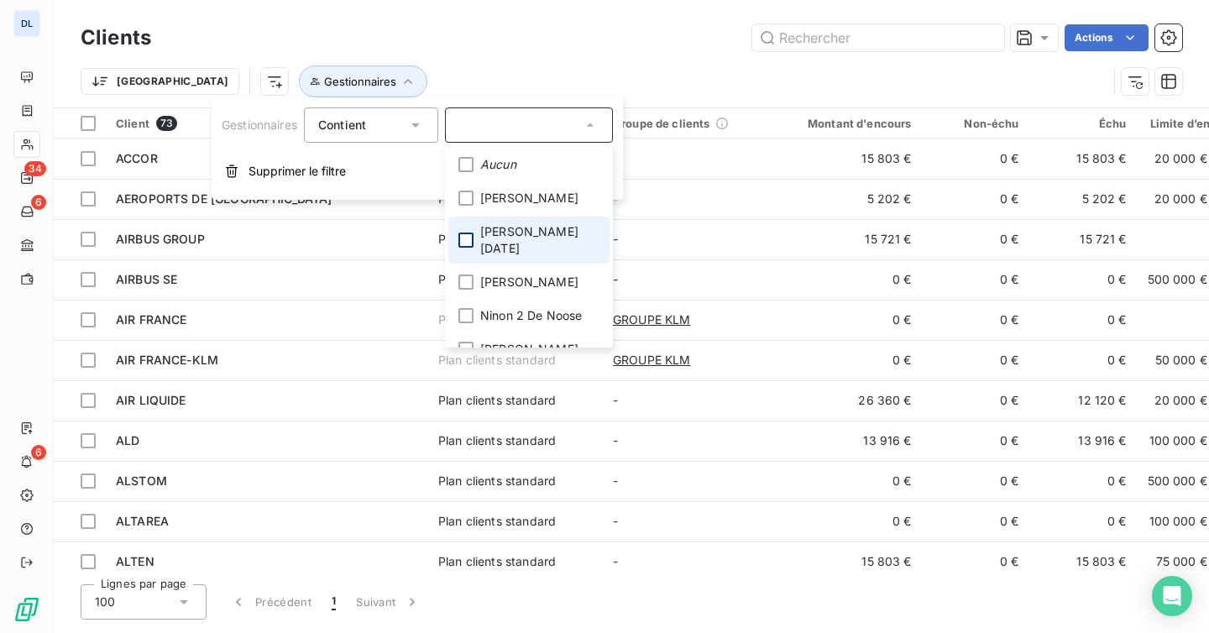
click at [465, 234] on div at bounding box center [465, 240] width 15 height 15
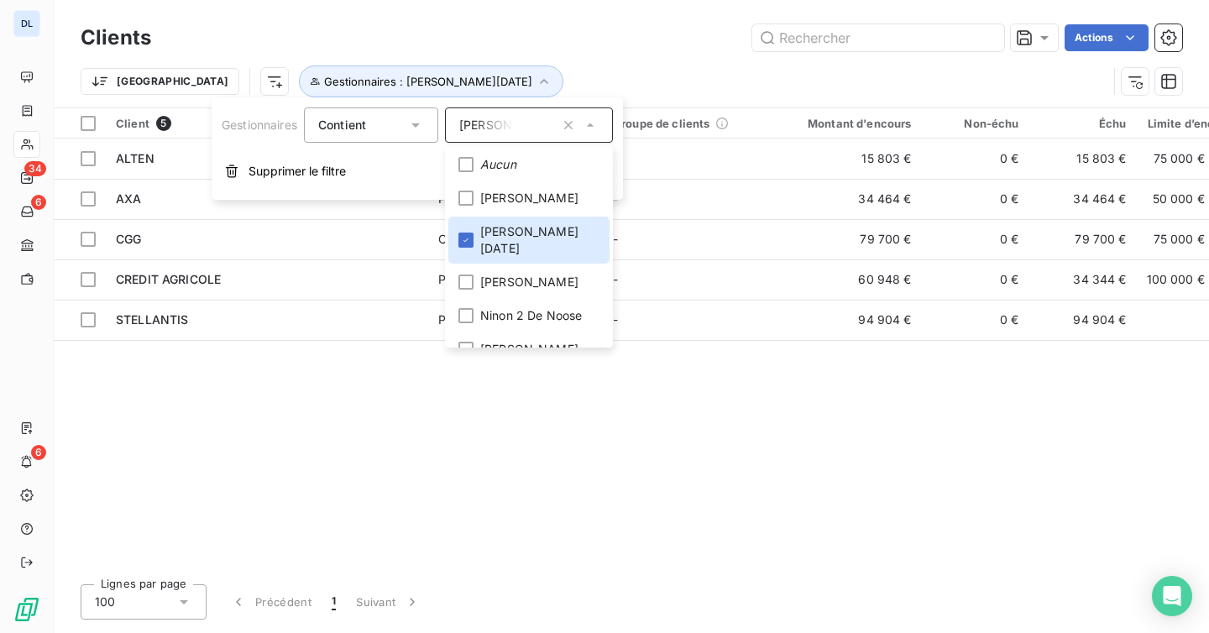
click at [504, 38] on div "Actions" at bounding box center [676, 37] width 1011 height 27
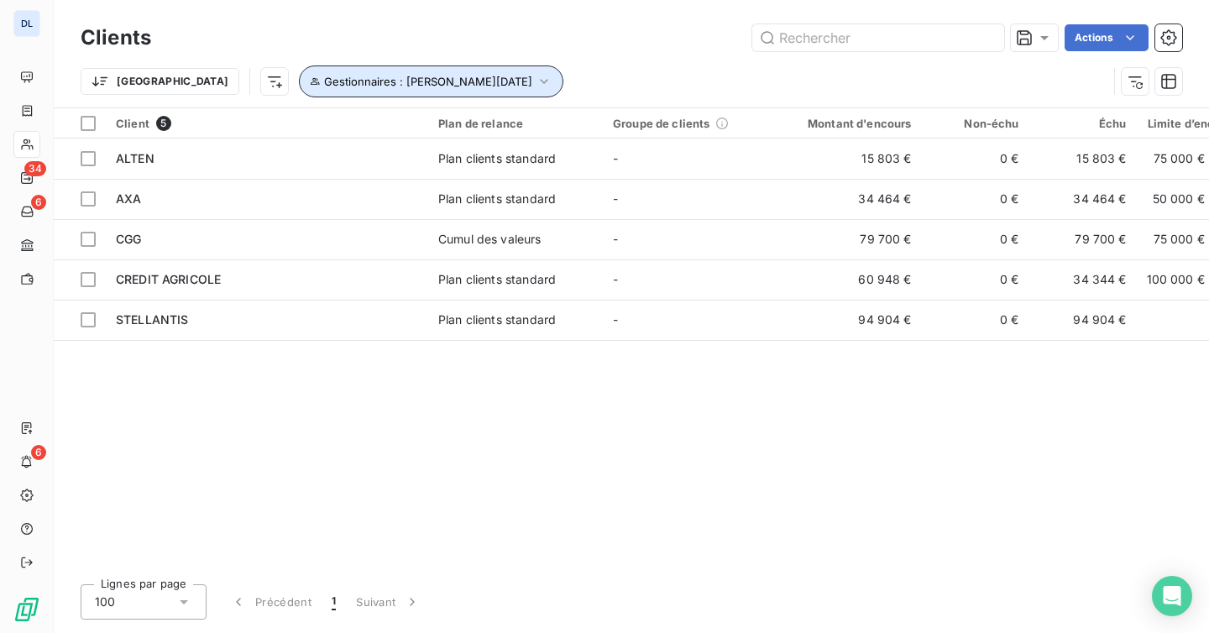
click at [324, 75] on span "Gestionnaires : [PERSON_NAME][DATE]" at bounding box center [428, 81] width 208 height 13
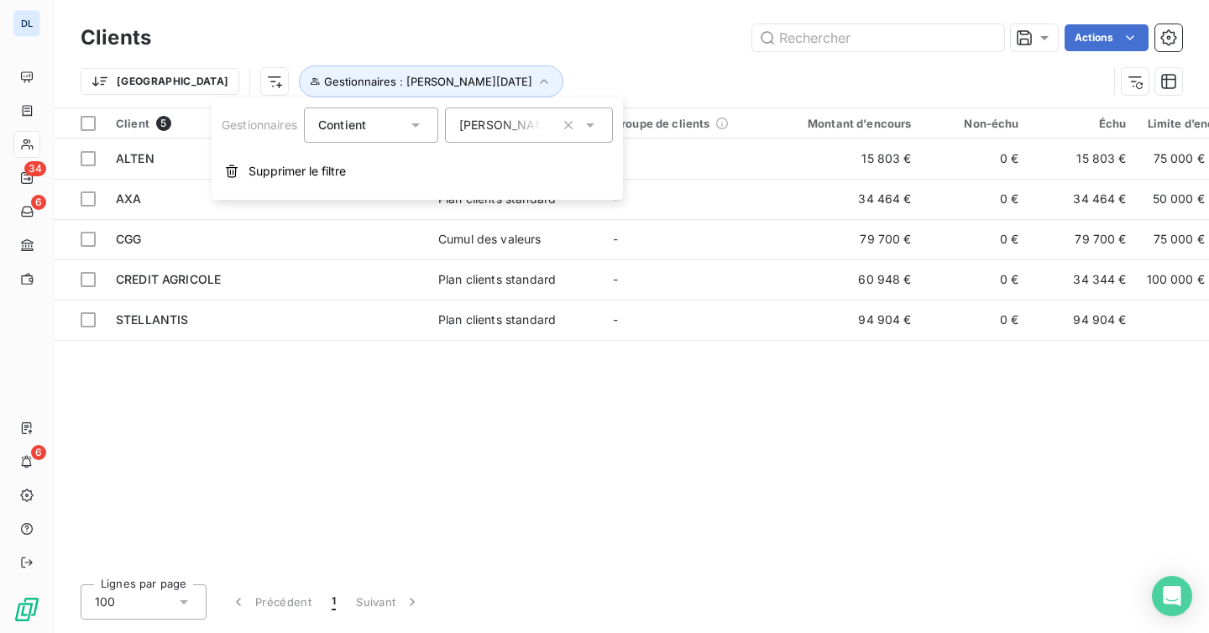
click at [519, 119] on span "[PERSON_NAME][DATE]" at bounding box center [528, 125] width 138 height 17
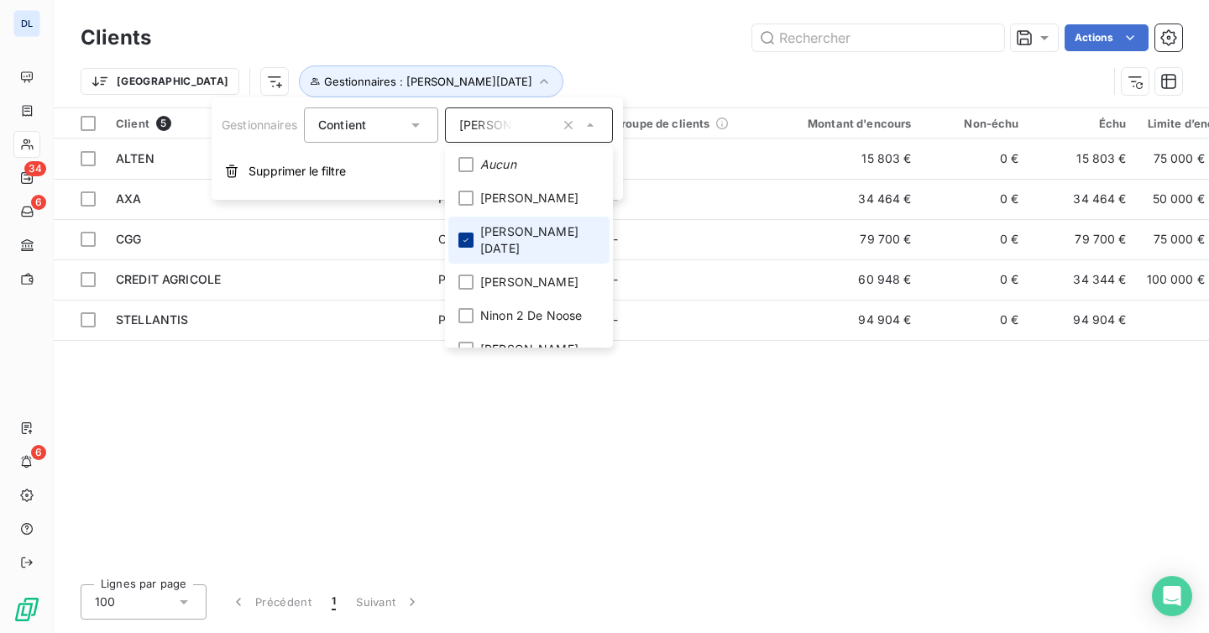
click at [466, 235] on icon at bounding box center [466, 240] width 10 height 10
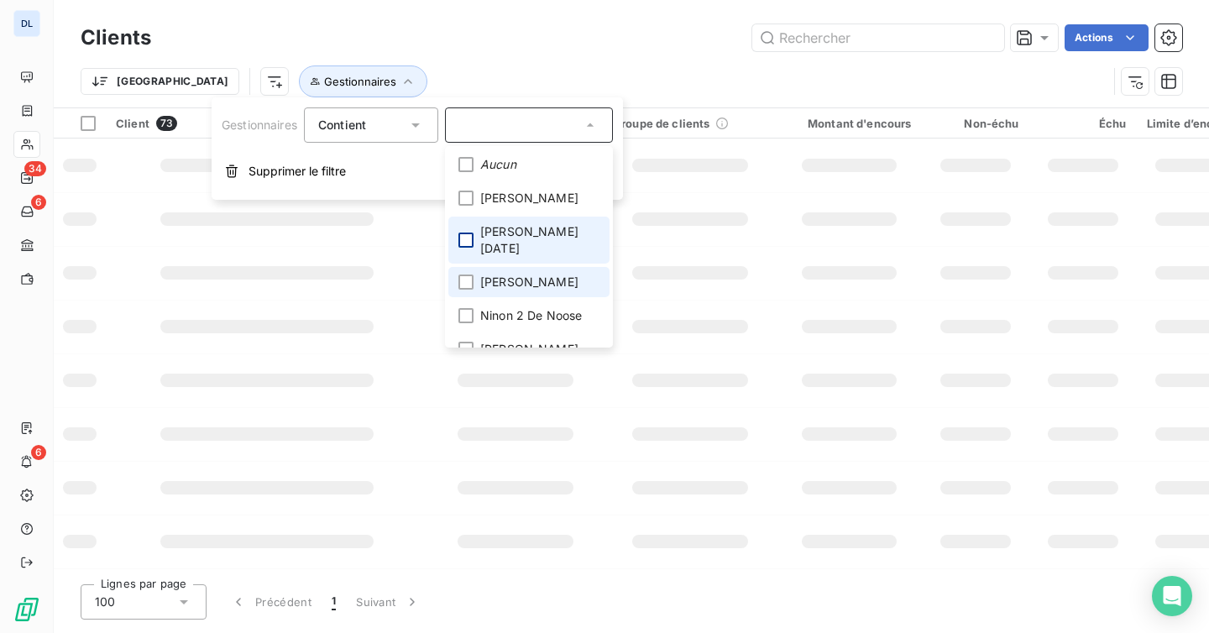
click at [466, 308] on div at bounding box center [465, 315] width 15 height 15
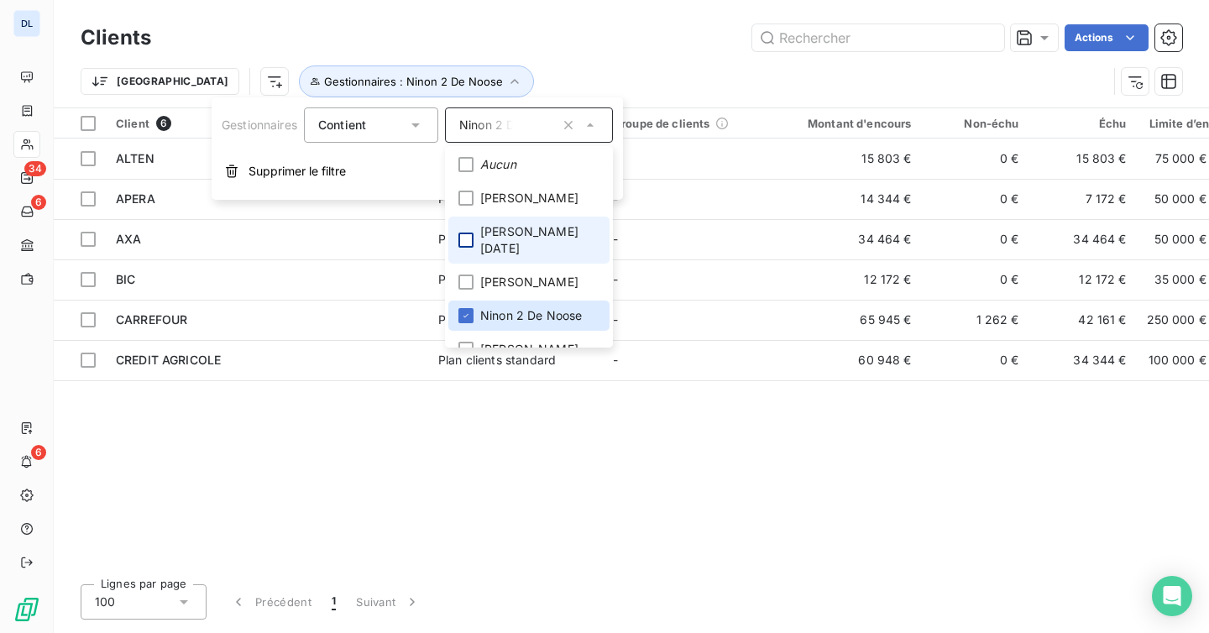
click at [473, 61] on div "Trier Gestionnaires : Ninon 2 De Noose" at bounding box center [631, 81] width 1101 height 52
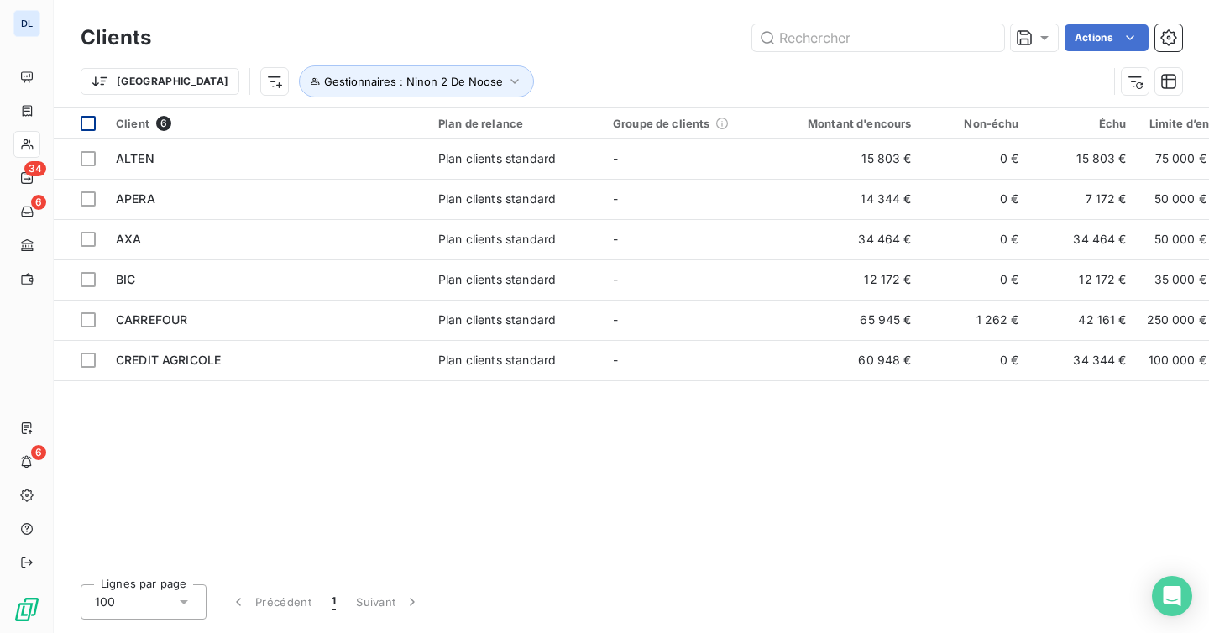
click at [96, 127] on th at bounding box center [80, 123] width 52 height 30
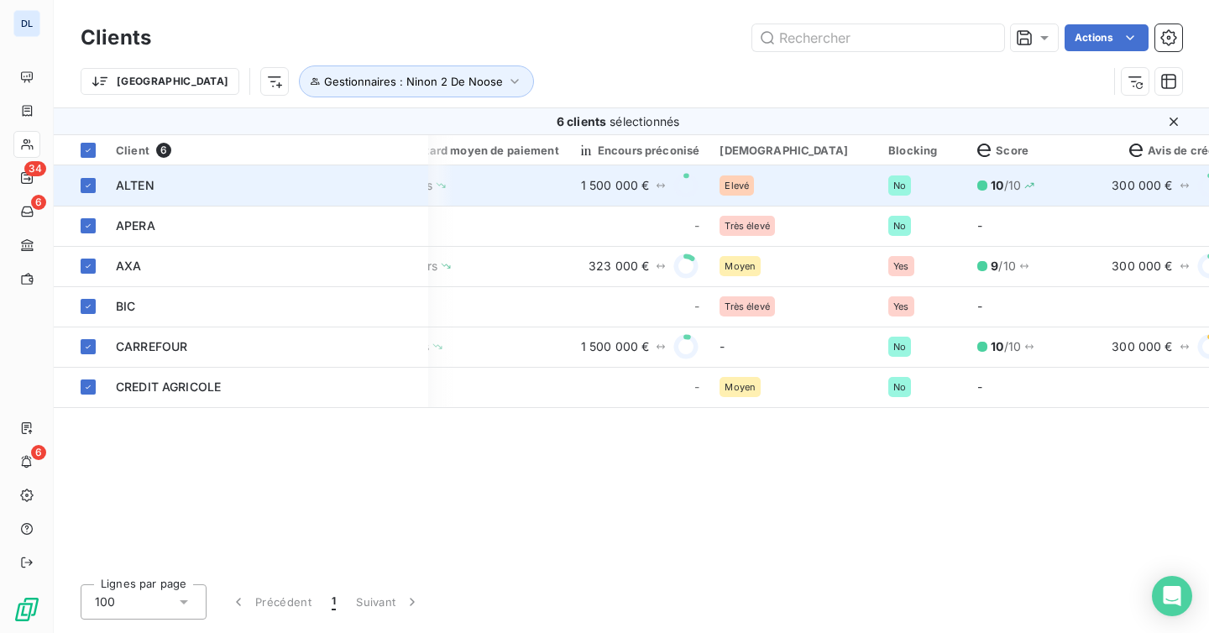
scroll to position [0, 1643]
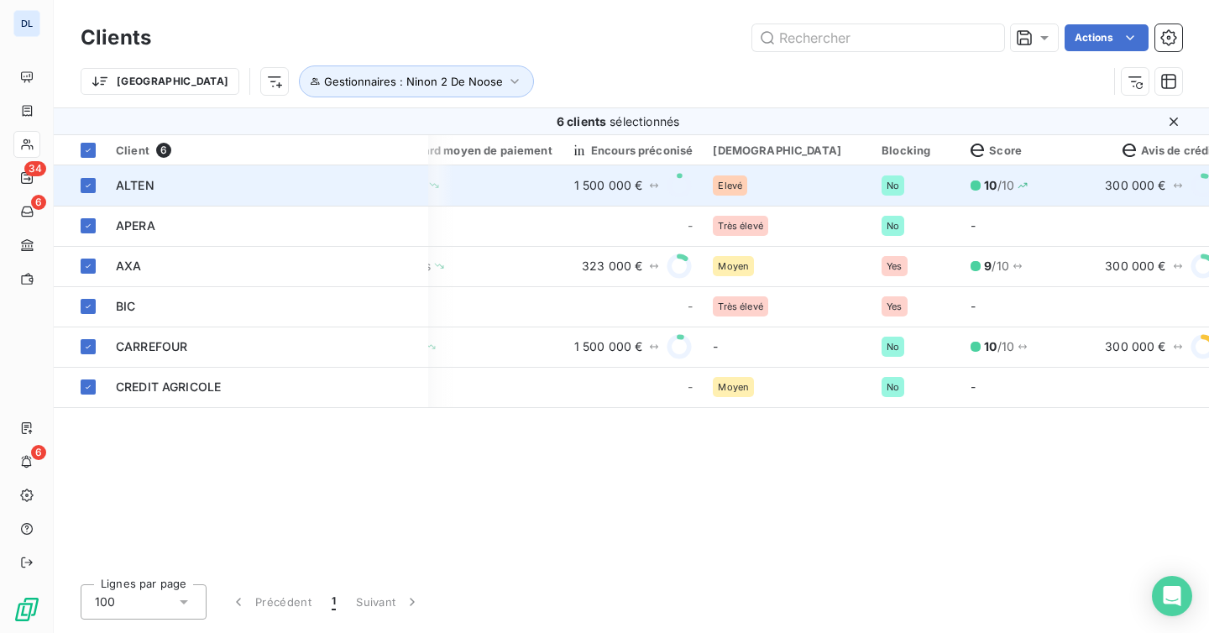
click at [213, 197] on td "ALTEN" at bounding box center [267, 185] width 322 height 40
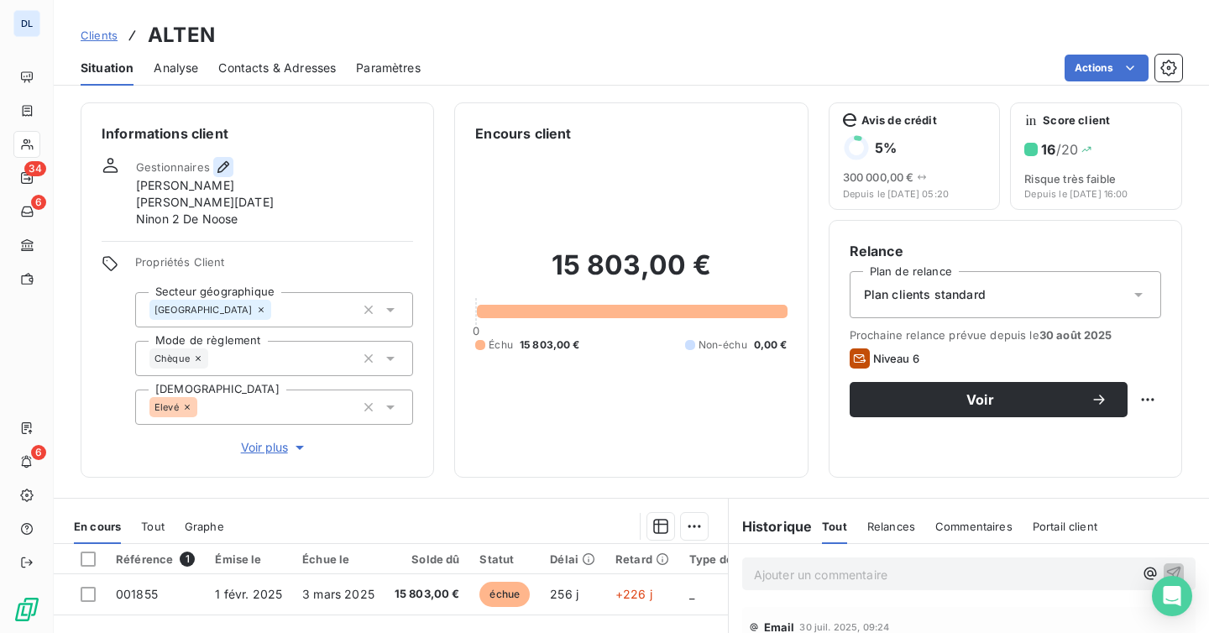
click at [226, 165] on icon "button" at bounding box center [223, 167] width 12 height 12
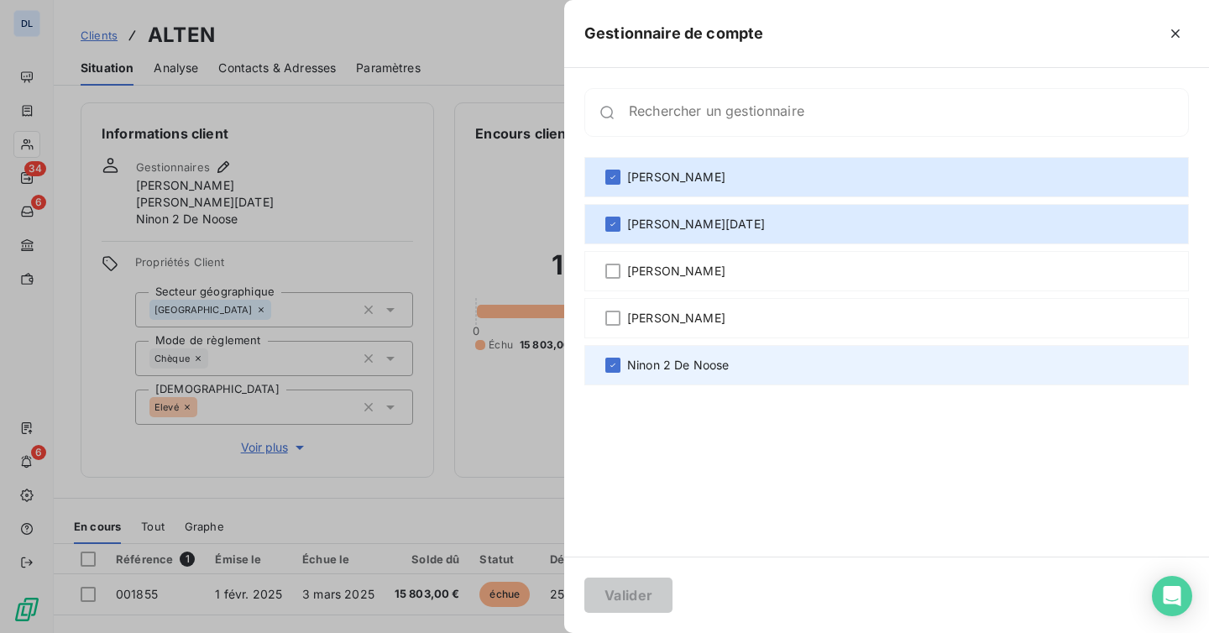
click at [617, 374] on div "Ninon 2 De Noose" at bounding box center [886, 365] width 604 height 40
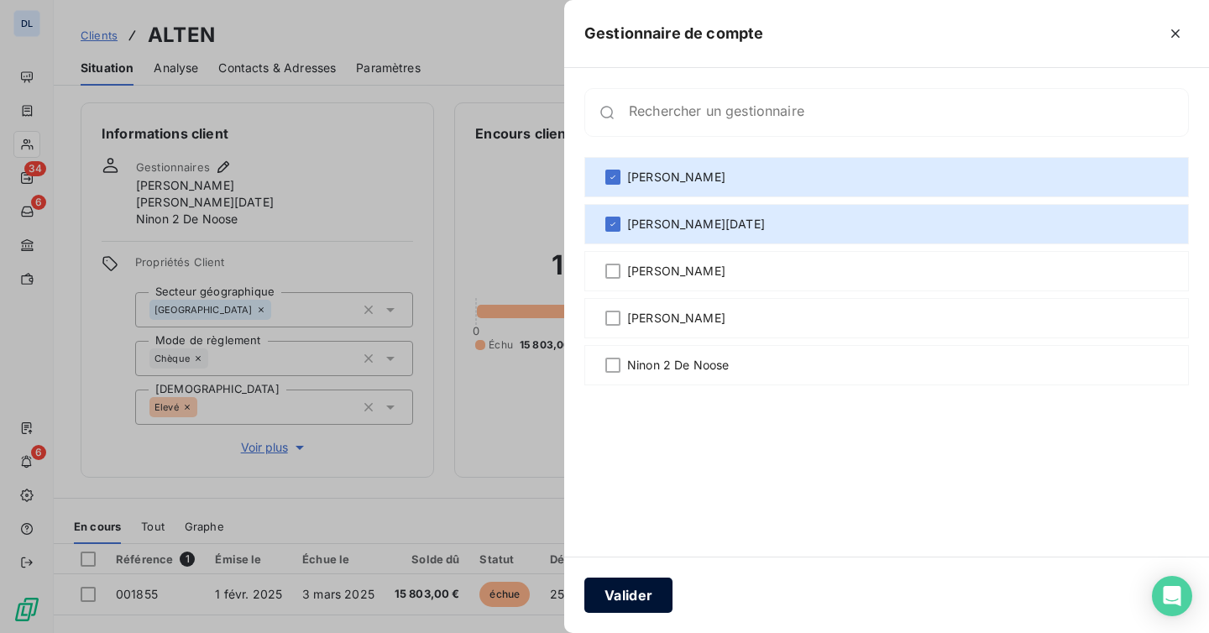
click at [644, 589] on button "Valider" at bounding box center [628, 595] width 88 height 35
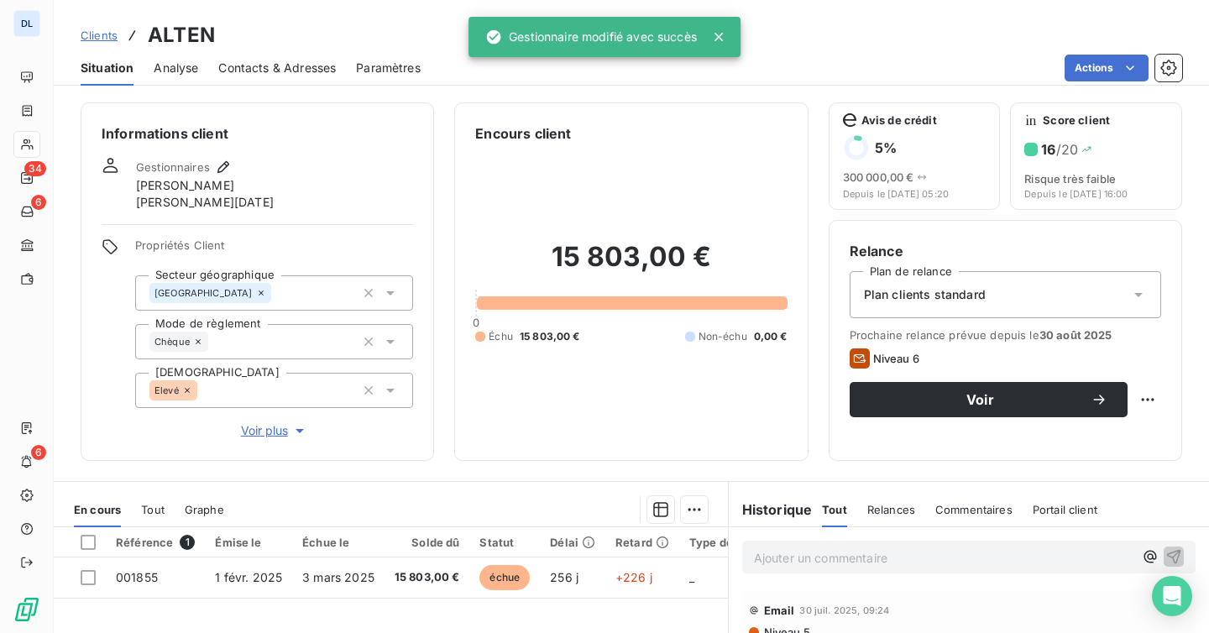
click at [109, 33] on span "Clients" at bounding box center [99, 35] width 37 height 13
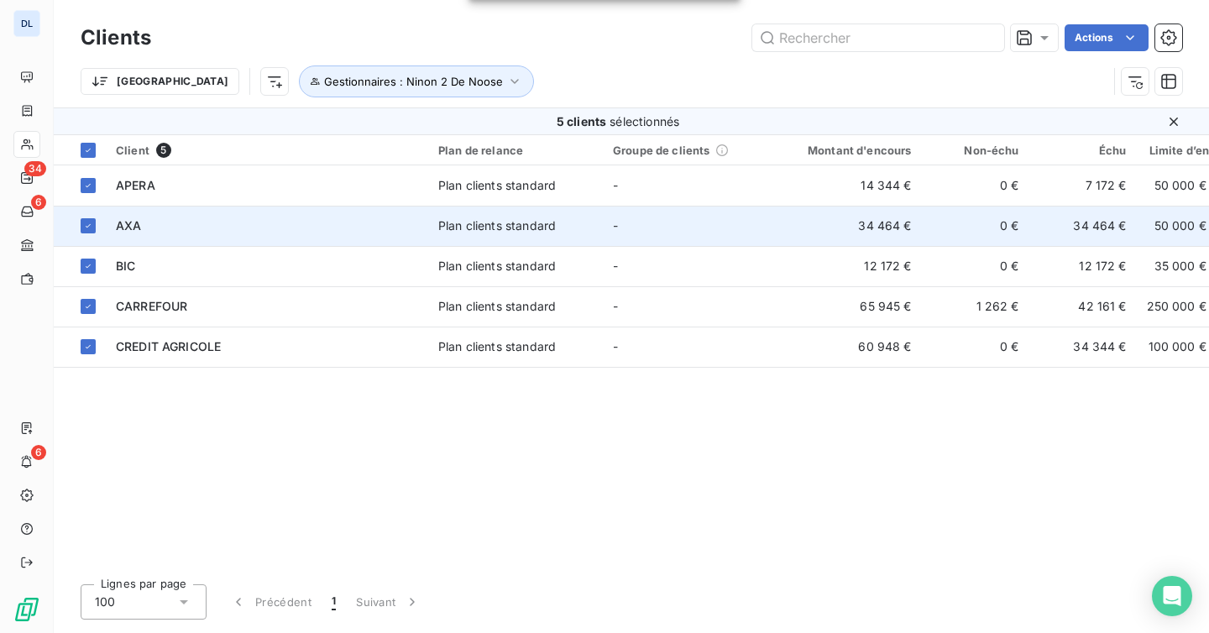
click at [224, 230] on div "AXA" at bounding box center [267, 225] width 302 height 17
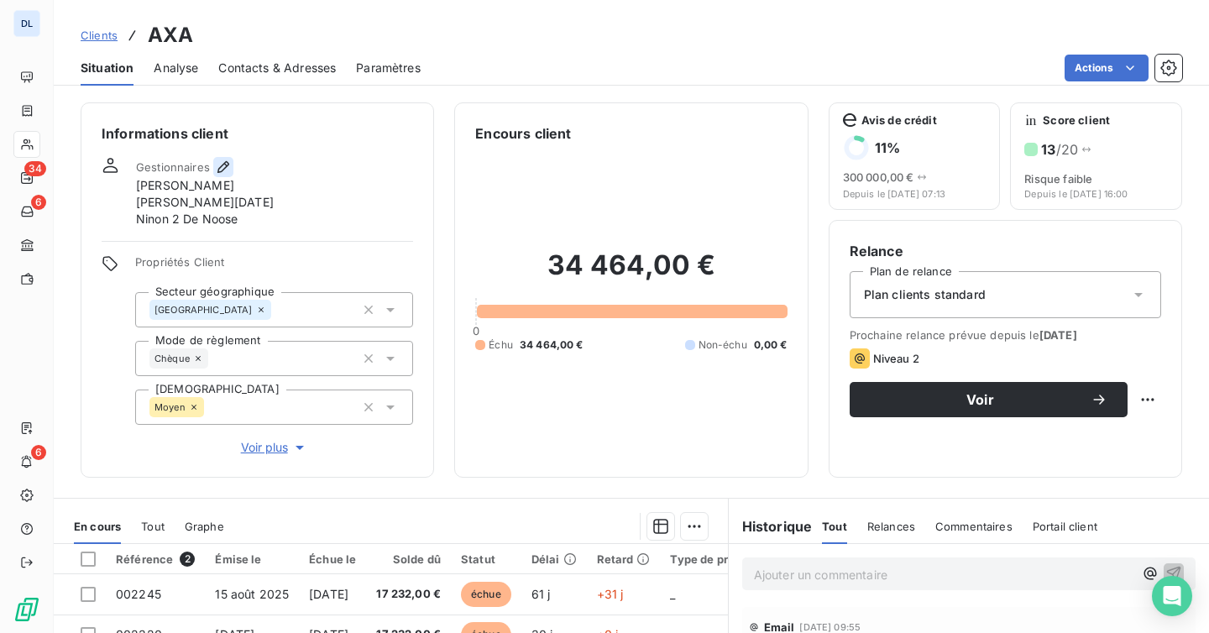
click at [217, 167] on icon "button" at bounding box center [223, 167] width 12 height 12
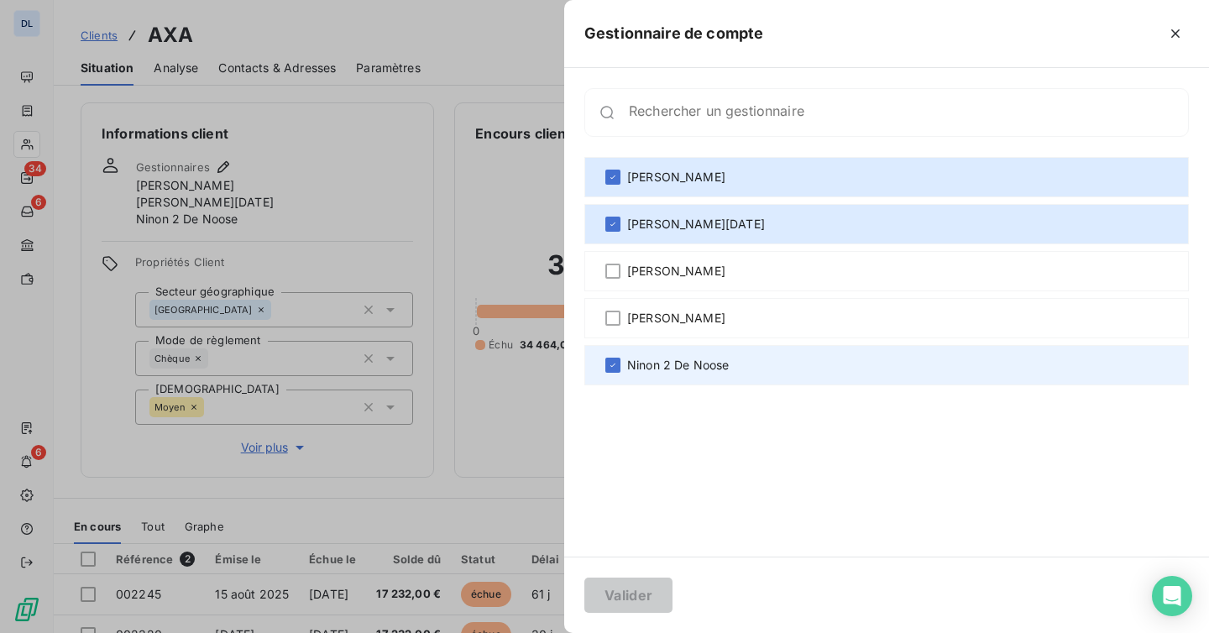
click at [610, 374] on div "Ninon 2 De Noose" at bounding box center [886, 365] width 604 height 40
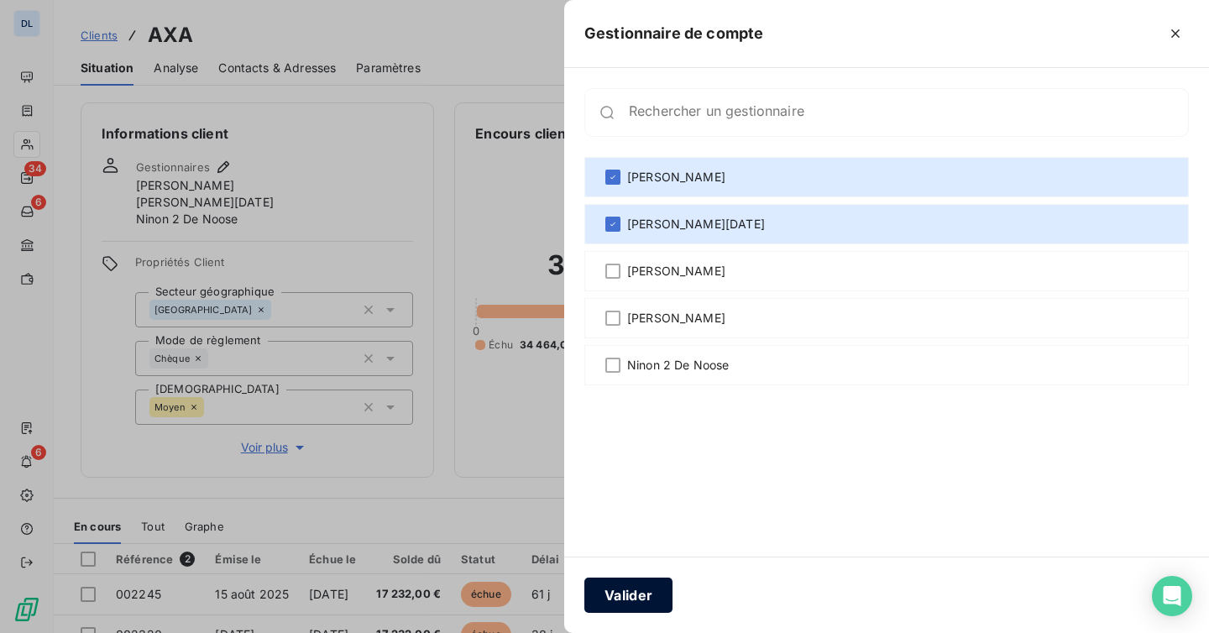
click at [628, 602] on button "Valider" at bounding box center [628, 595] width 88 height 35
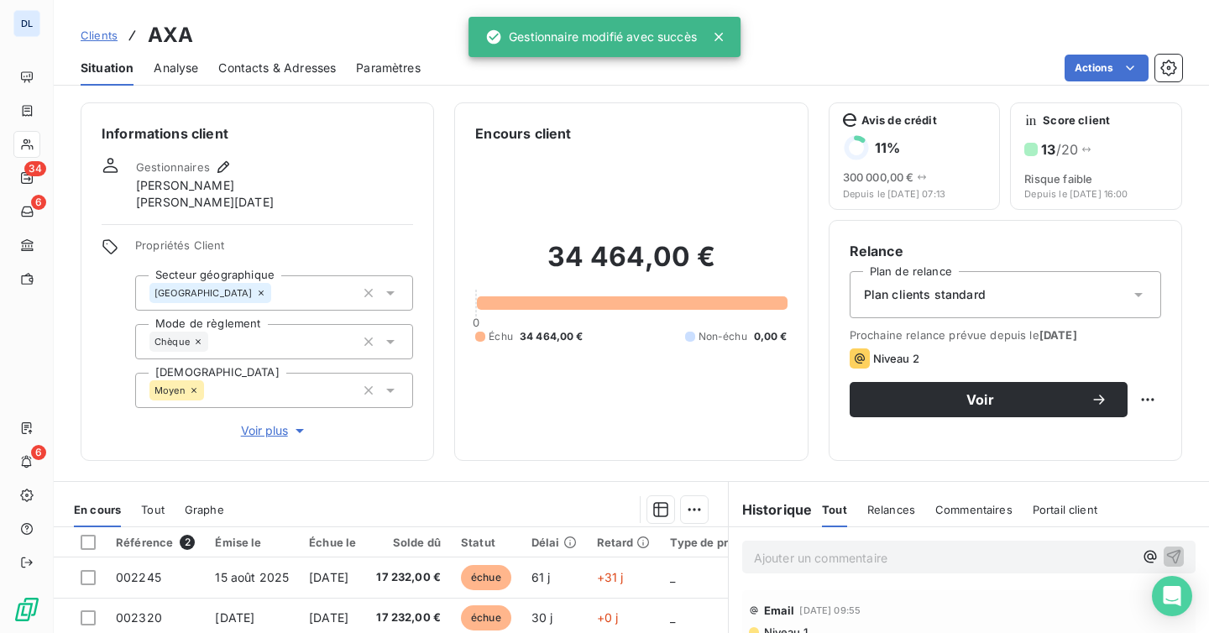
click at [102, 61] on span "Situation" at bounding box center [107, 68] width 53 height 17
click at [107, 82] on div "Situation" at bounding box center [107, 67] width 53 height 35
click at [102, 34] on span "Clients" at bounding box center [99, 35] width 37 height 13
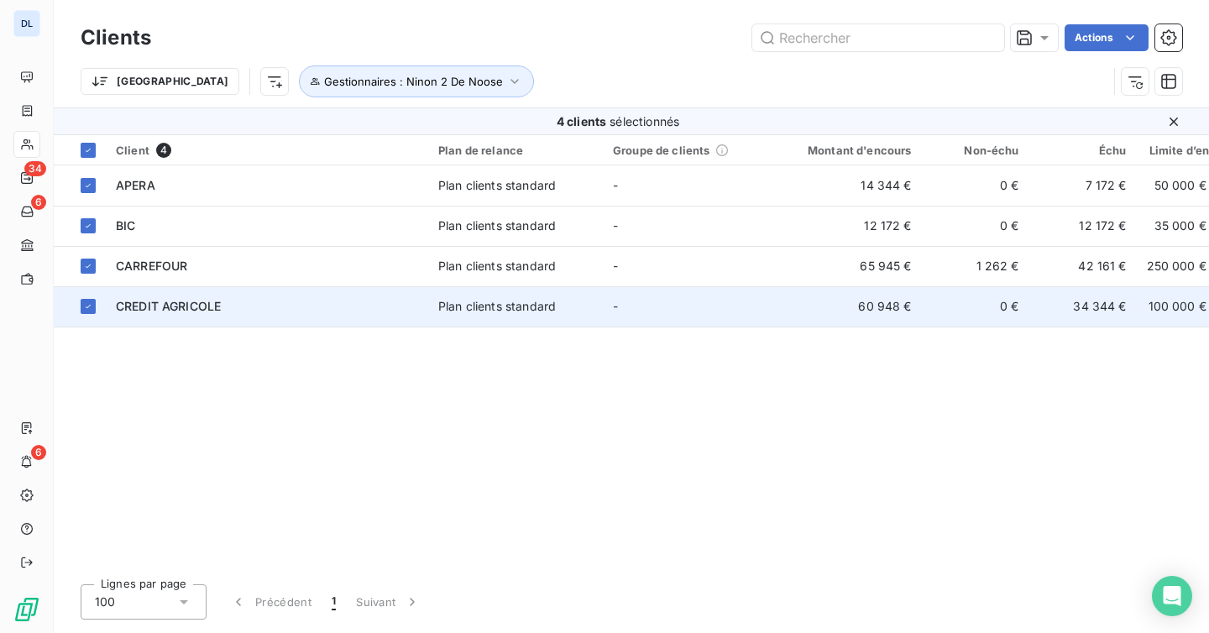
click at [226, 304] on div "CREDIT AGRICOLE" at bounding box center [267, 306] width 302 height 17
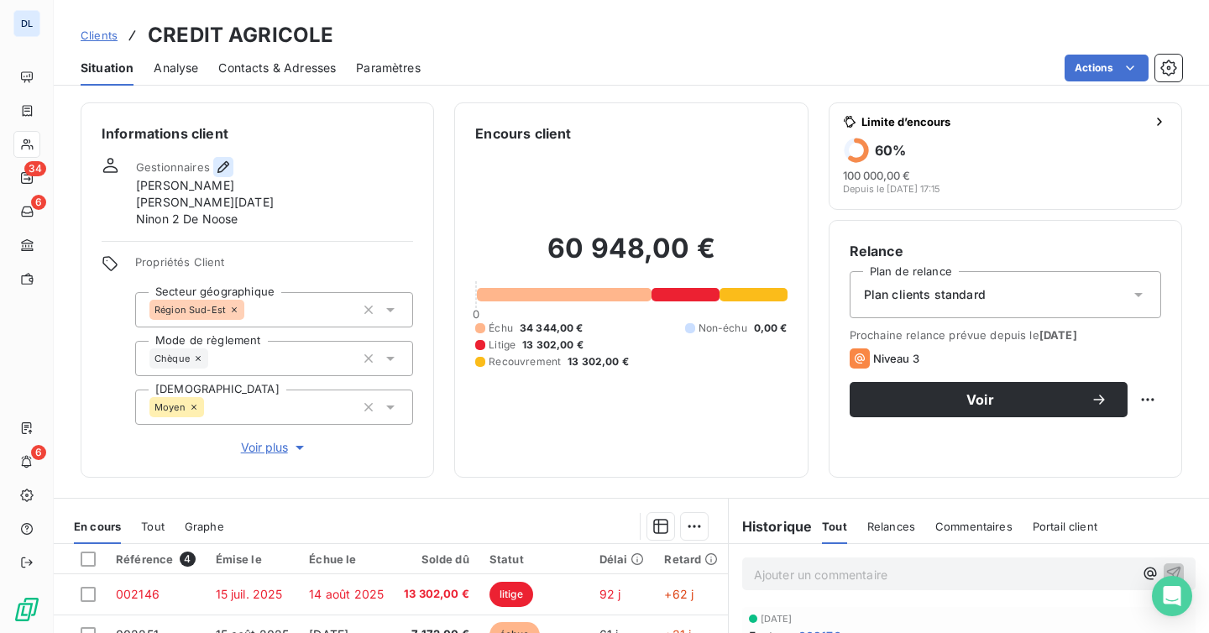
click at [220, 170] on icon "button" at bounding box center [223, 167] width 12 height 12
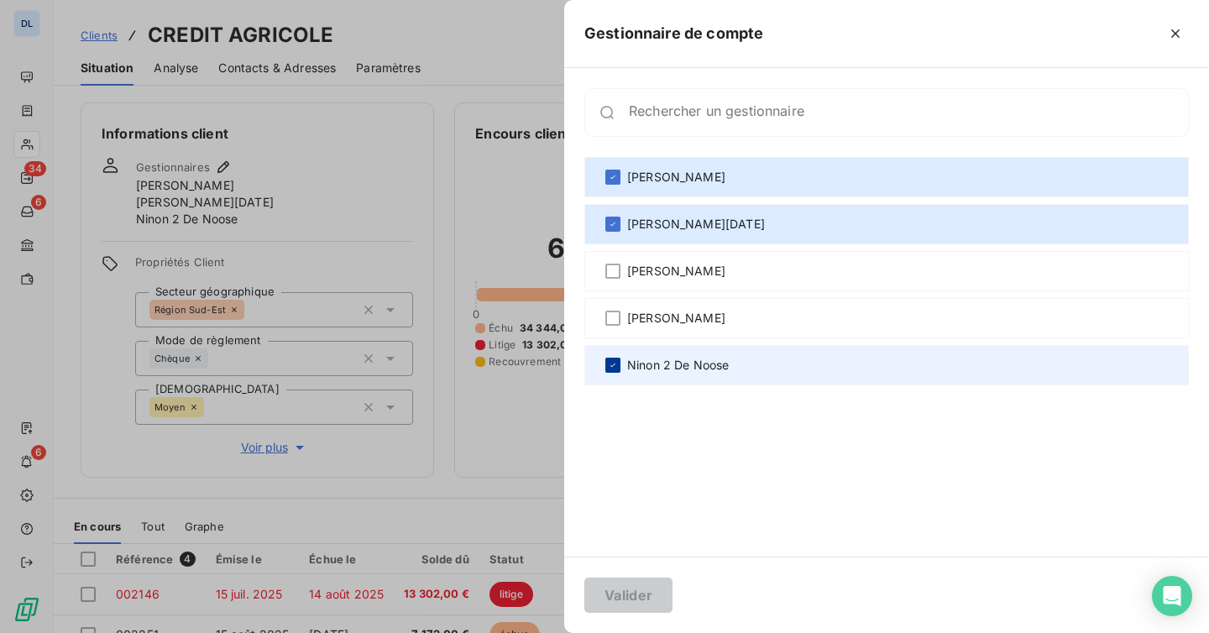
click at [610, 362] on icon at bounding box center [613, 365] width 10 height 10
click at [630, 600] on button "Valider" at bounding box center [628, 595] width 88 height 35
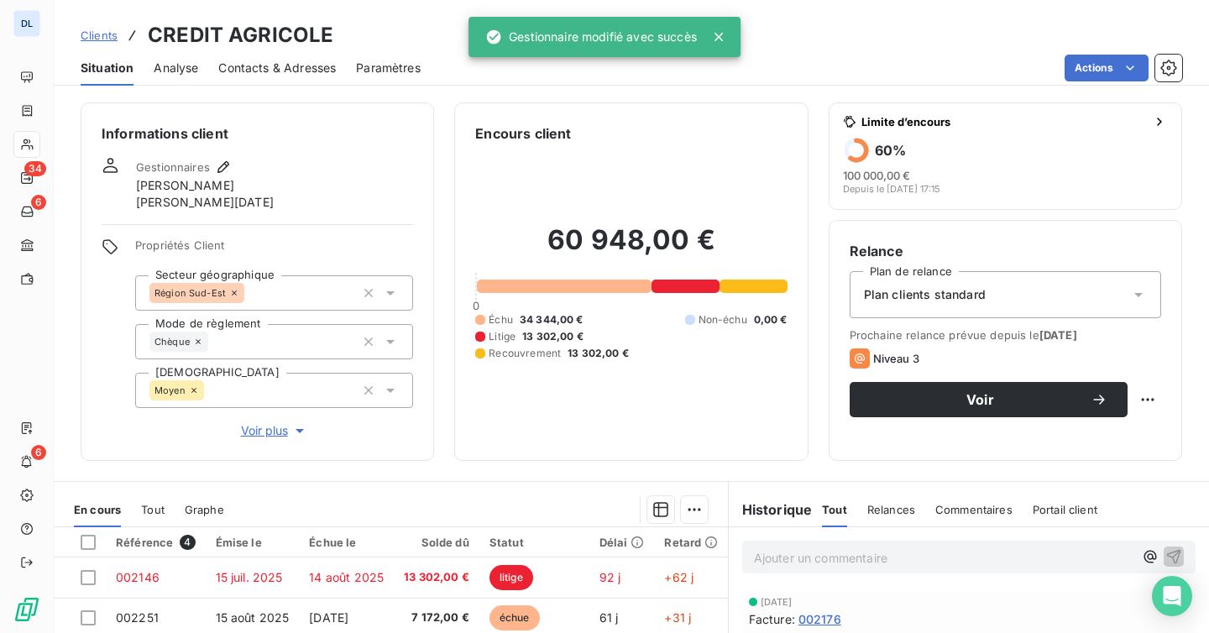
click at [437, 41] on div "Clients CREDIT AGRICOLE" at bounding box center [631, 35] width 1155 height 30
click at [384, 28] on div "Clients CREDIT AGRICOLE" at bounding box center [631, 35] width 1155 height 30
click at [102, 37] on span "Clients" at bounding box center [99, 35] width 37 height 13
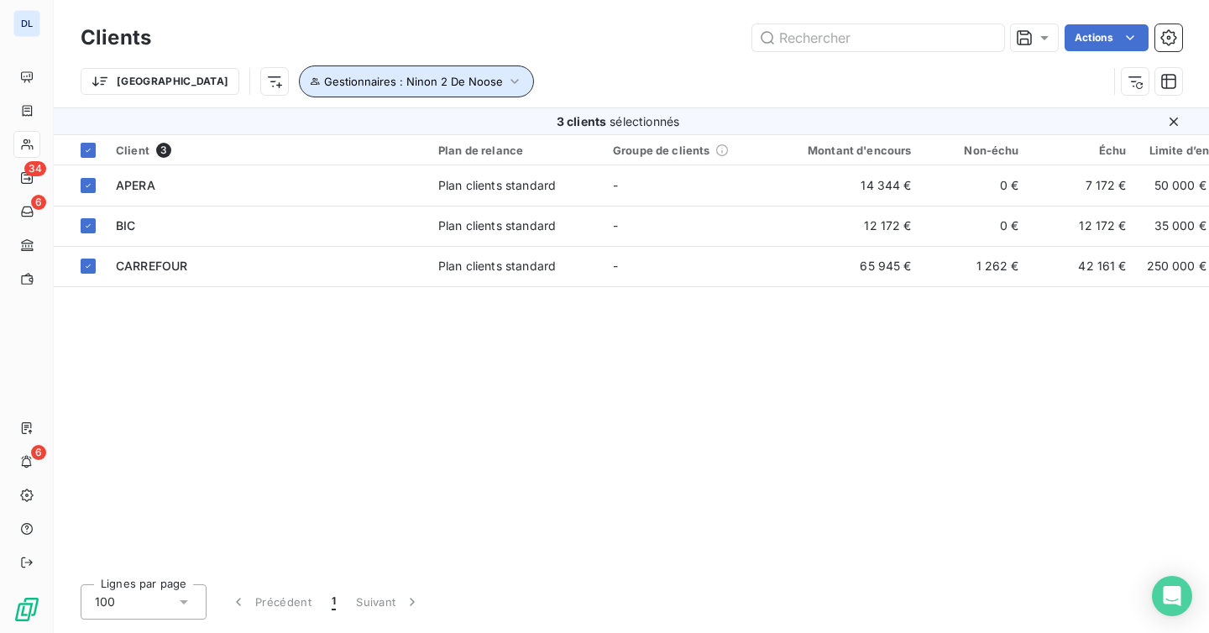
click at [324, 81] on span "Gestionnaires : Ninon 2 De Noose" at bounding box center [413, 81] width 179 height 13
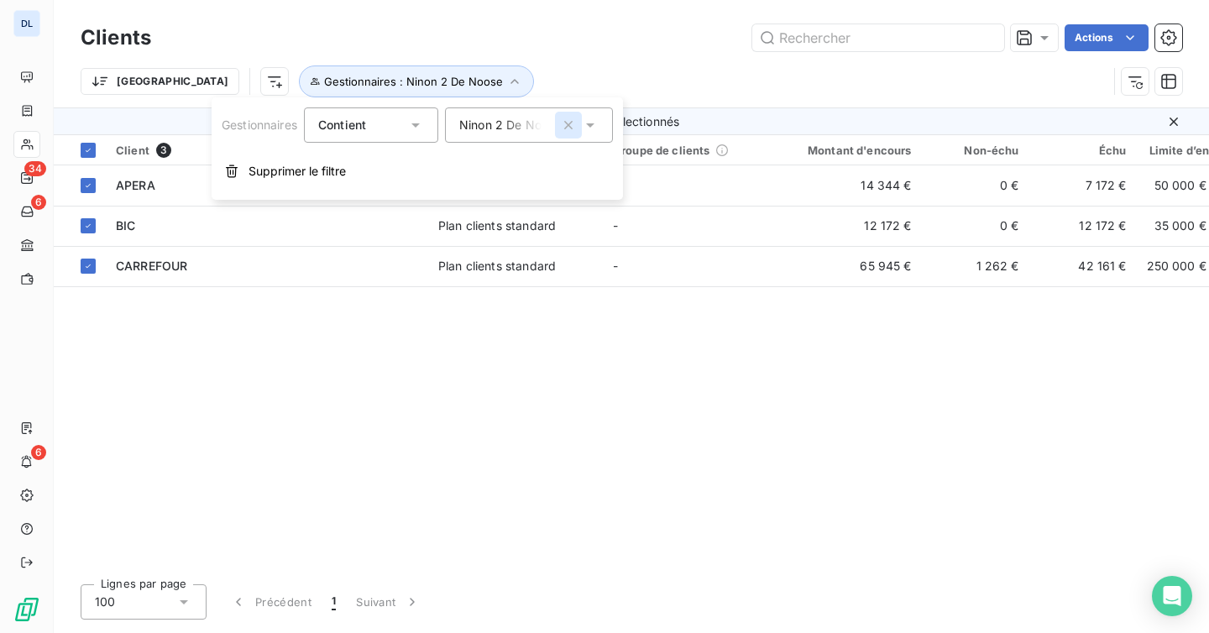
click at [568, 133] on button "button" at bounding box center [568, 125] width 27 height 27
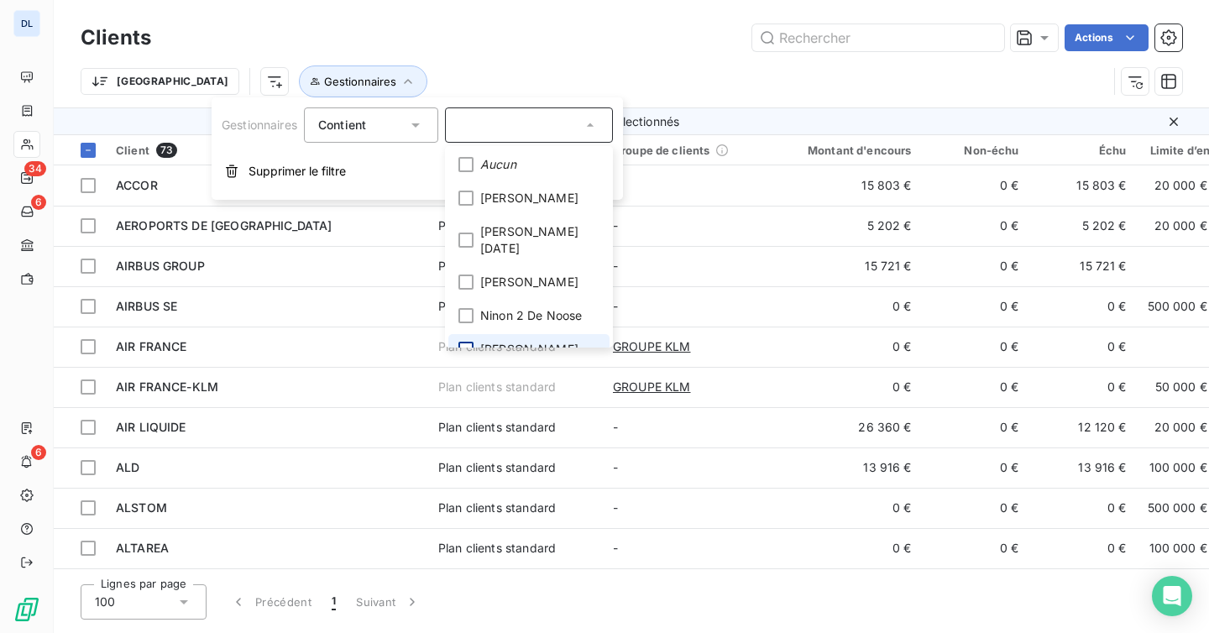
click at [471, 342] on div at bounding box center [465, 349] width 15 height 15
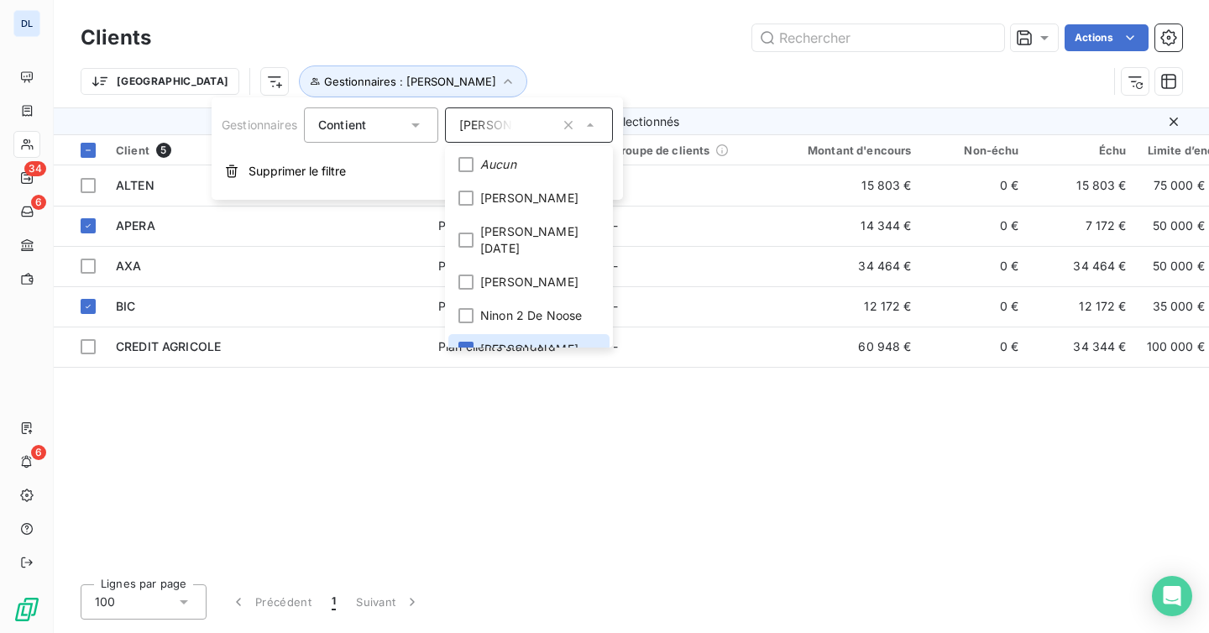
click at [500, 69] on div "Trier Gestionnaires : [PERSON_NAME]" at bounding box center [594, 81] width 1027 height 32
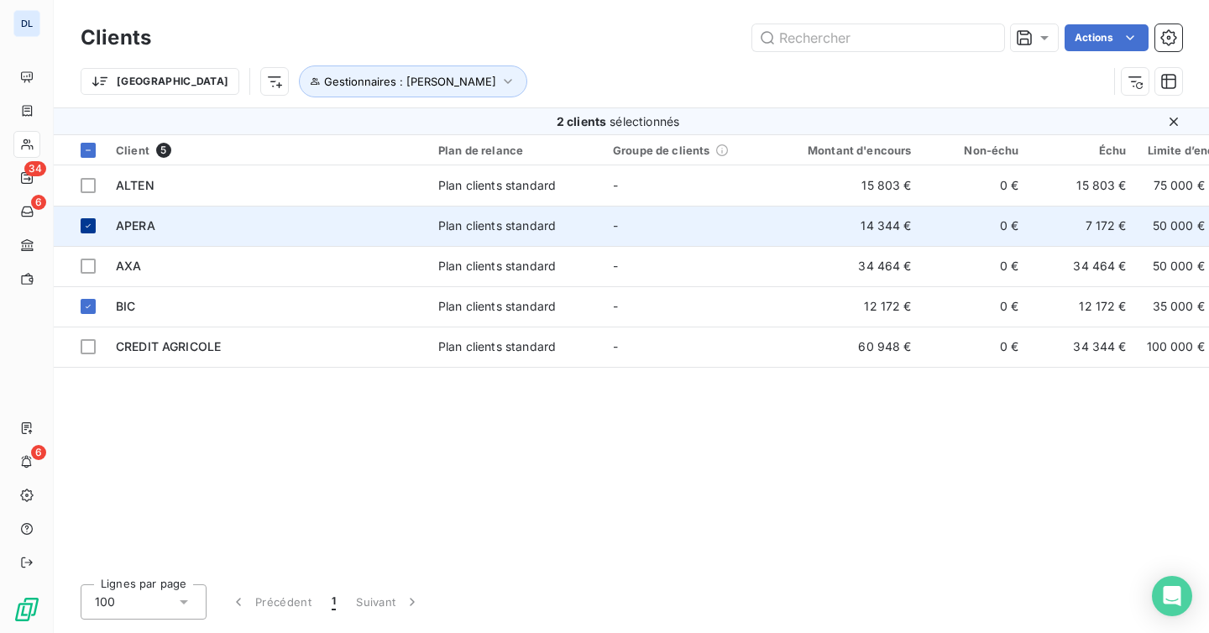
click at [94, 217] on td at bounding box center [80, 226] width 52 height 40
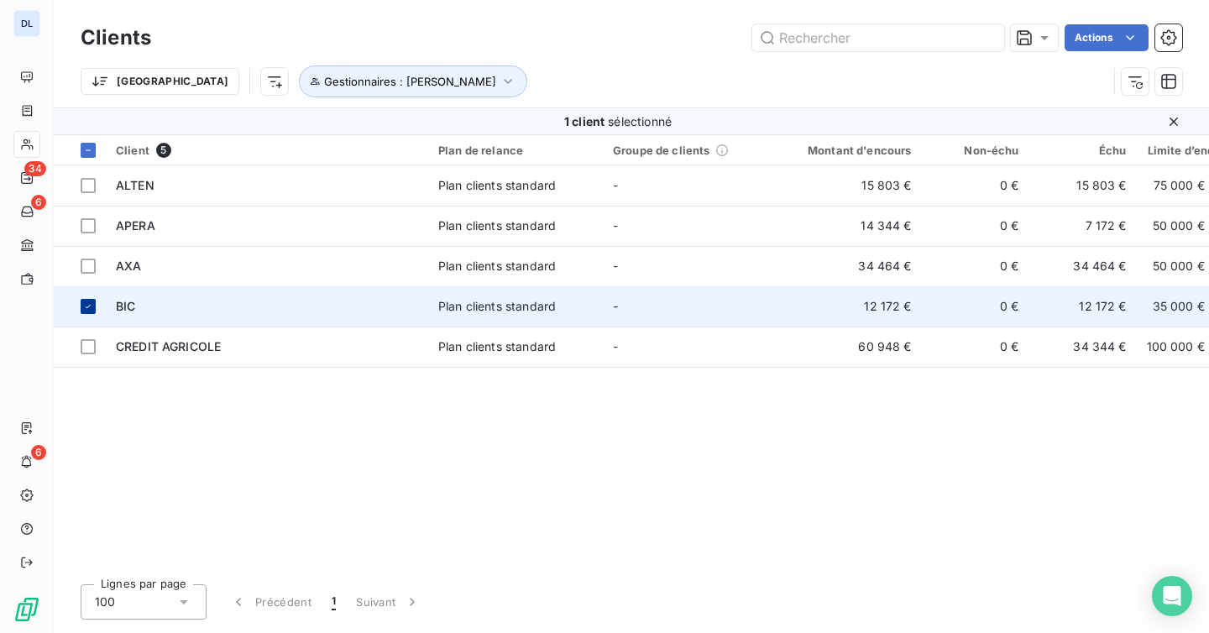
click at [91, 310] on icon at bounding box center [88, 306] width 10 height 10
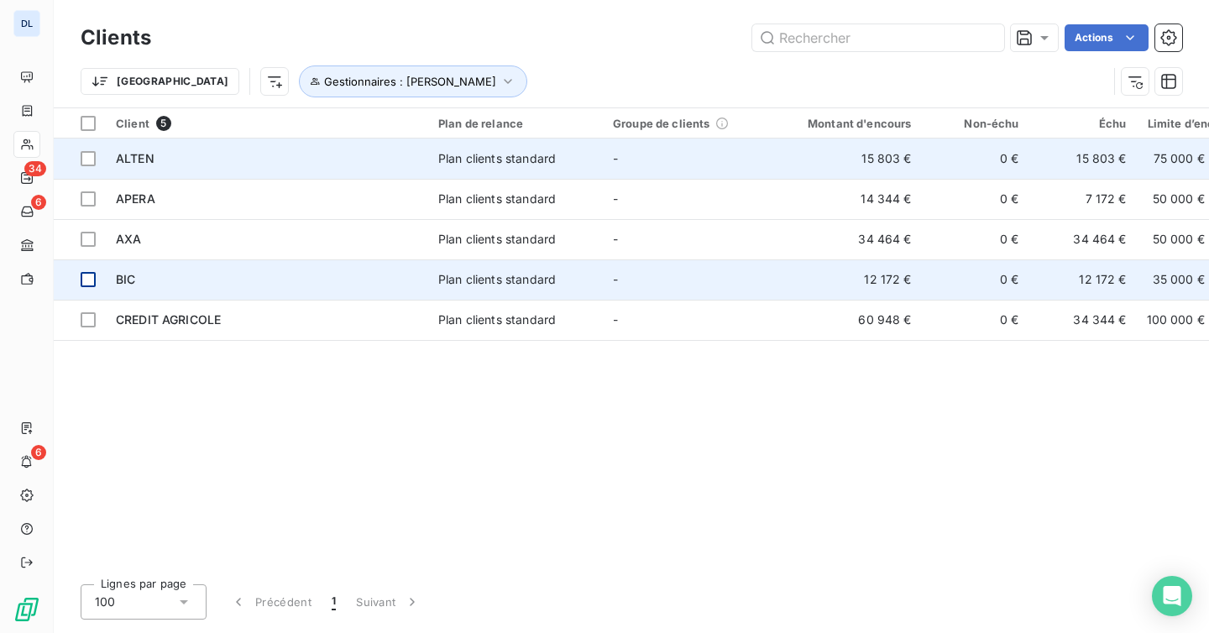
click at [224, 164] on div "ALTEN" at bounding box center [267, 158] width 302 height 17
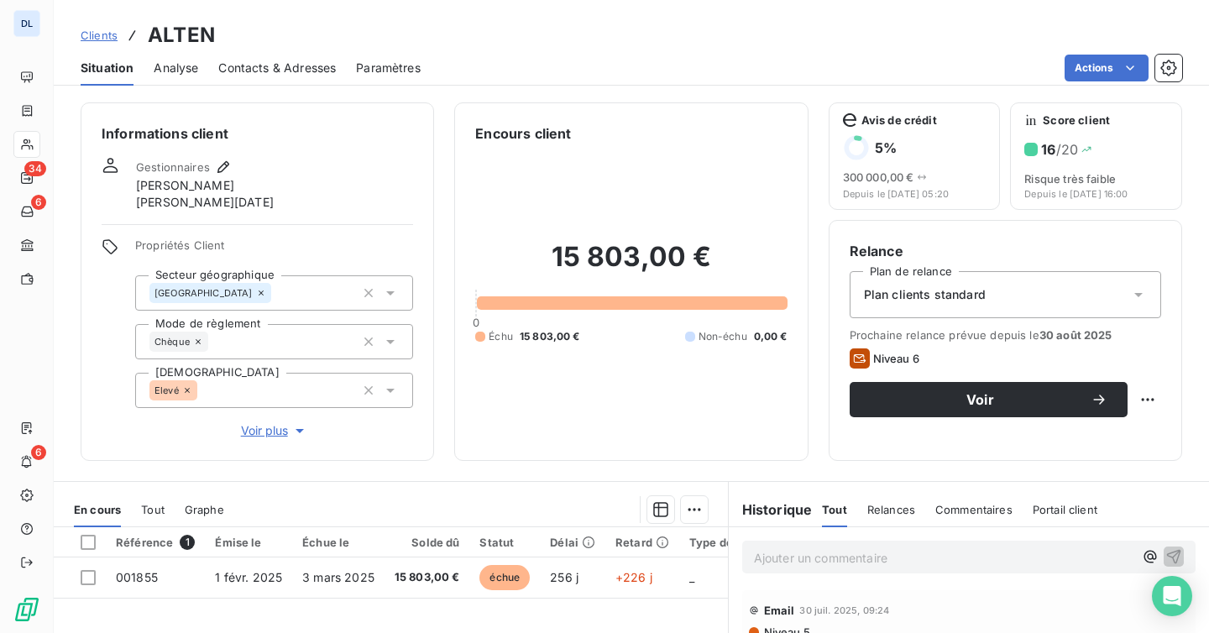
click at [102, 34] on span "Clients" at bounding box center [99, 35] width 37 height 13
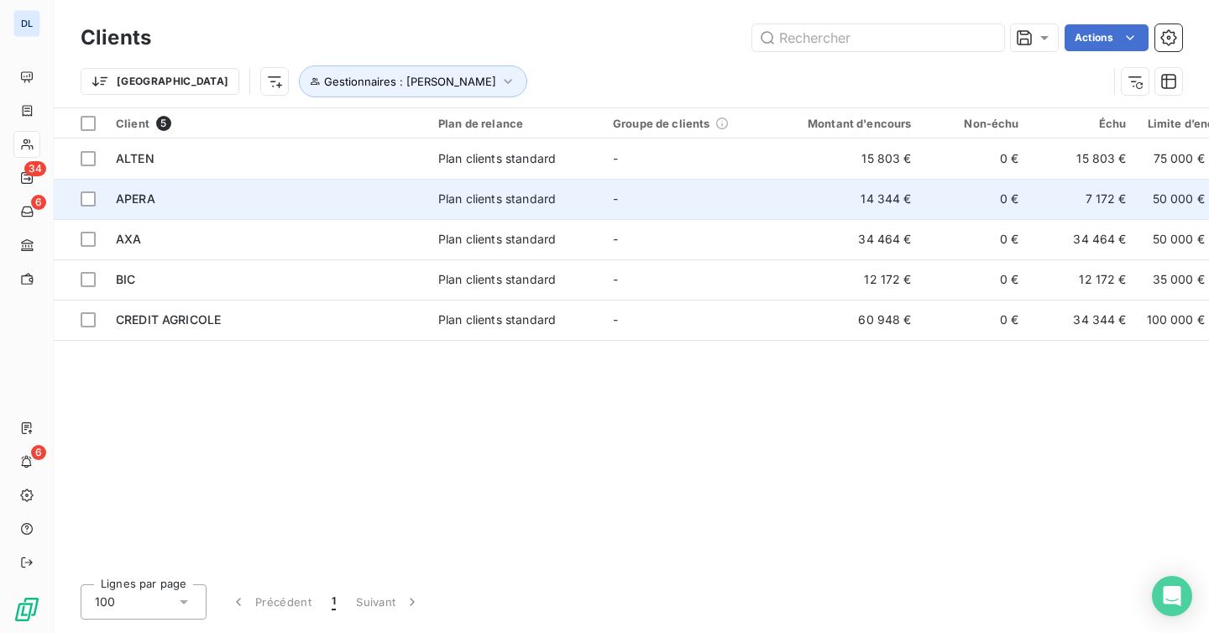
click at [179, 191] on div "APERA" at bounding box center [267, 199] width 302 height 17
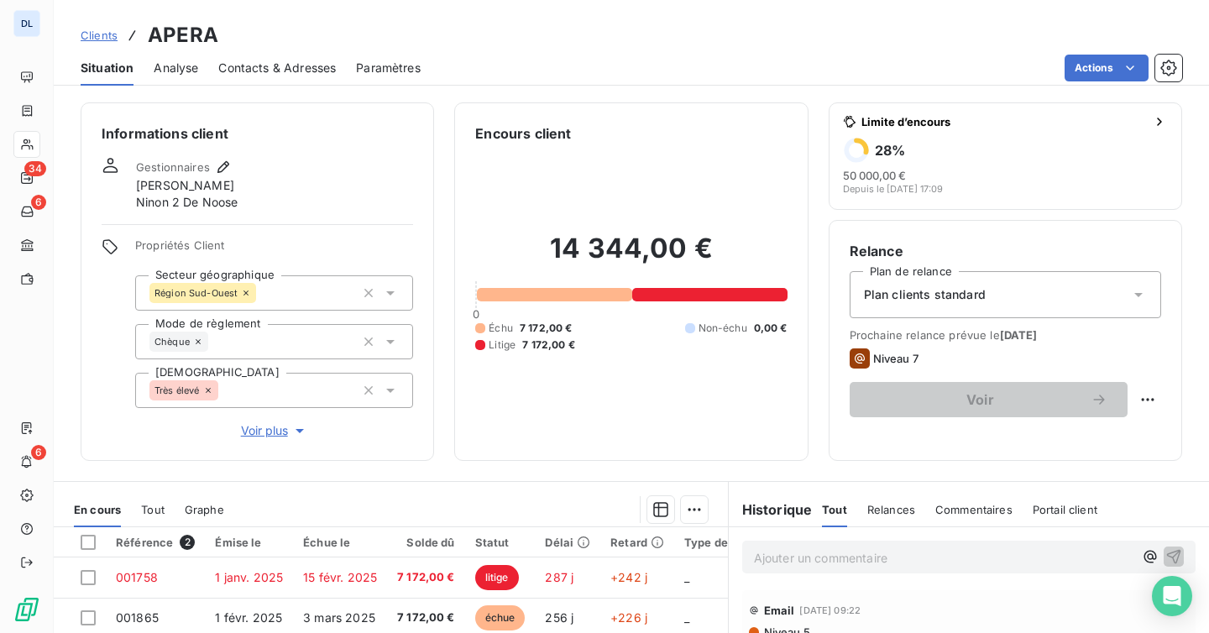
click at [102, 38] on span "Clients" at bounding box center [99, 35] width 37 height 13
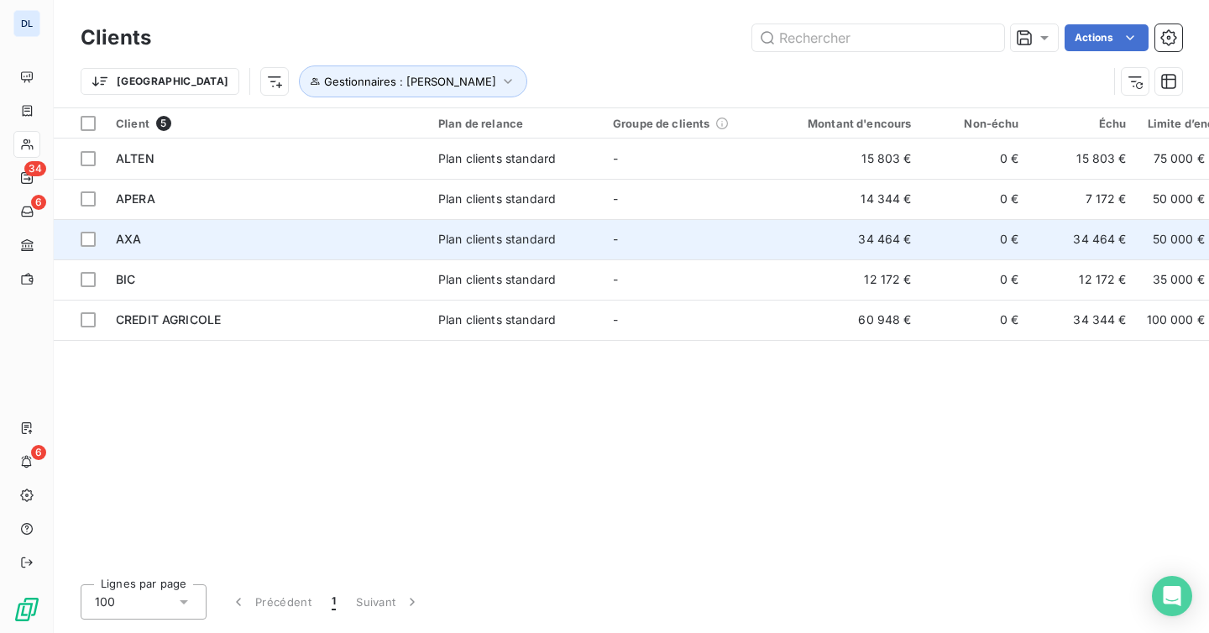
click at [175, 249] on td "AXA" at bounding box center [267, 239] width 322 height 40
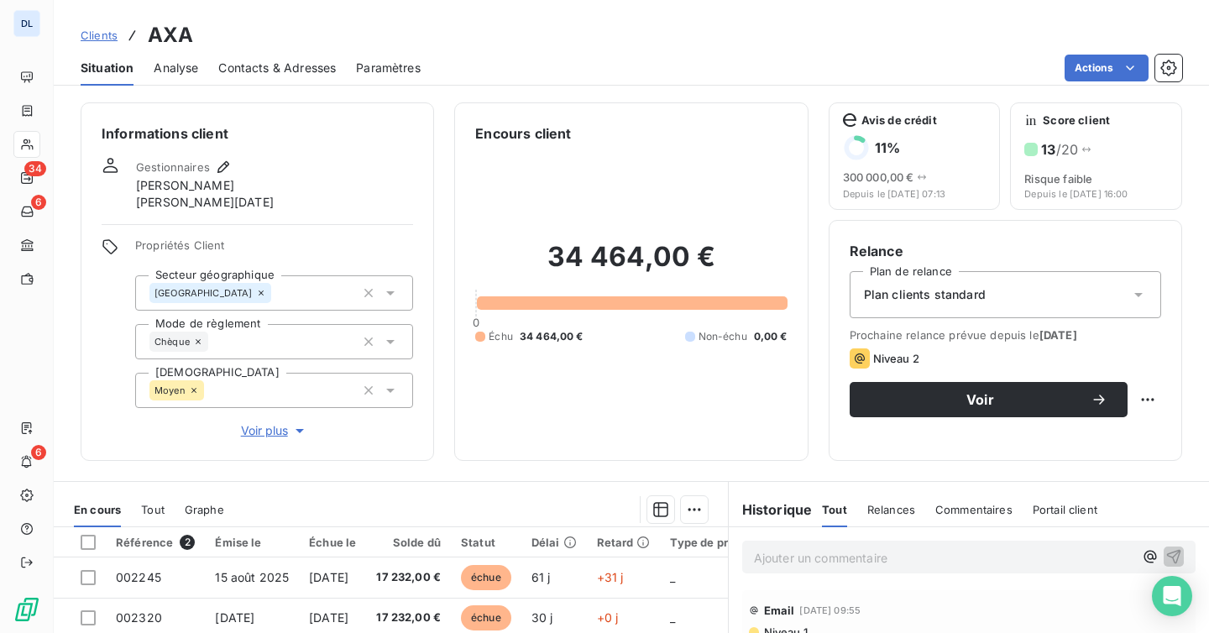
click at [102, 25] on div "Clients AXA" at bounding box center [137, 35] width 113 height 30
click at [112, 44] on div "Clients AXA" at bounding box center [137, 35] width 113 height 30
click at [107, 34] on span "Clients" at bounding box center [99, 35] width 37 height 13
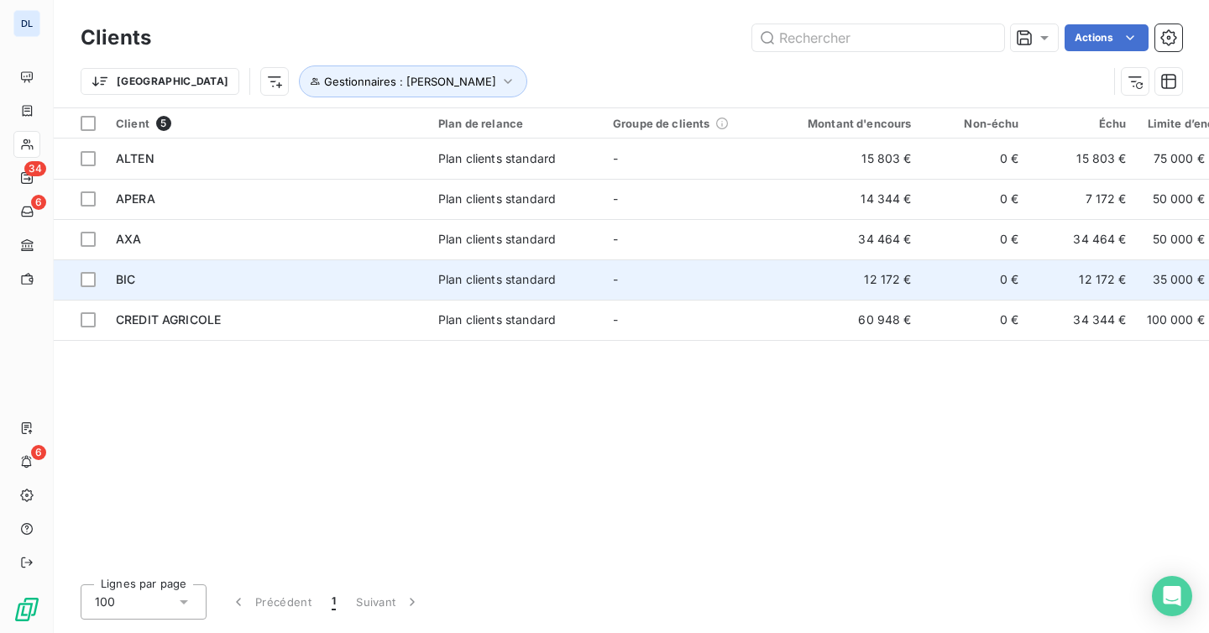
click at [207, 260] on td "BIC" at bounding box center [267, 279] width 322 height 40
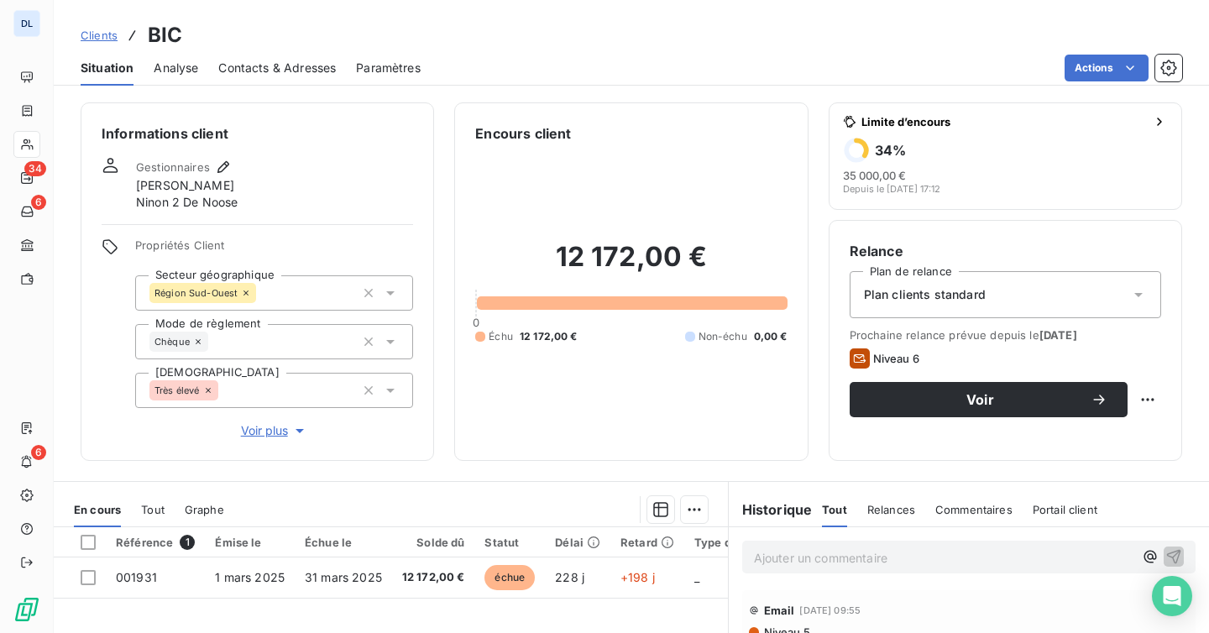
click at [100, 38] on span "Clients" at bounding box center [99, 35] width 37 height 13
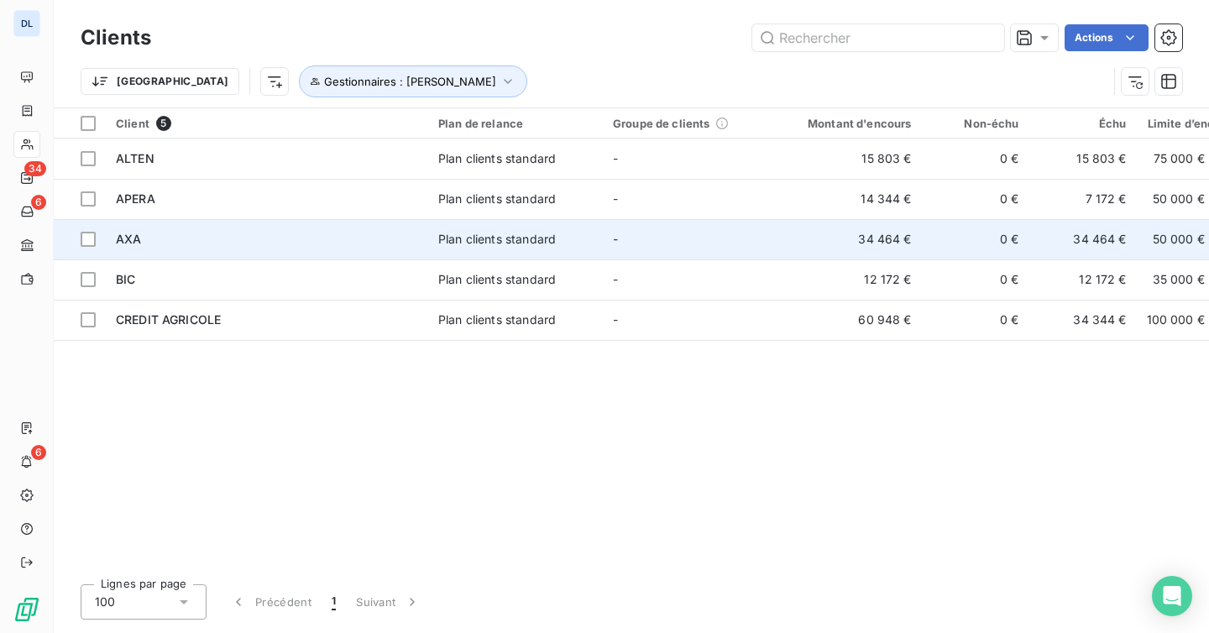
click at [178, 241] on div "AXA" at bounding box center [267, 239] width 302 height 17
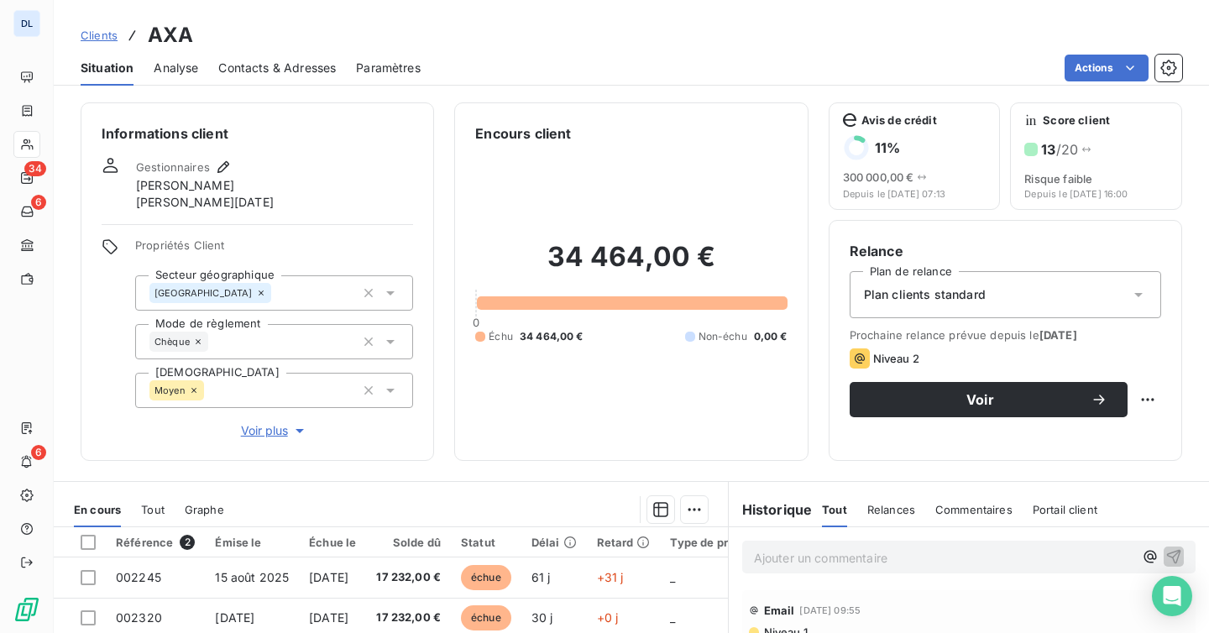
click at [113, 30] on span "Clients" at bounding box center [99, 35] width 37 height 13
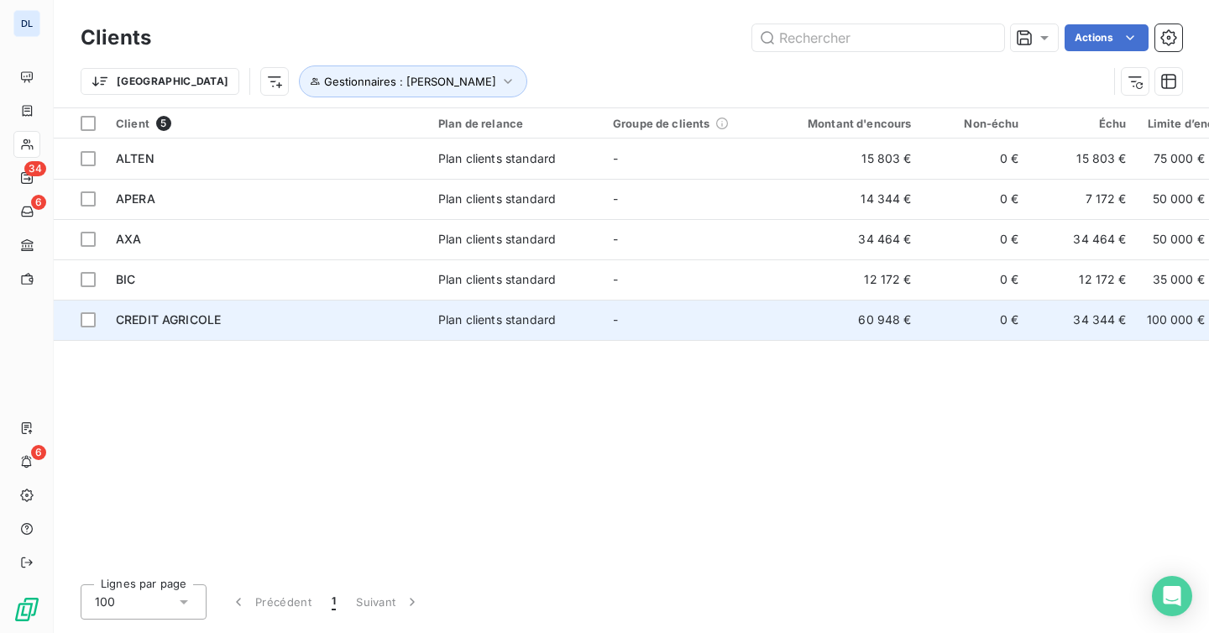
click at [223, 330] on td "CREDIT AGRICOLE" at bounding box center [267, 320] width 322 height 40
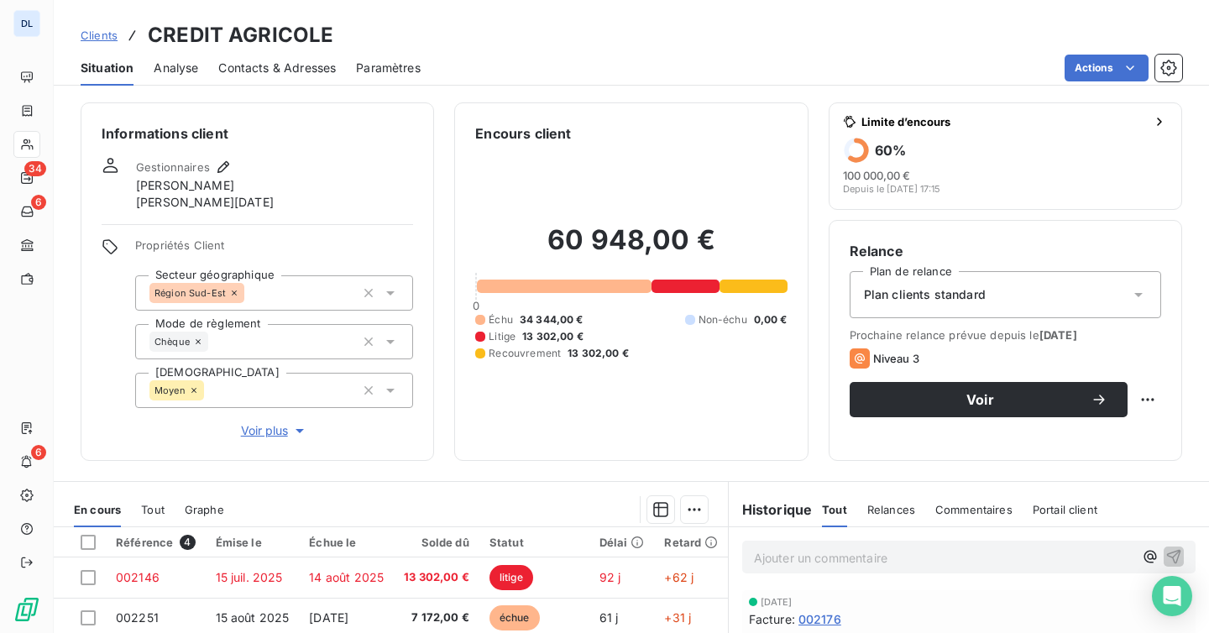
click at [97, 40] on span "Clients" at bounding box center [99, 35] width 37 height 13
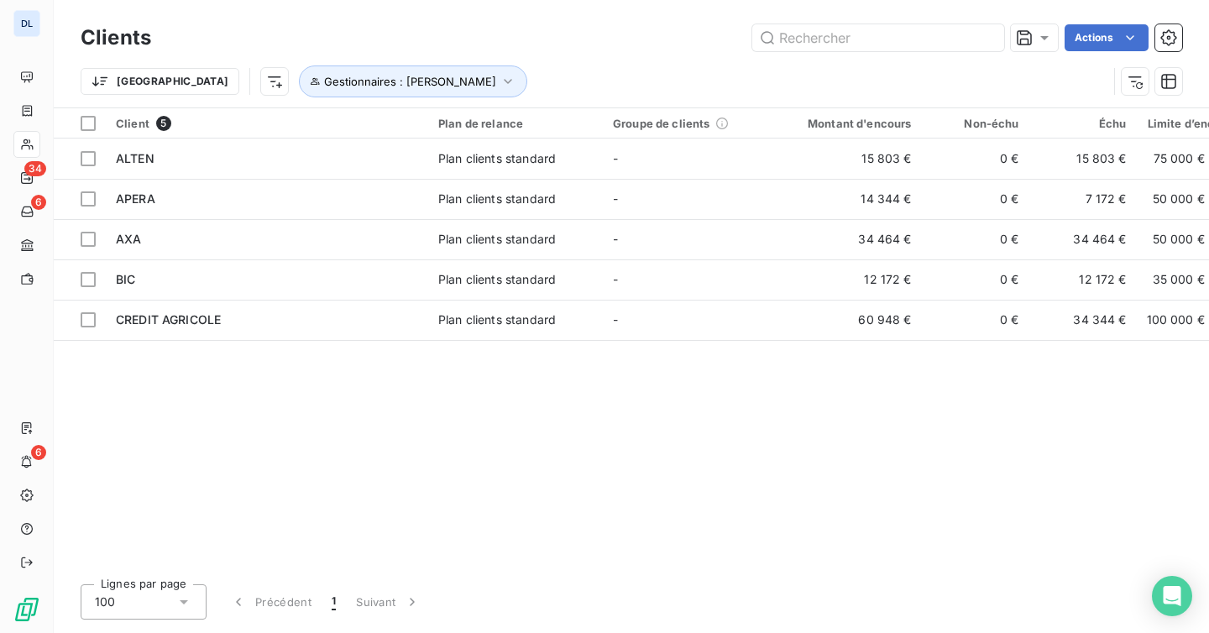
click at [345, 432] on div "Client 5 Plan de relance Groupe de clients Montant d'encours Non-échu Échu Limi…" at bounding box center [631, 339] width 1155 height 463
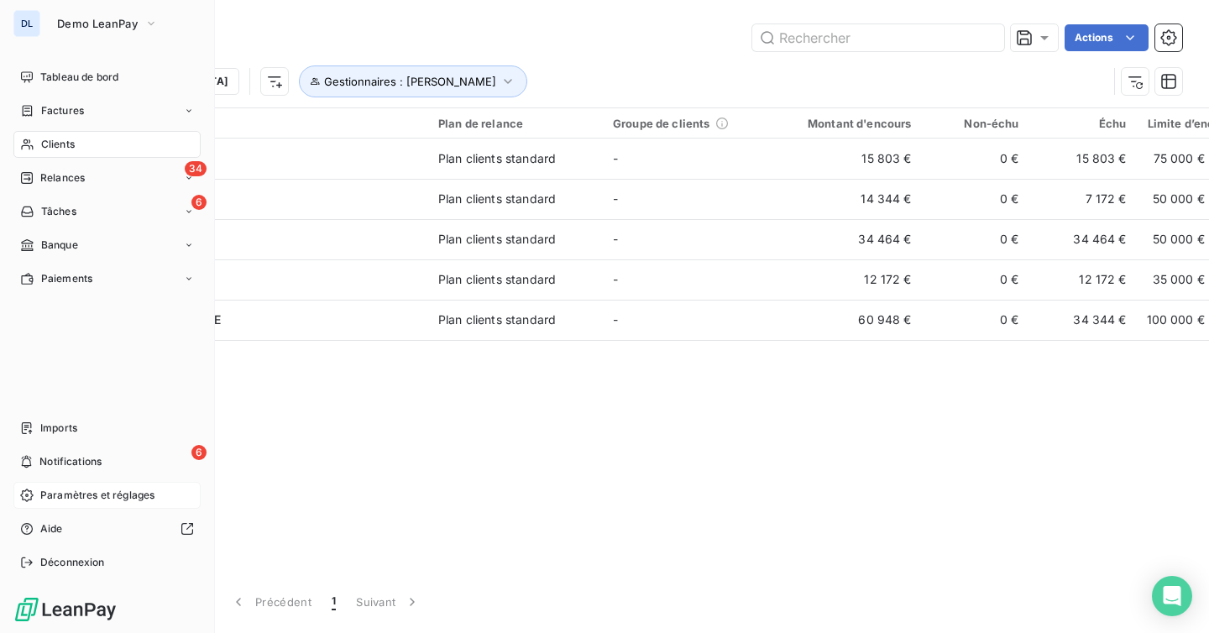
click at [92, 501] on span "Paramètres et réglages" at bounding box center [97, 495] width 114 height 15
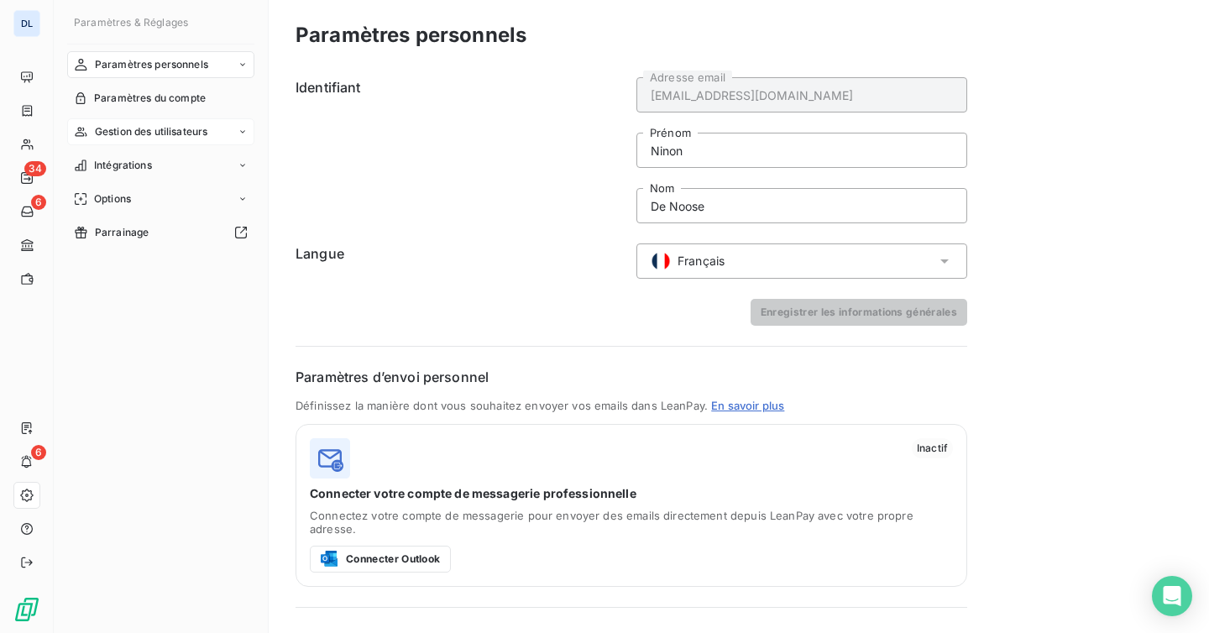
click at [144, 143] on div "Gestion des utilisateurs" at bounding box center [160, 131] width 187 height 27
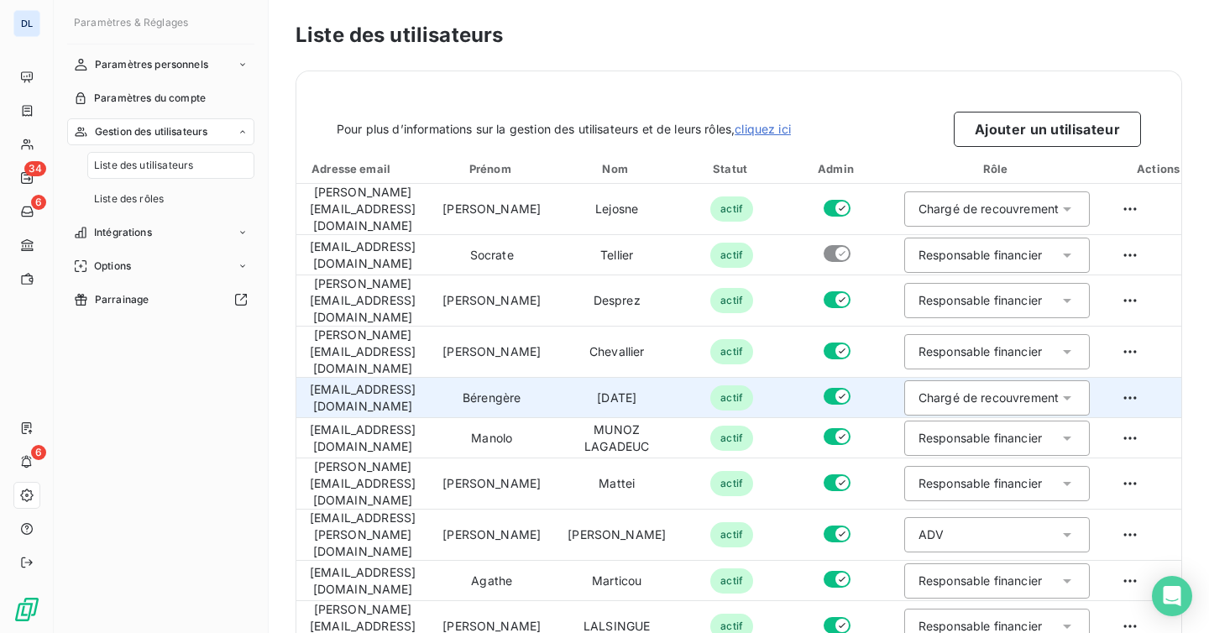
scroll to position [182, 0]
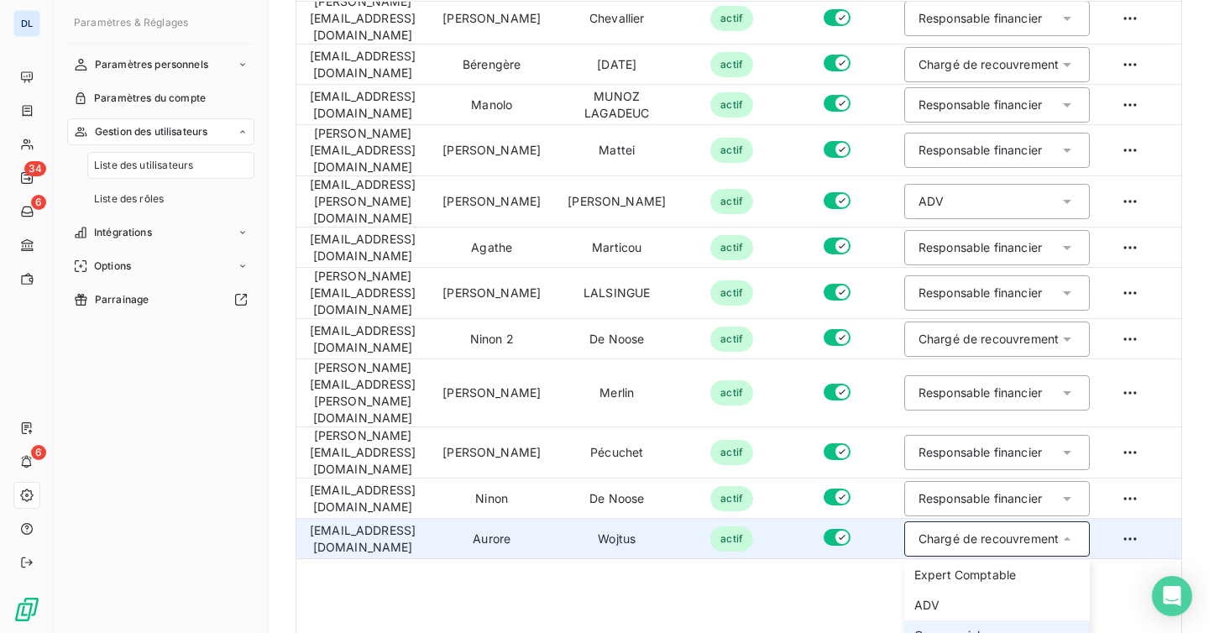
scroll to position [181, 0]
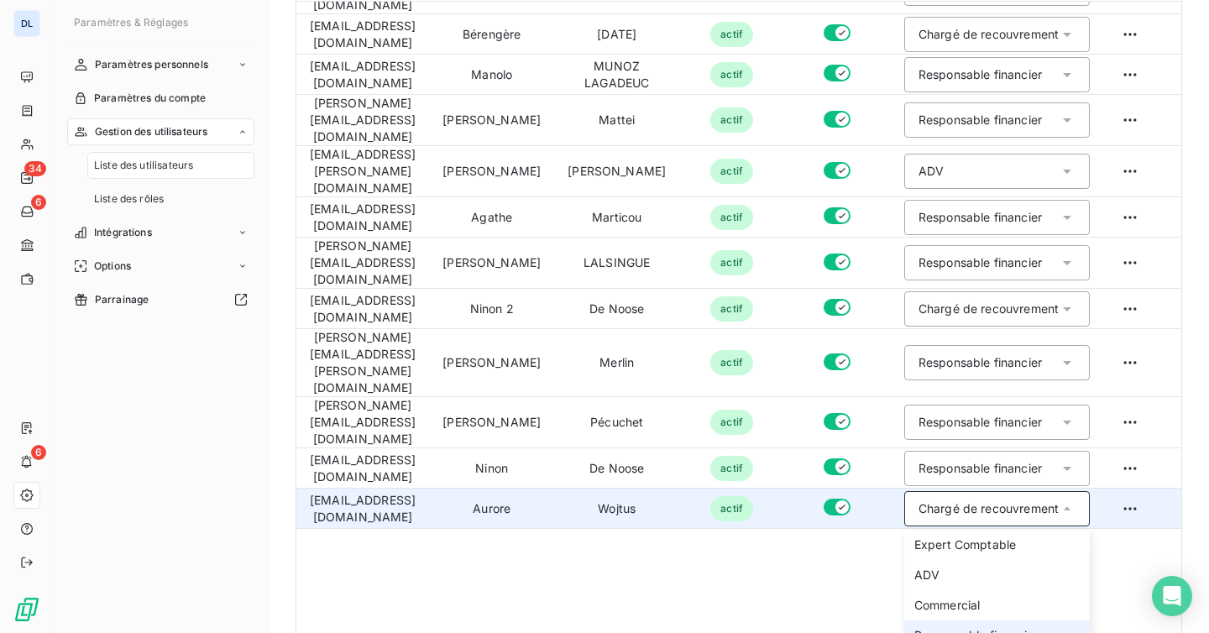
click at [986, 627] on span "Responsable financier" at bounding box center [975, 635] width 123 height 17
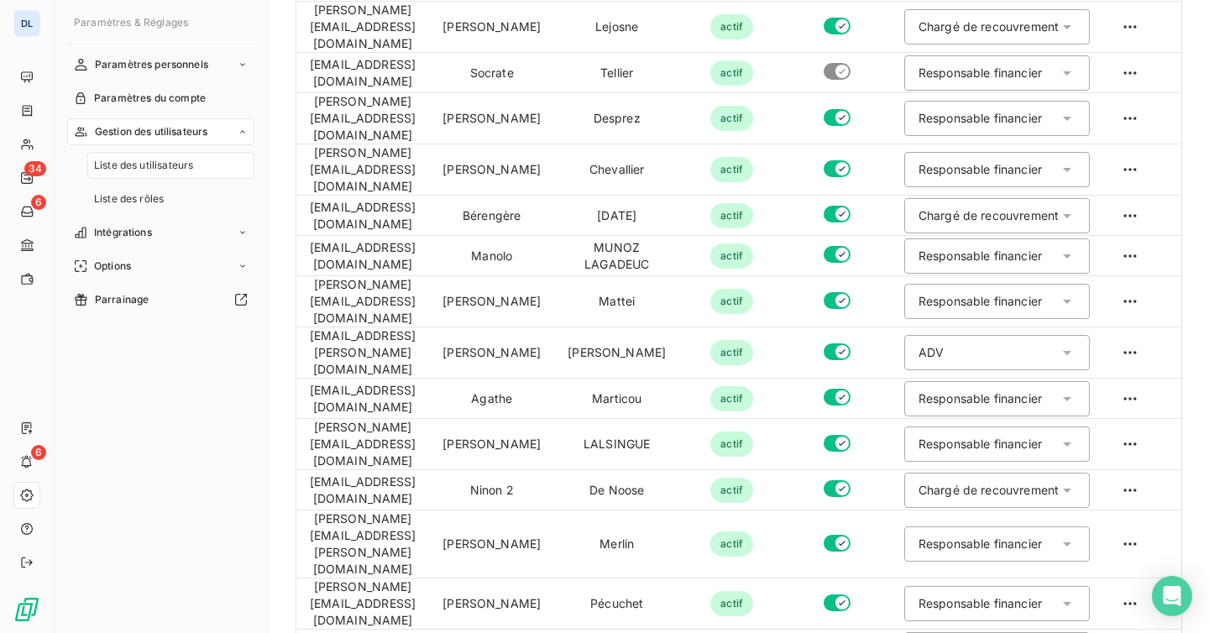
scroll to position [0, 0]
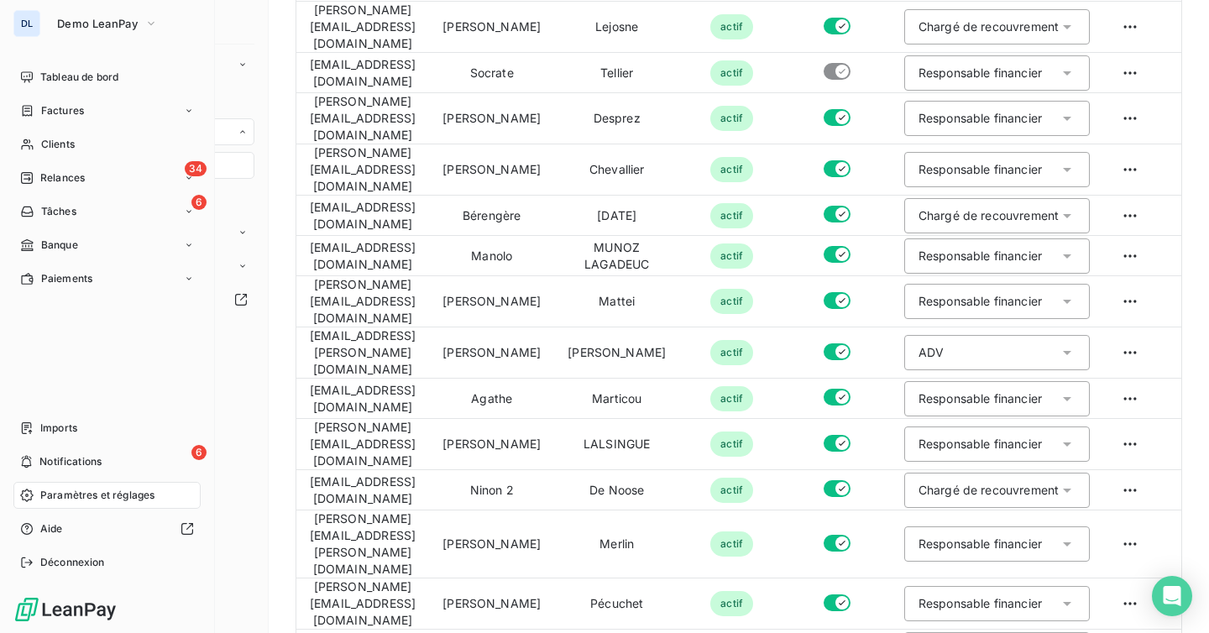
click at [81, 497] on span "Paramètres et réglages" at bounding box center [97, 495] width 114 height 15
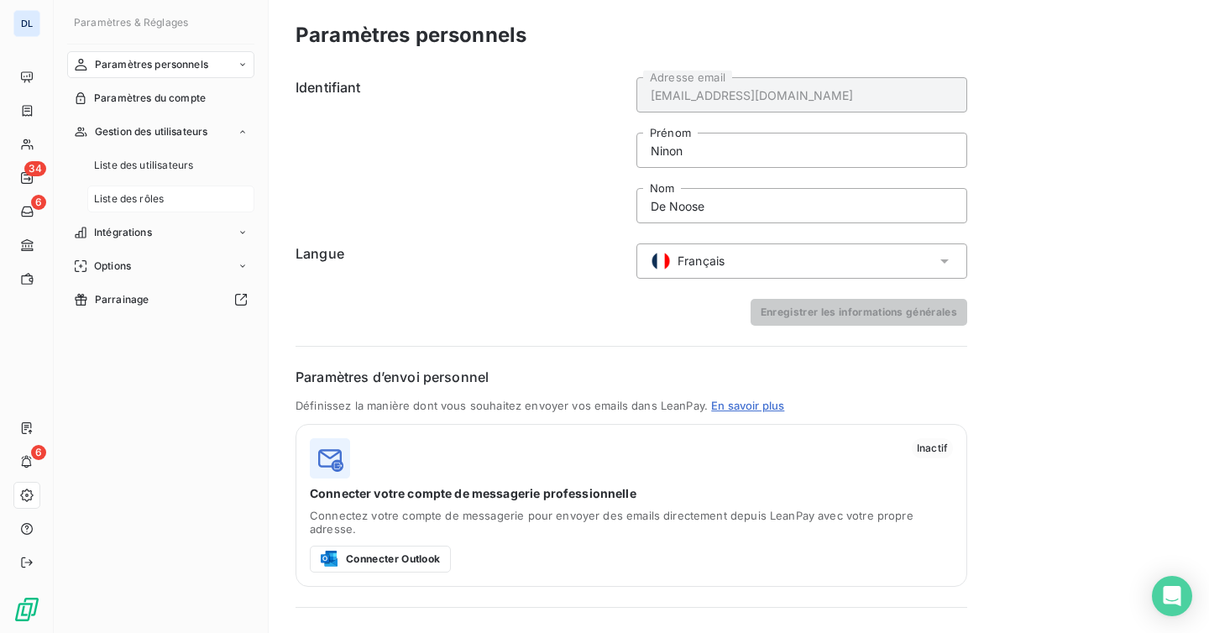
click at [141, 201] on span "Liste des rôles" at bounding box center [129, 198] width 70 height 15
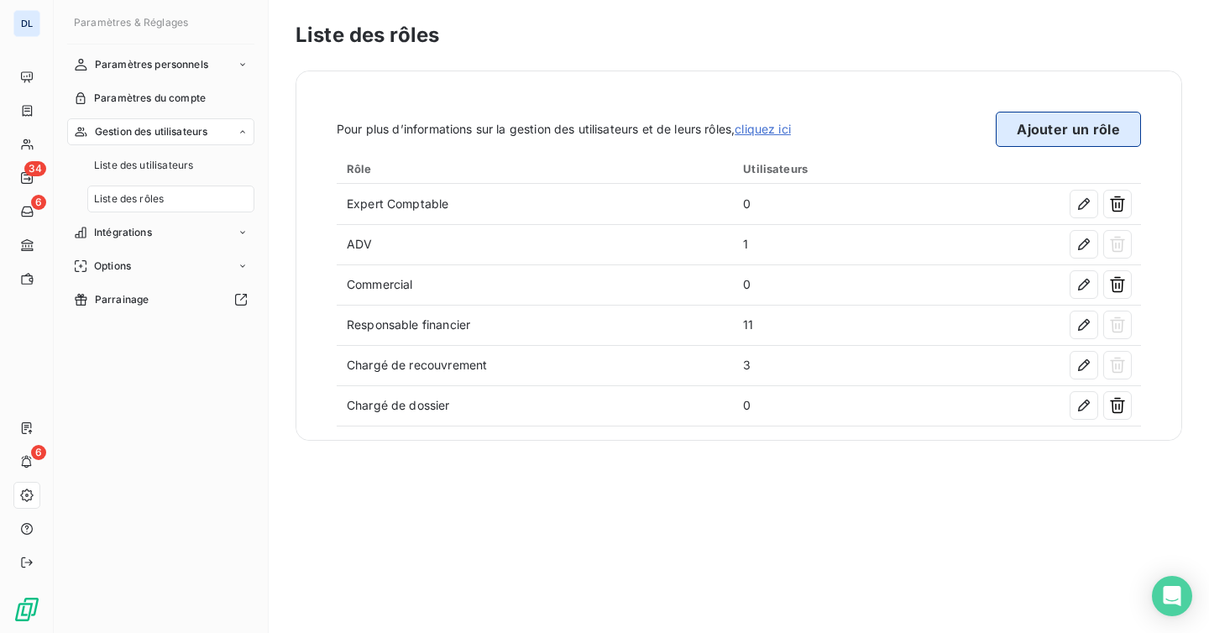
click at [1029, 129] on button "Ajouter un rôle" at bounding box center [1068, 129] width 145 height 35
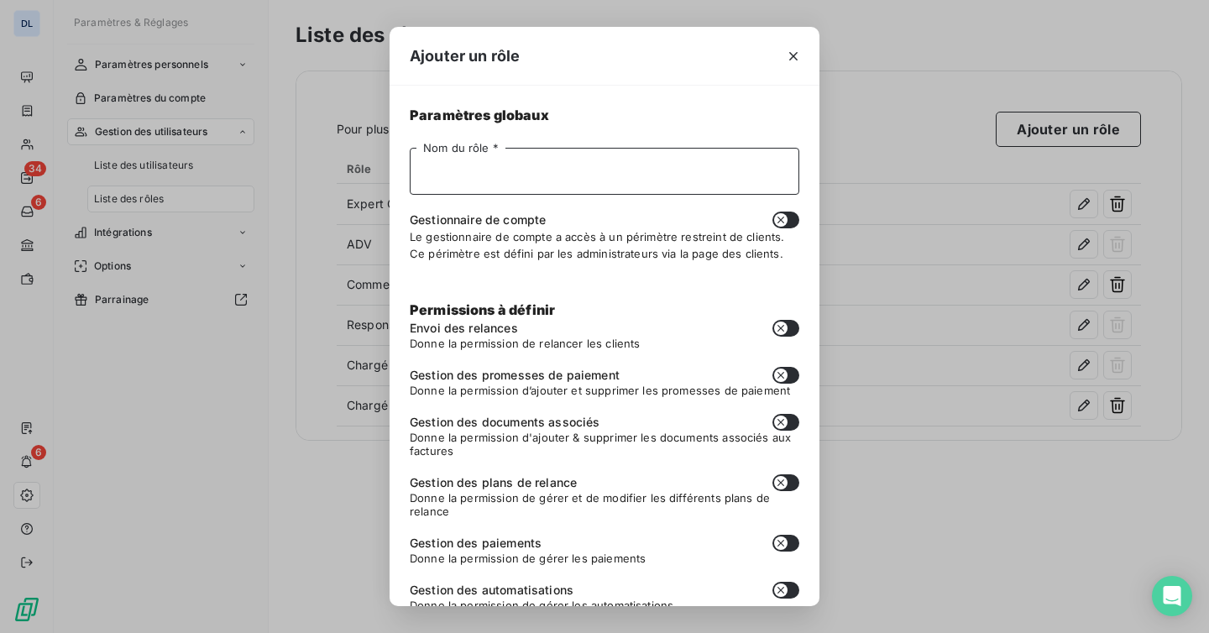
click at [664, 169] on input "Nom du rôle *" at bounding box center [605, 171] width 390 height 47
type input "Manager"
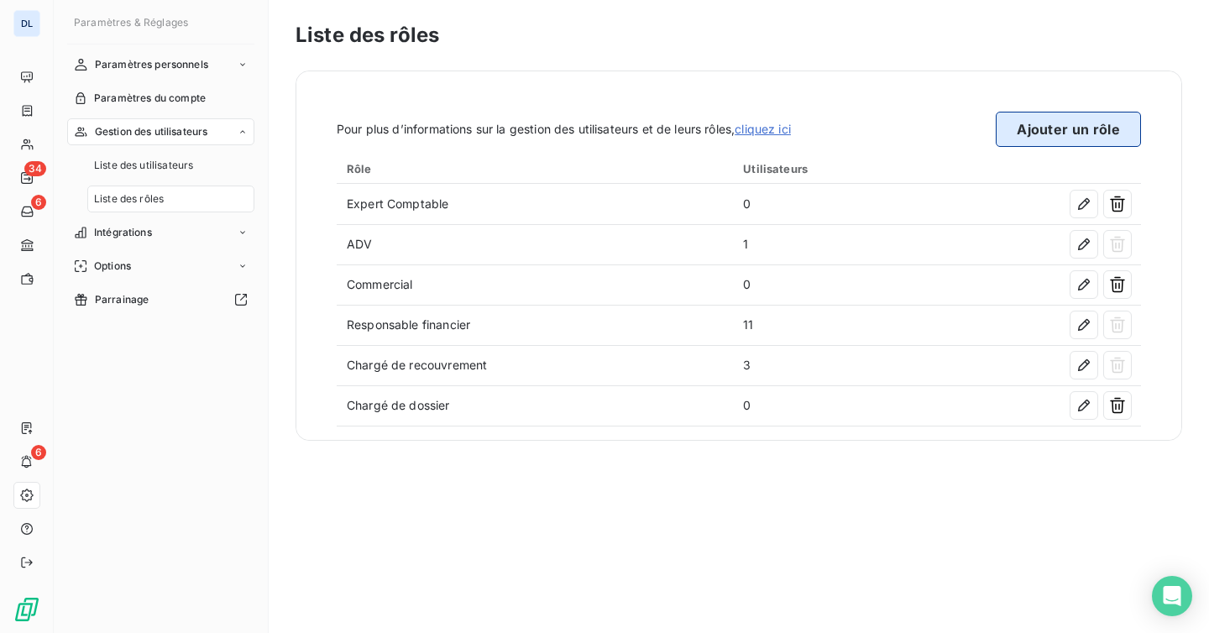
click at [1059, 123] on button "Ajouter un rôle" at bounding box center [1068, 129] width 145 height 35
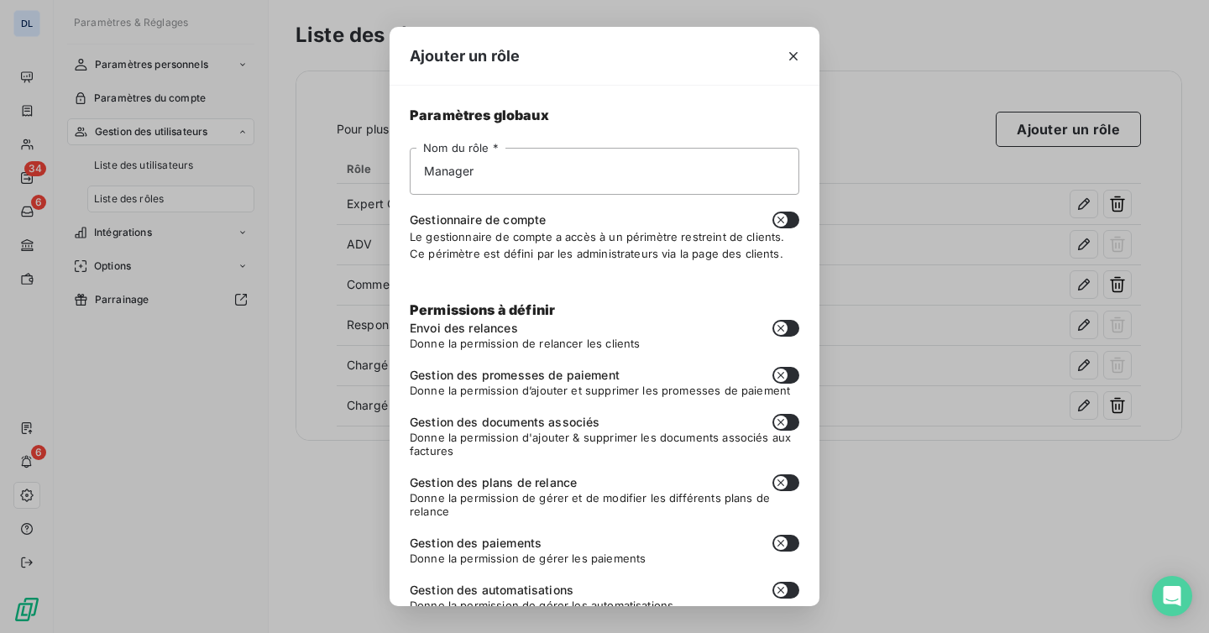
click at [775, 219] on icon "button" at bounding box center [780, 219] width 13 height 13
checkbox input "true"
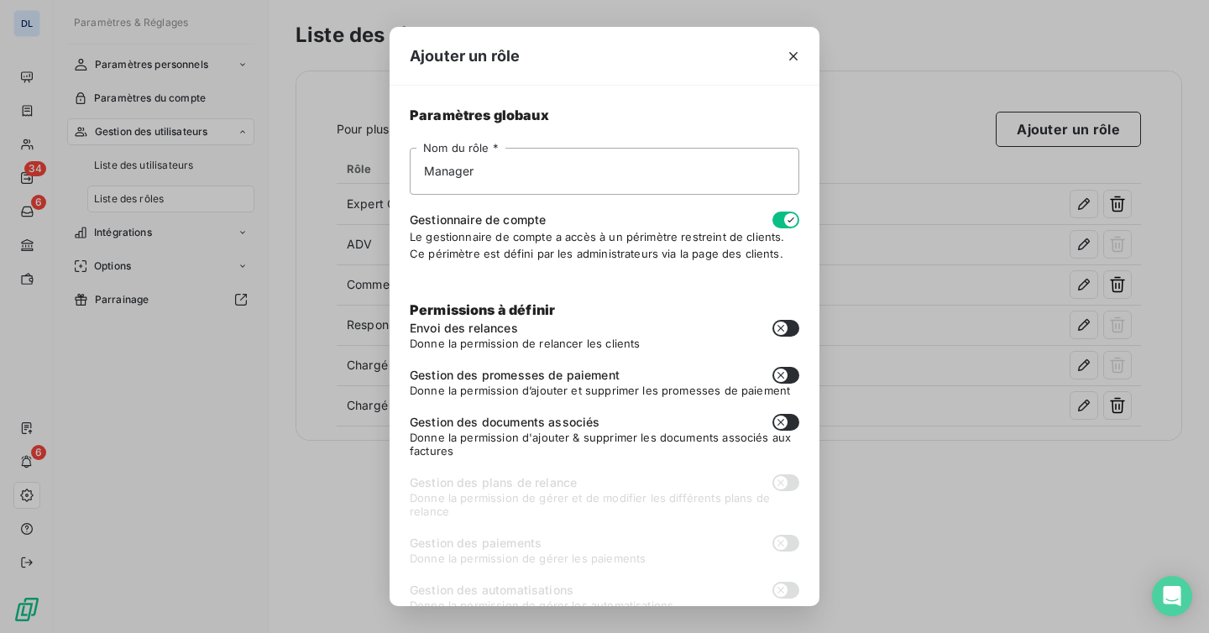
type button "on"
